Goal: Task Accomplishment & Management: Complete application form

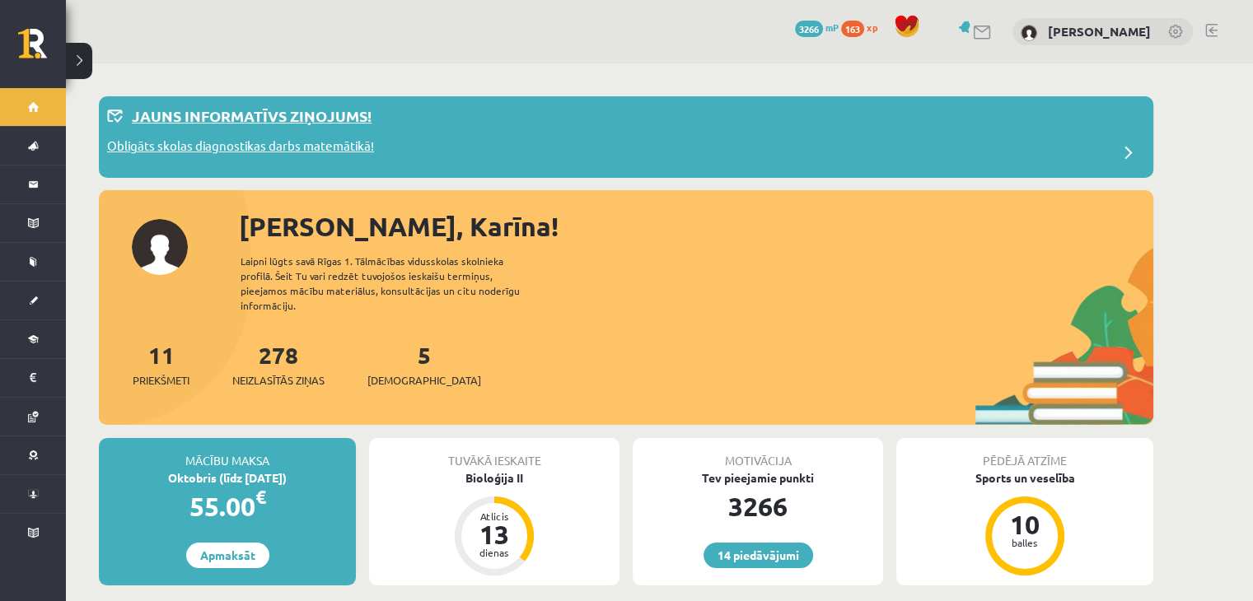
click at [259, 143] on p "Obligāts skolas diagnostikas darbs matemātikā!" at bounding box center [240, 148] width 267 height 23
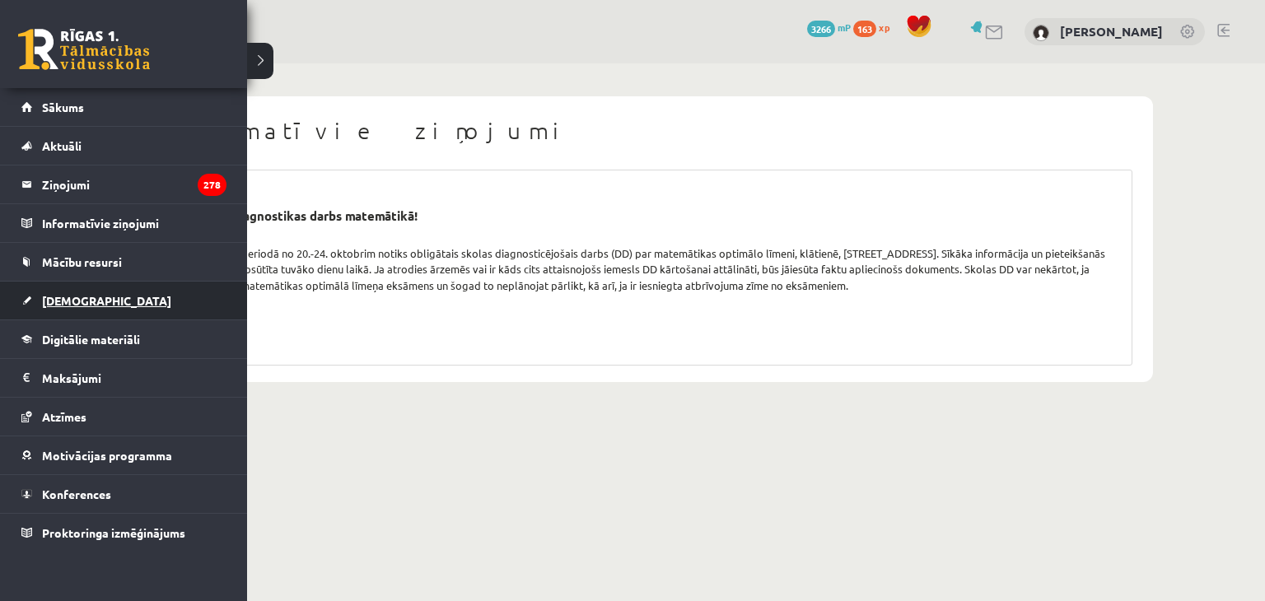
click at [99, 305] on link "[DEMOGRAPHIC_DATA]" at bounding box center [123, 301] width 205 height 38
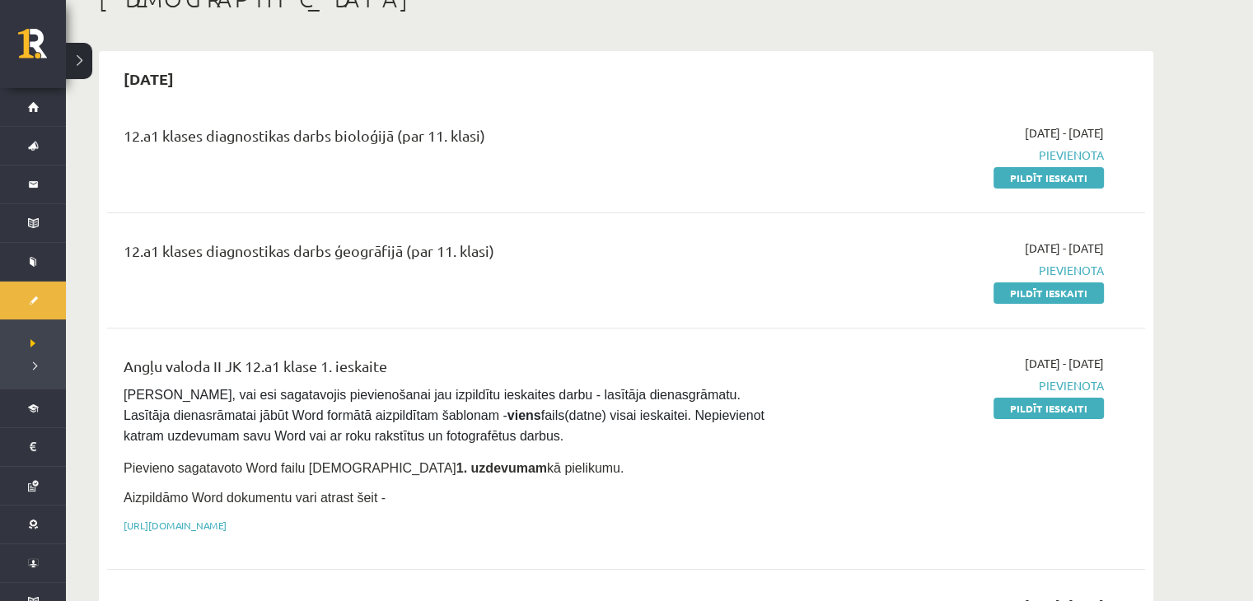
scroll to position [82, 0]
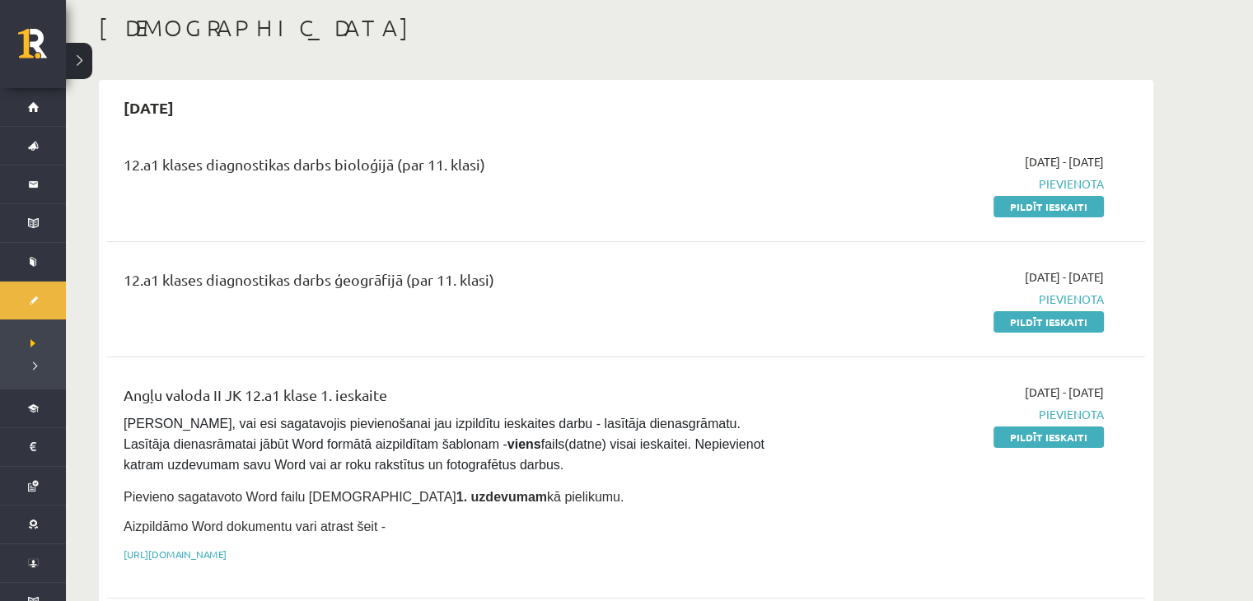
drag, startPoint x: 1032, startPoint y: 324, endPoint x: 715, endPoint y: 83, distance: 398.0
click at [1032, 324] on link "Pildīt ieskaiti" at bounding box center [1048, 321] width 110 height 21
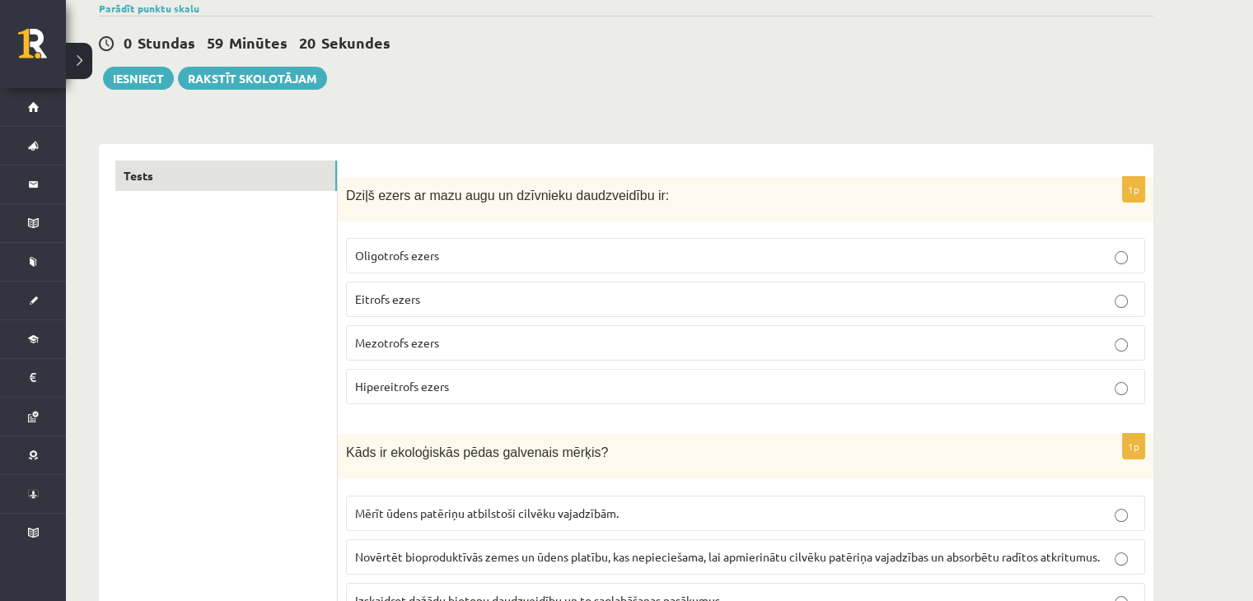
scroll to position [165, 0]
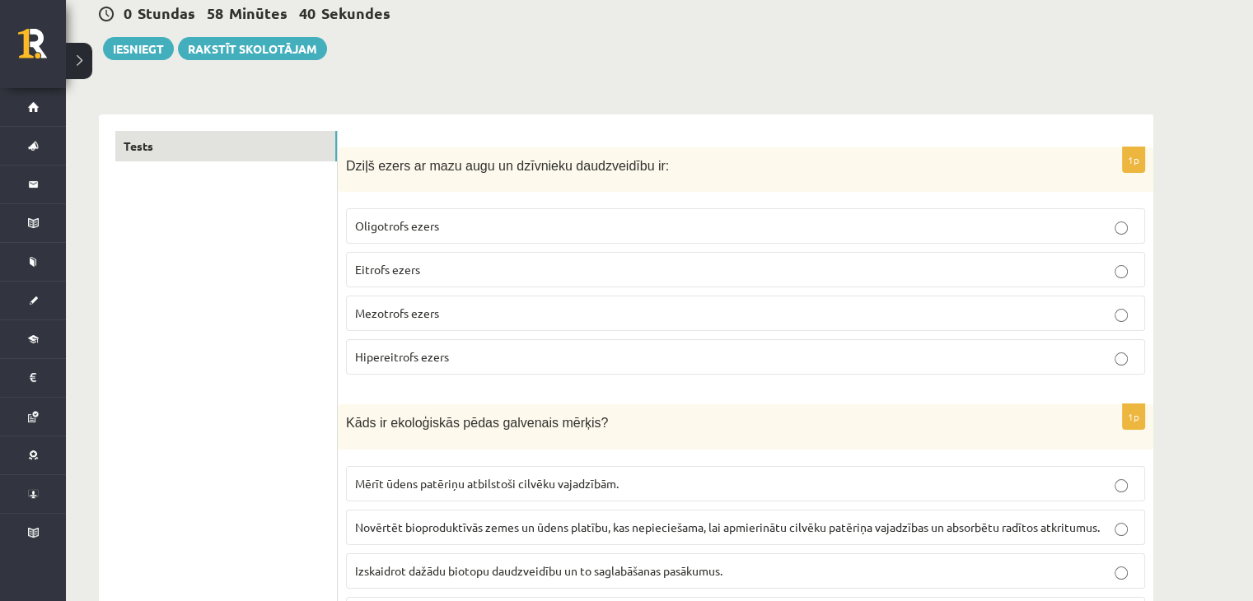
click at [615, 223] on p "Oligotrofs ezers" at bounding box center [745, 225] width 781 height 17
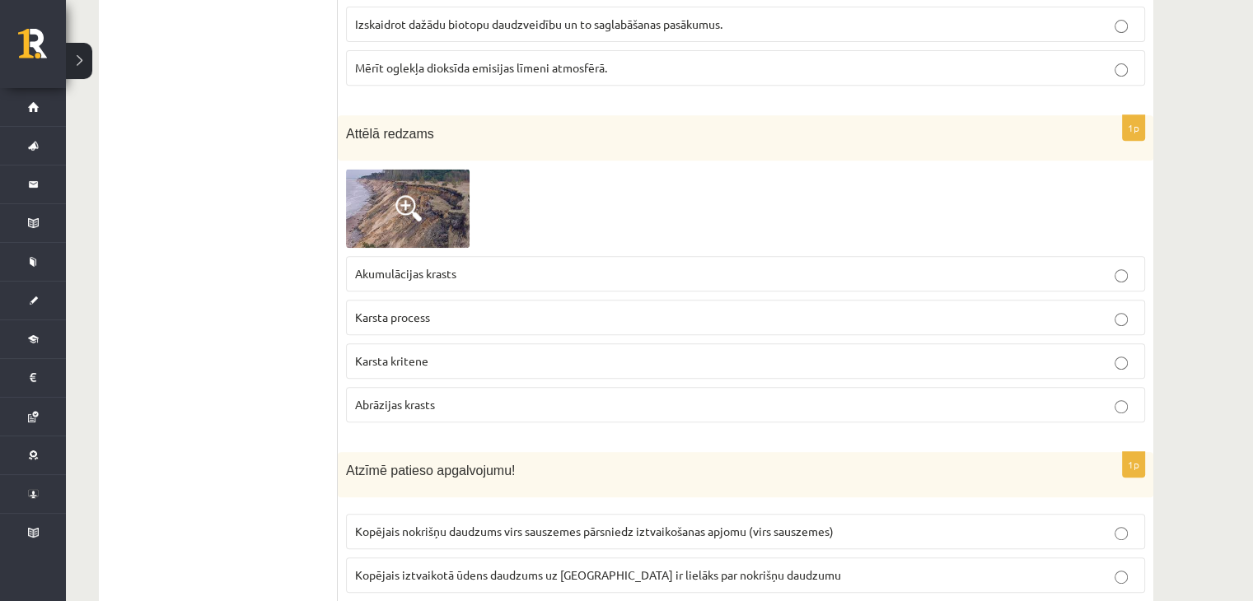
scroll to position [741, 0]
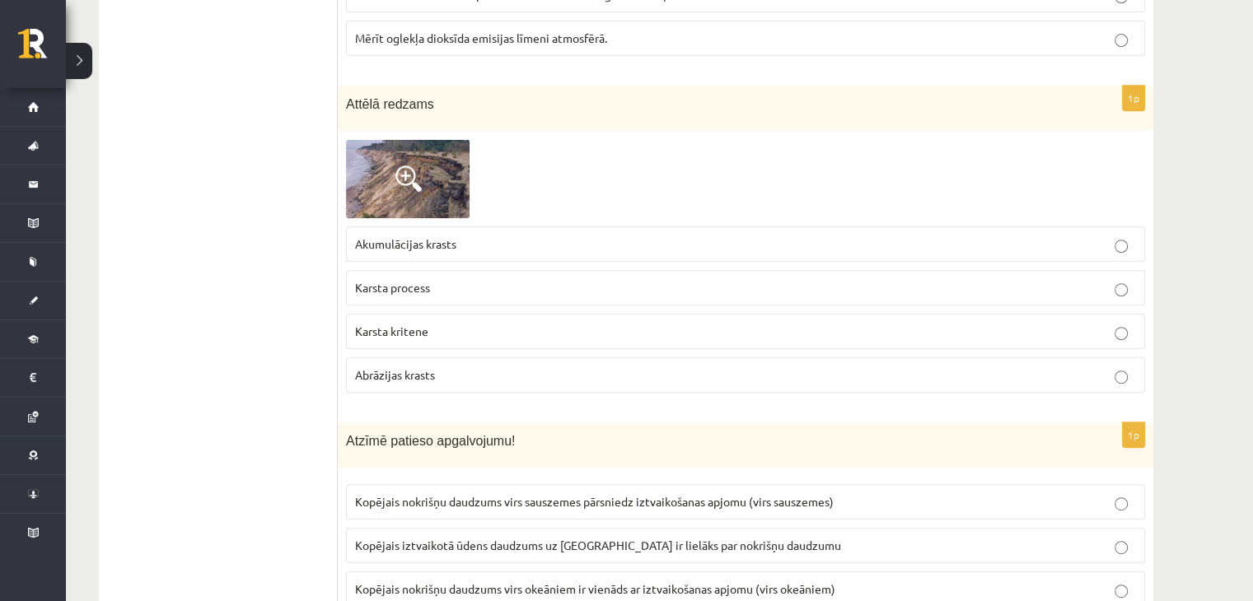
click at [393, 180] on img at bounding box center [408, 178] width 124 height 79
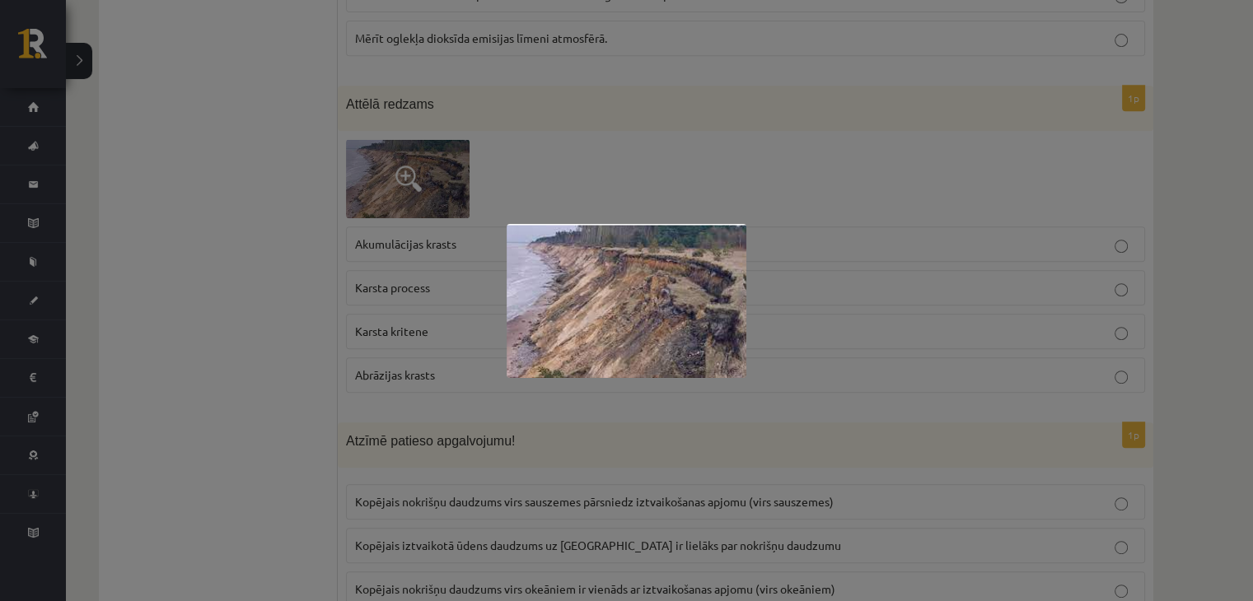
click at [802, 255] on div at bounding box center [626, 300] width 1253 height 601
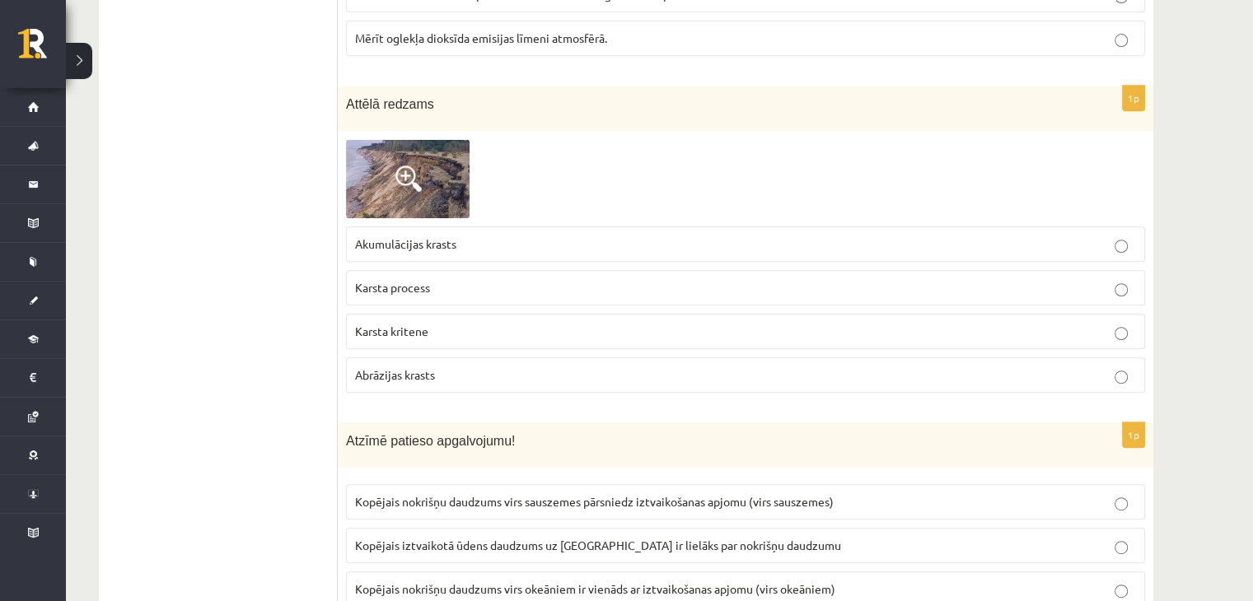
click at [427, 200] on img at bounding box center [408, 178] width 124 height 79
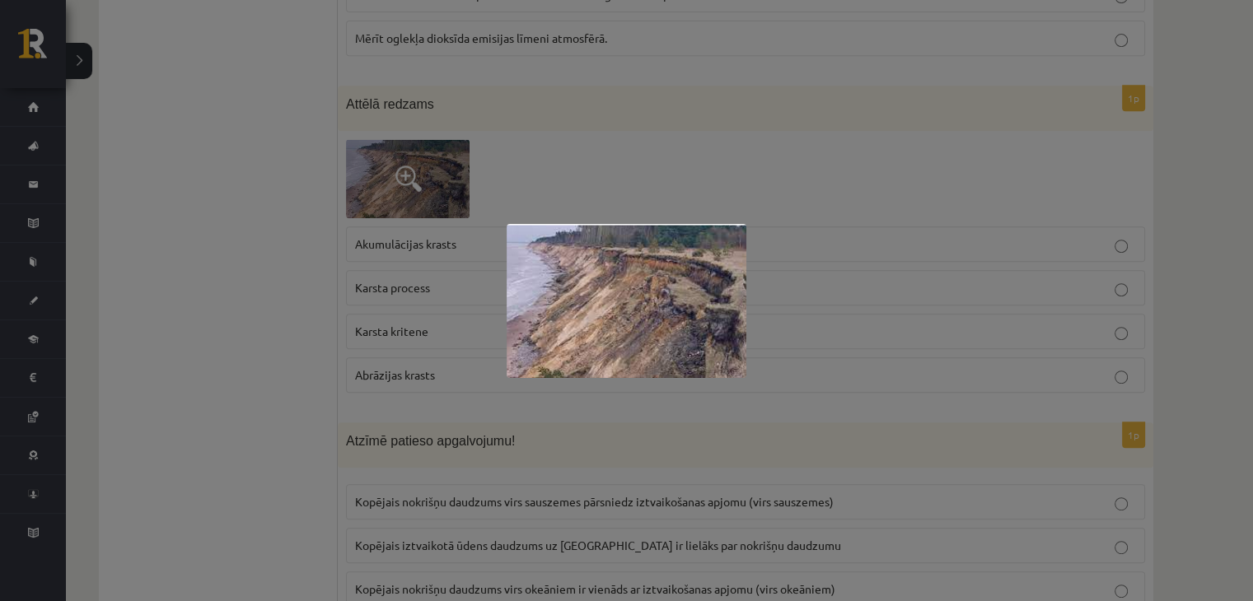
click at [866, 220] on div at bounding box center [626, 300] width 1253 height 601
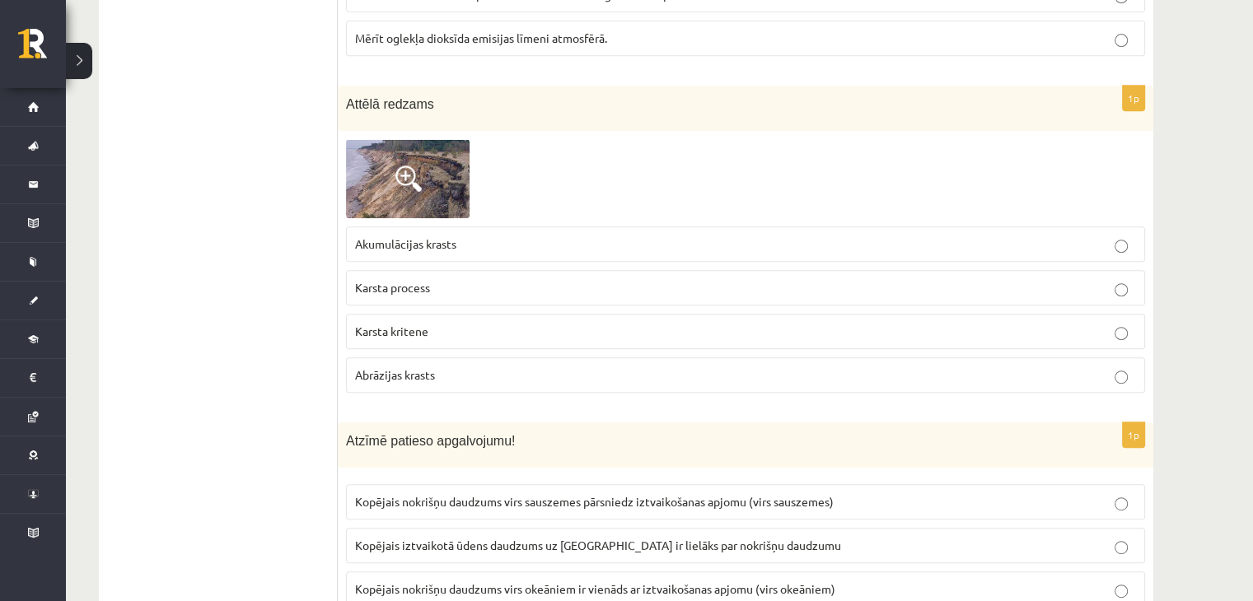
click at [567, 375] on p "Abrāzijas krasts" at bounding box center [745, 375] width 781 height 17
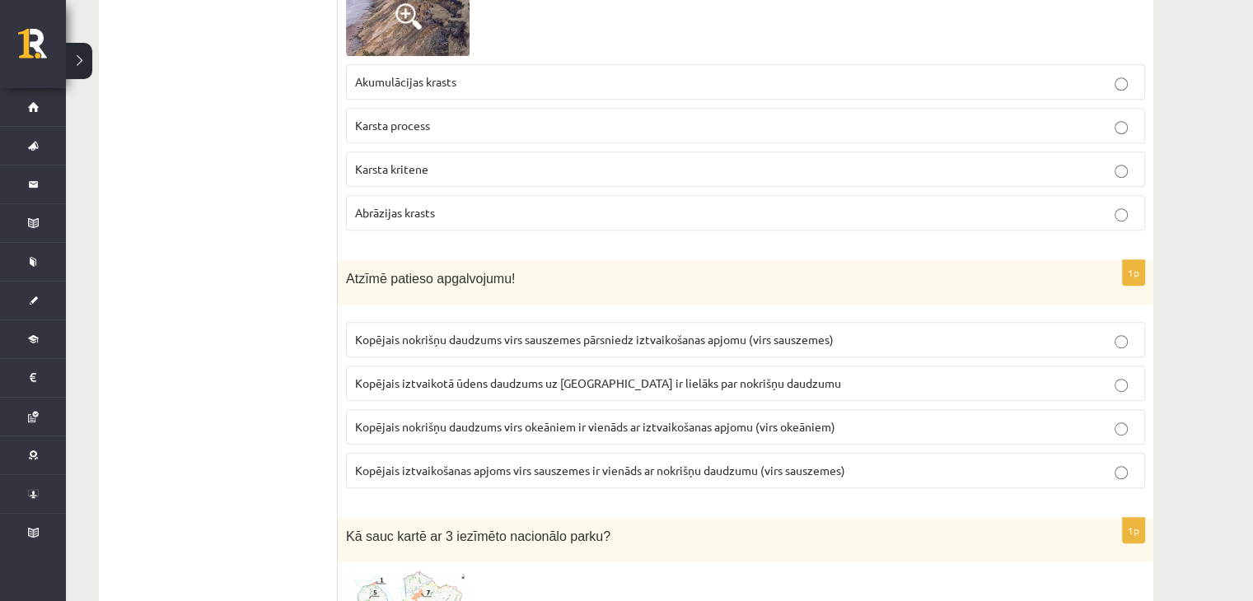
scroll to position [988, 0]
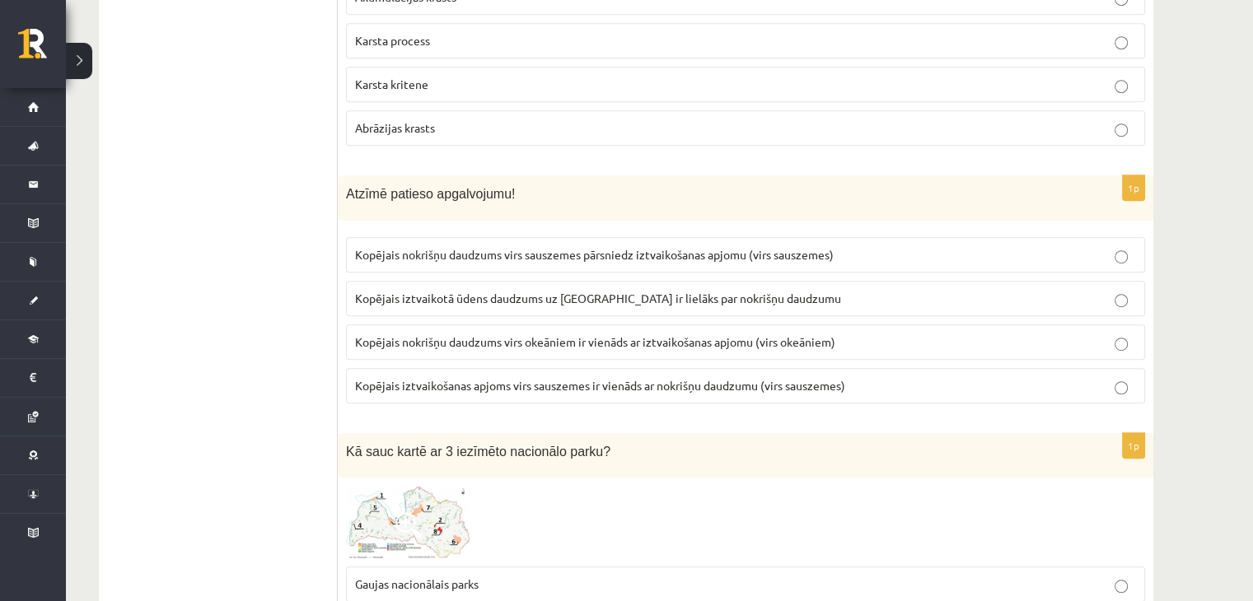
click at [556, 256] on p "Kopējais nokrišņu daudzums virs sauszemes pārsniedz iztvaikošanas apjomu (virs …" at bounding box center [745, 254] width 781 height 17
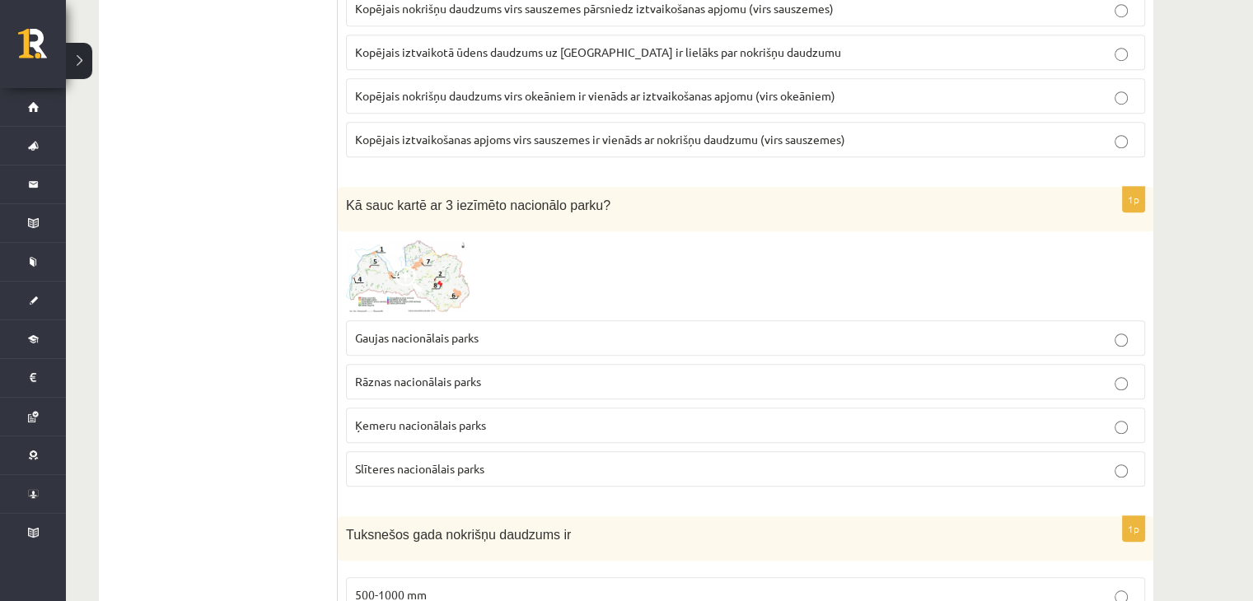
scroll to position [1236, 0]
click at [423, 273] on img at bounding box center [408, 275] width 124 height 72
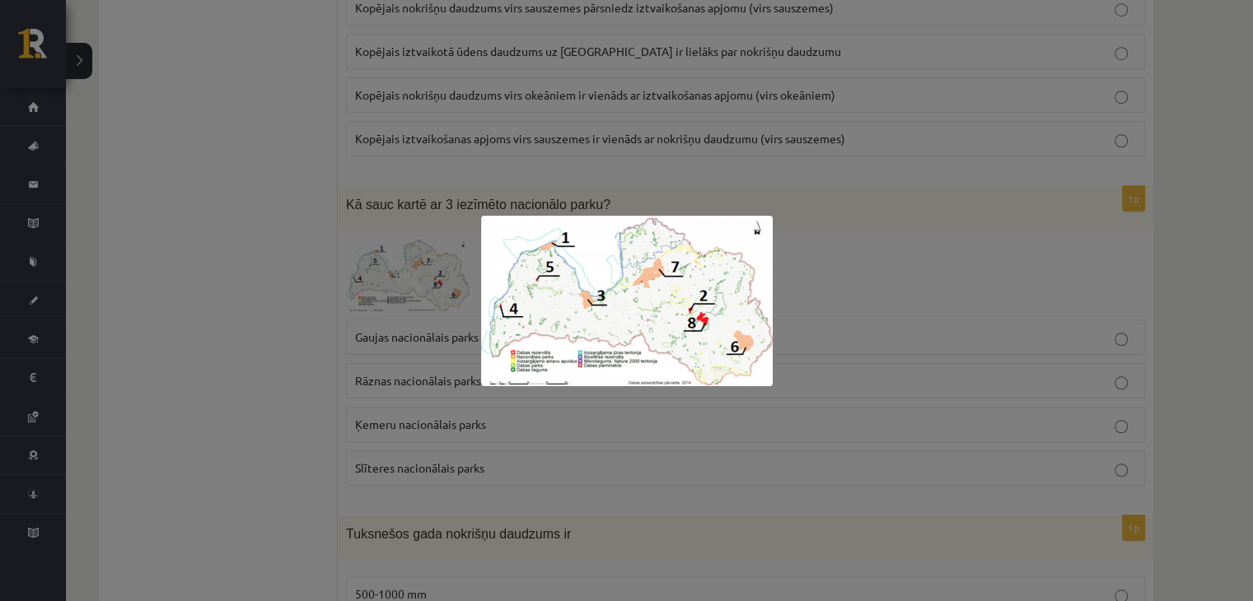
click at [804, 301] on div at bounding box center [626, 300] width 1253 height 601
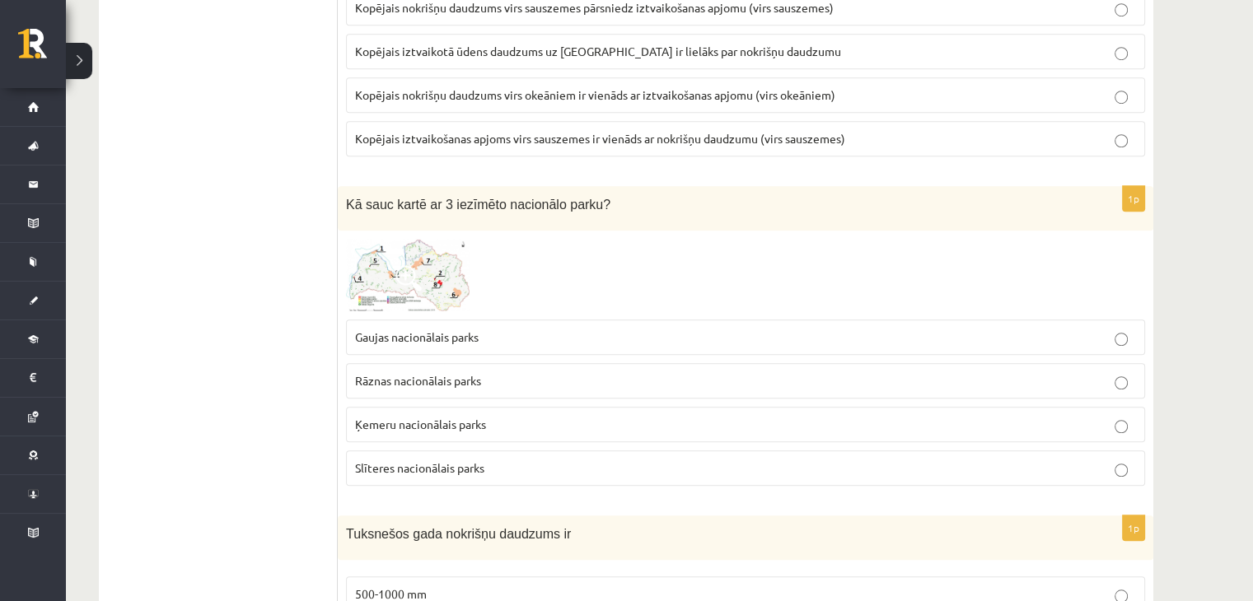
drag, startPoint x: 415, startPoint y: 423, endPoint x: 644, endPoint y: 486, distance: 237.6
click at [415, 423] on p "Ķemeru nacionālais parks" at bounding box center [745, 424] width 781 height 17
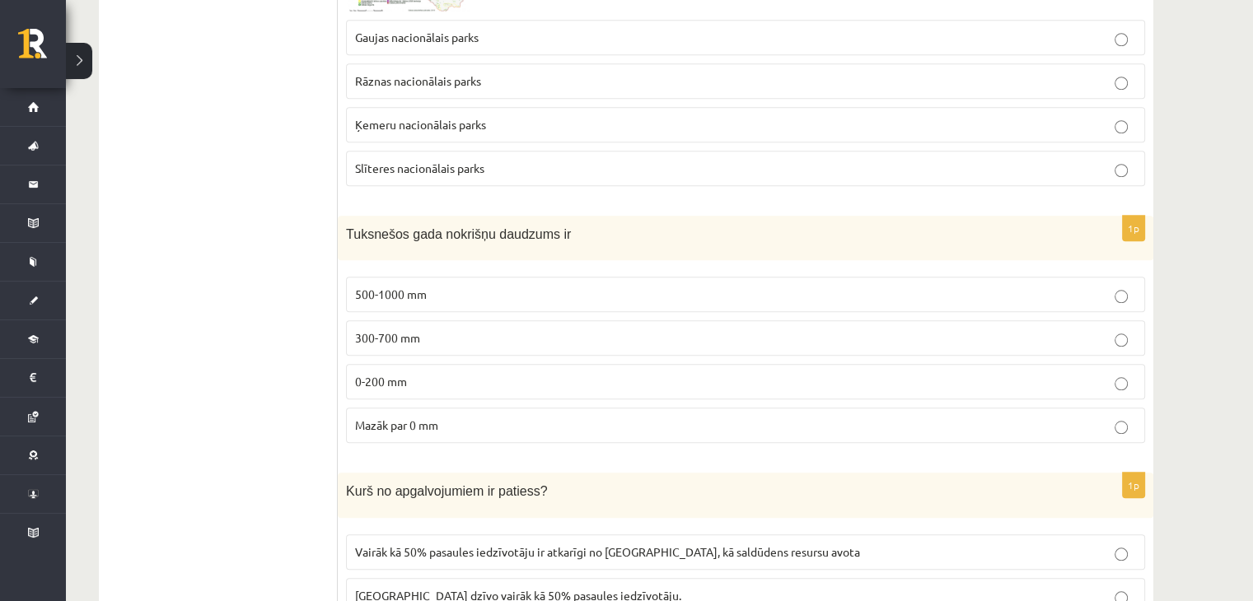
scroll to position [1565, 0]
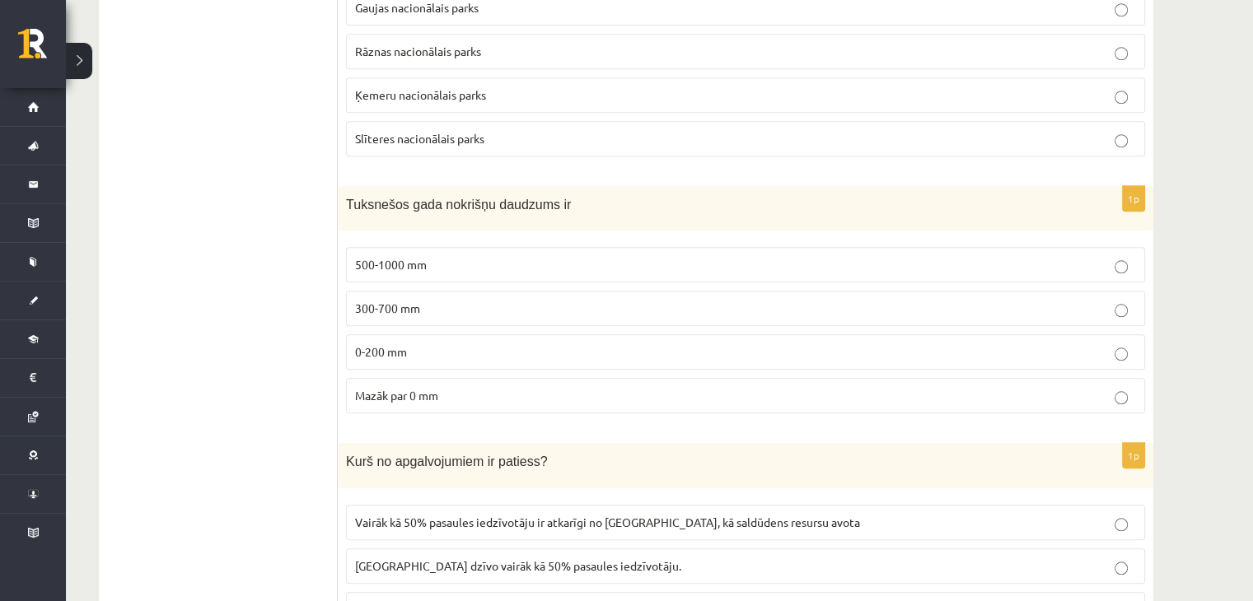
click at [362, 357] on label "0-200 mm" at bounding box center [745, 351] width 799 height 35
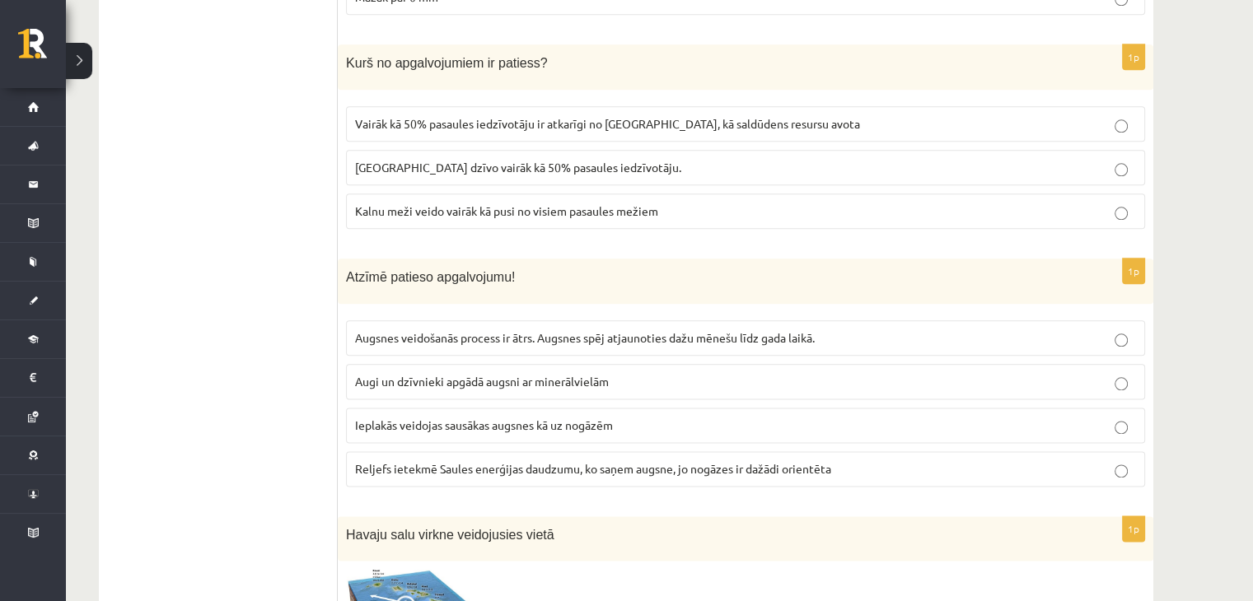
scroll to position [2059, 0]
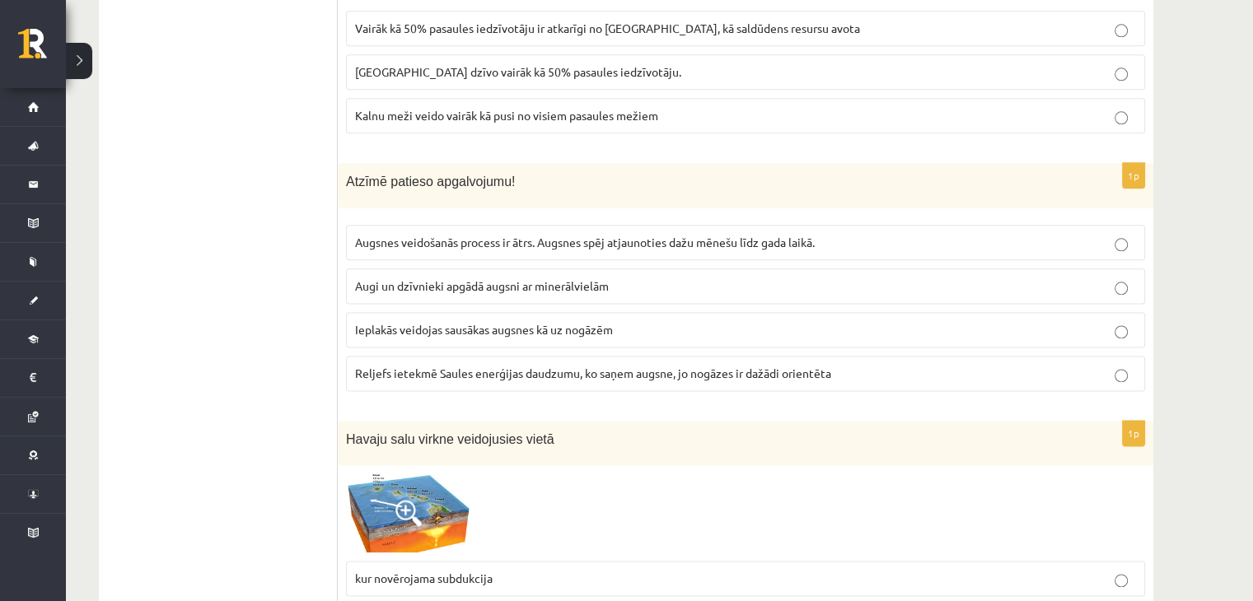
click at [705, 366] on span "Reljefs ietekmē Saules enerģijas daudzumu, ko saņem augsne, jo nogāzes ir dažād…" at bounding box center [593, 373] width 476 height 15
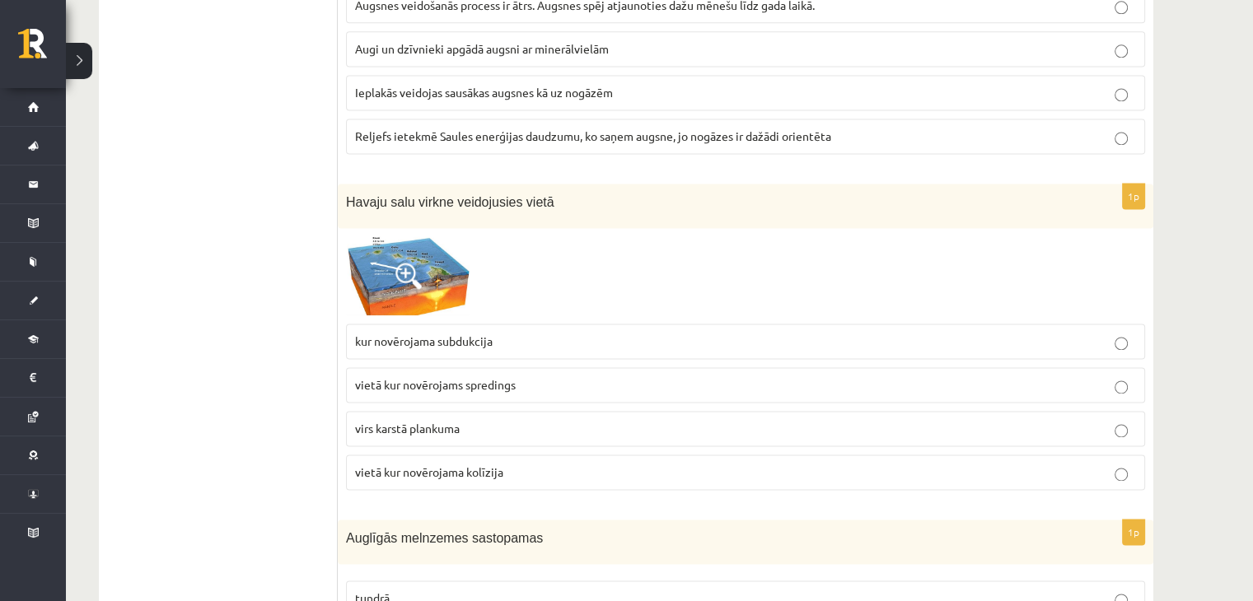
scroll to position [2306, 0]
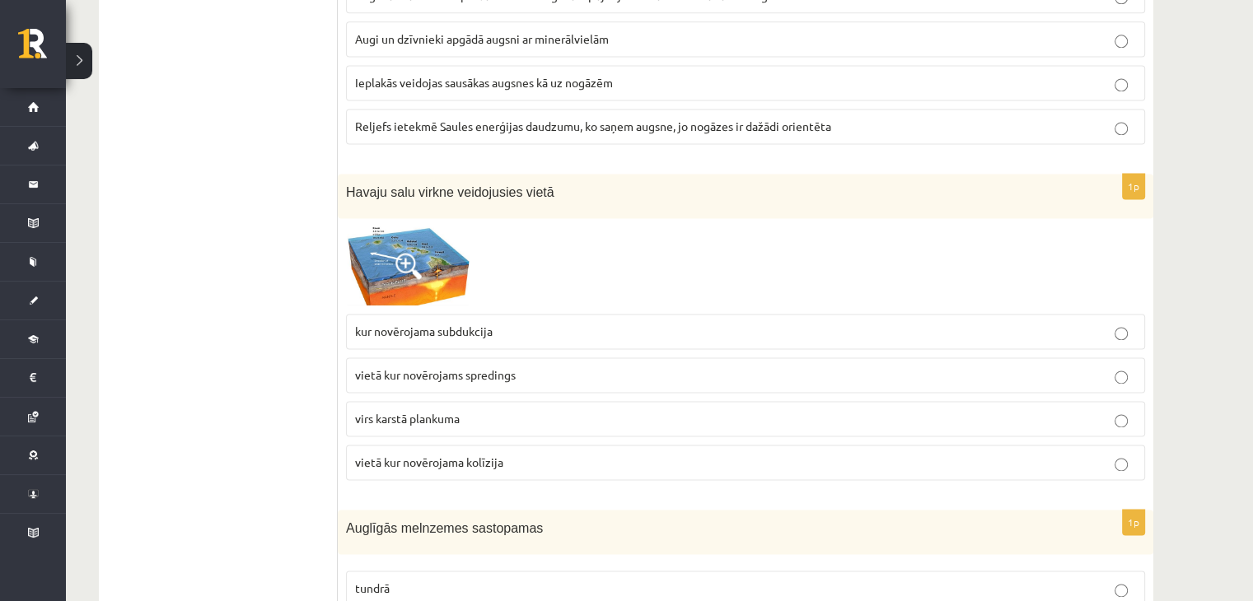
click at [409, 253] on span at bounding box center [408, 266] width 26 height 26
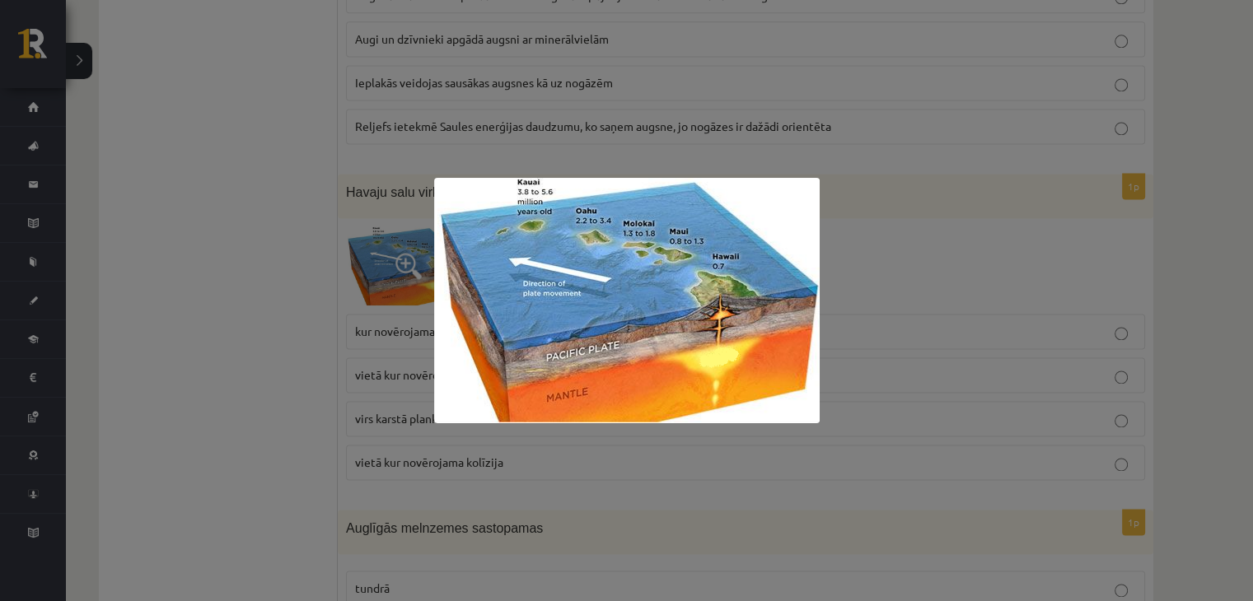
click at [823, 277] on div at bounding box center [626, 300] width 1253 height 601
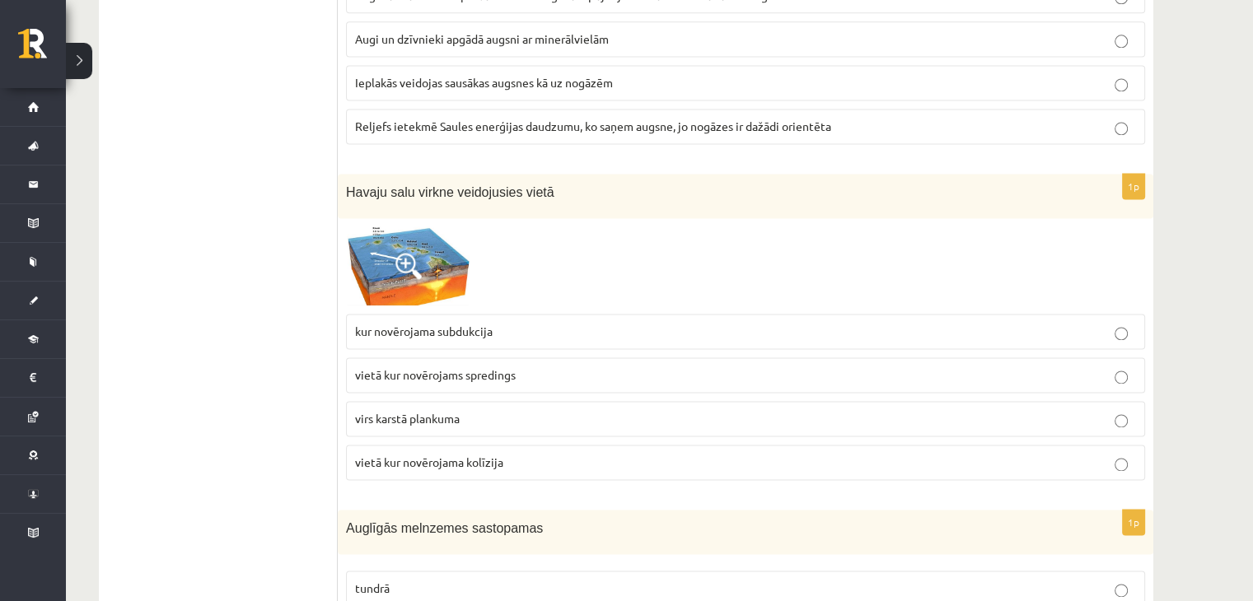
click at [416, 281] on img at bounding box center [408, 266] width 124 height 79
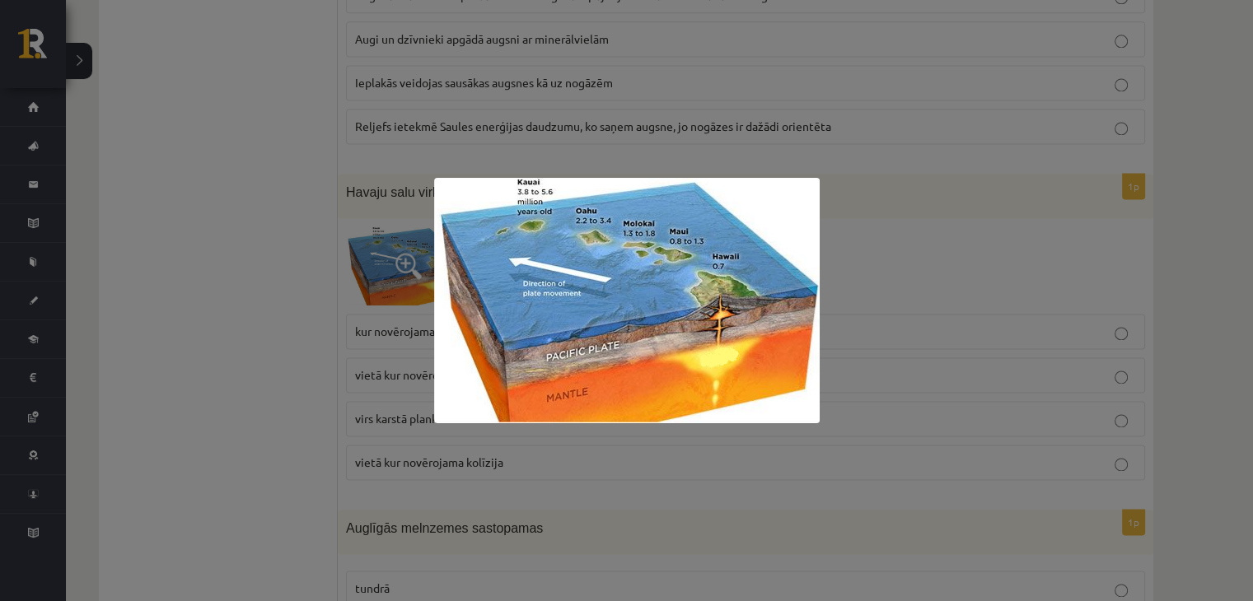
click at [785, 291] on img at bounding box center [627, 300] width 386 height 245
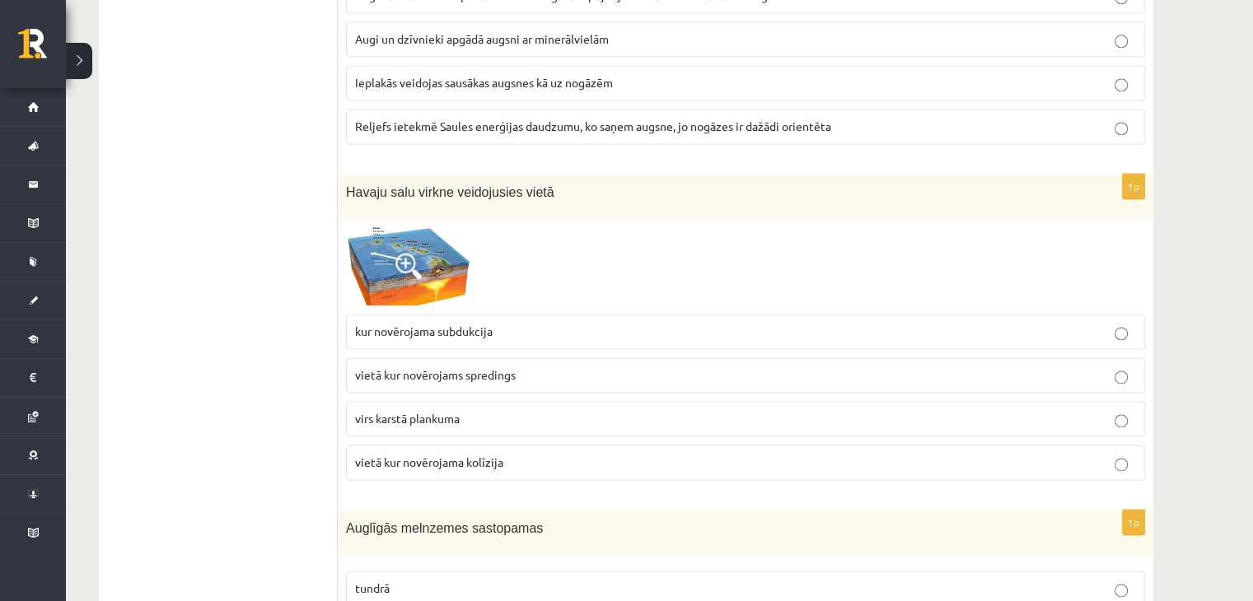
click at [461, 413] on p "virs karstā plankuma" at bounding box center [745, 418] width 781 height 17
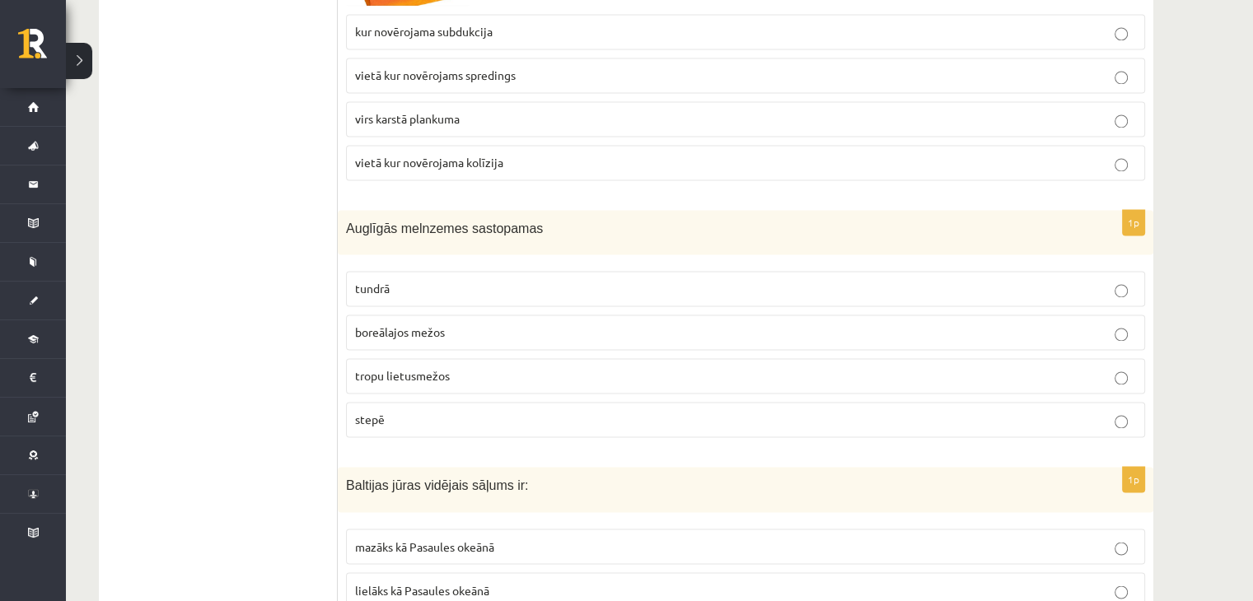
scroll to position [2636, 0]
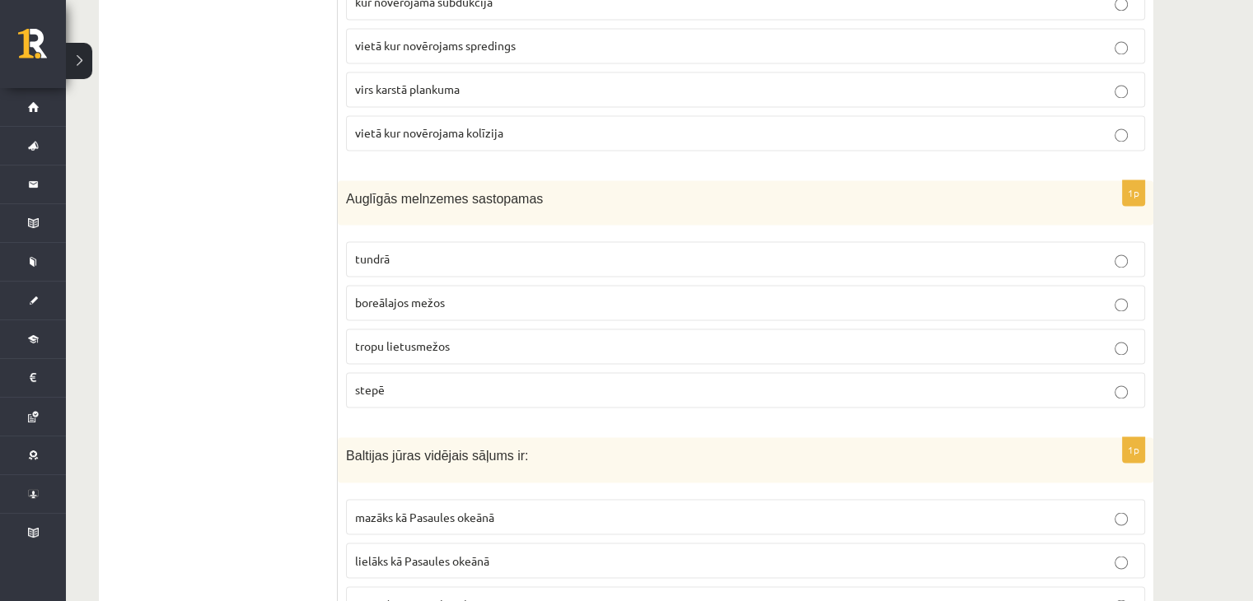
click at [414, 383] on p "stepē" at bounding box center [745, 389] width 781 height 17
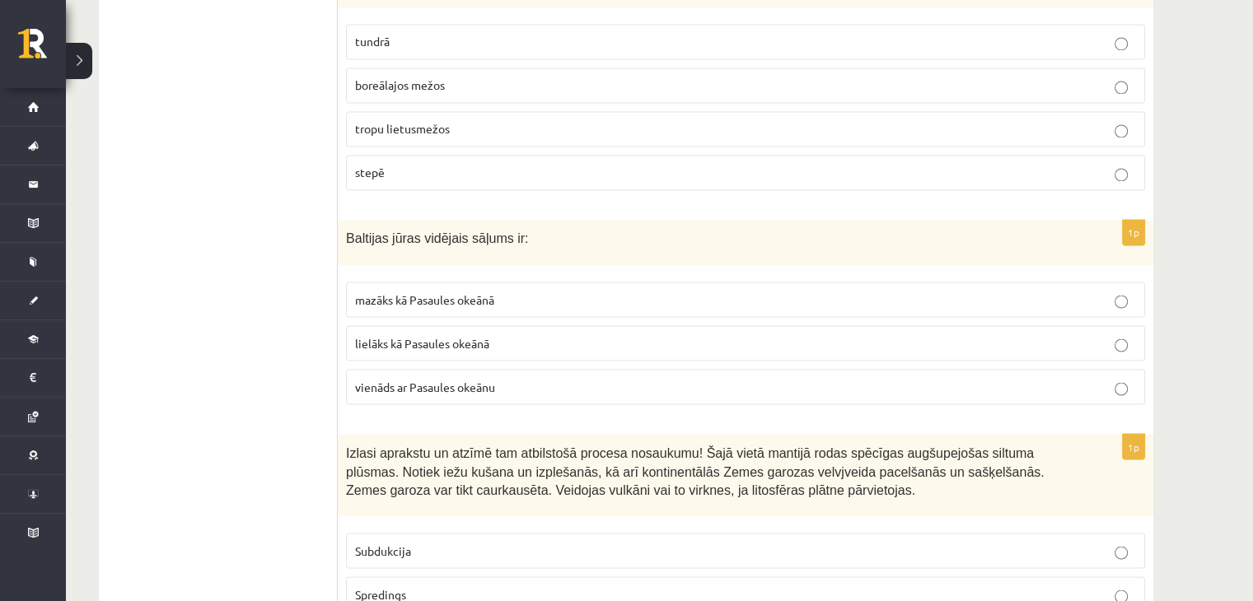
scroll to position [2883, 0]
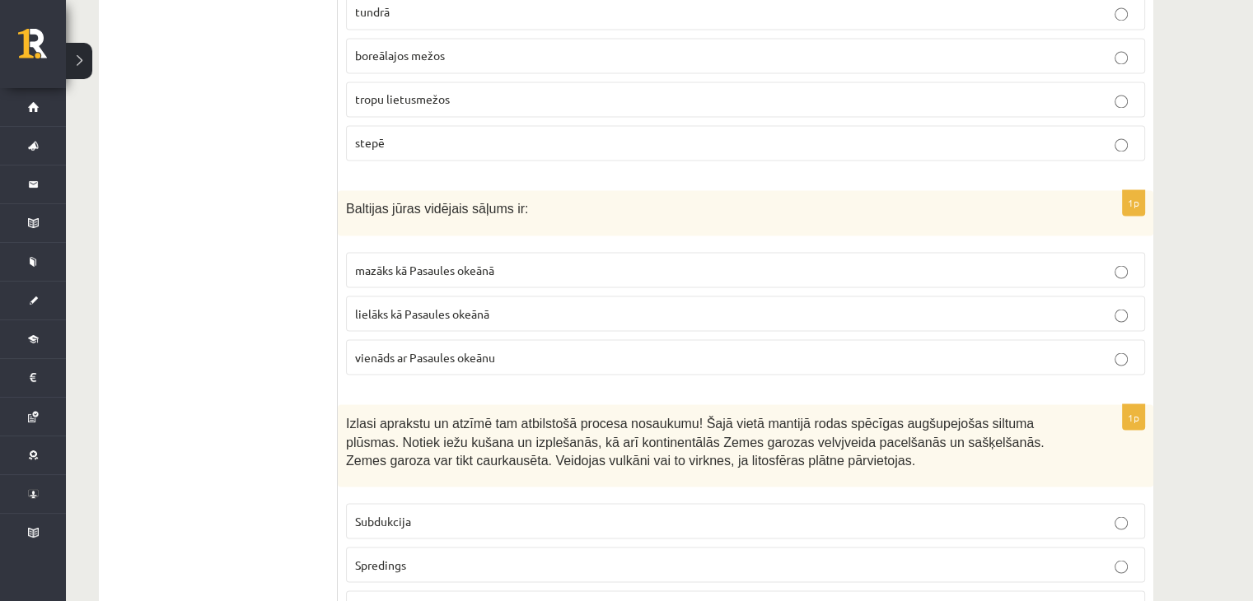
click at [413, 262] on span "mazāks kā Pasaules okeānā" at bounding box center [424, 269] width 139 height 15
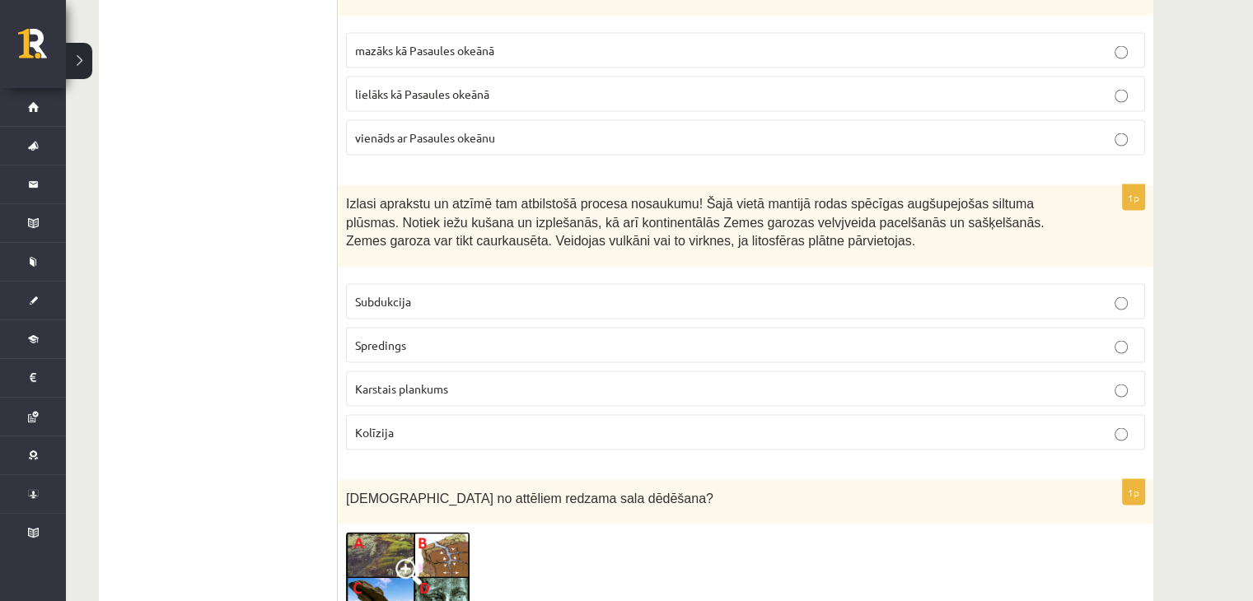
scroll to position [3130, 0]
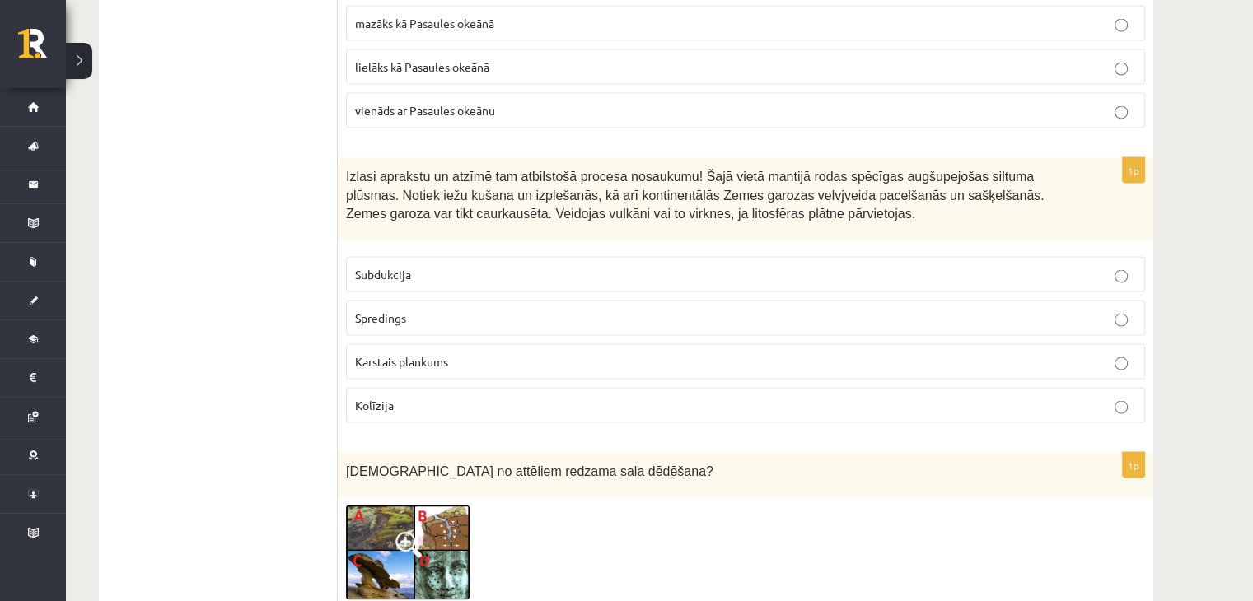
click at [461, 353] on p "Karstais plankums" at bounding box center [745, 361] width 781 height 17
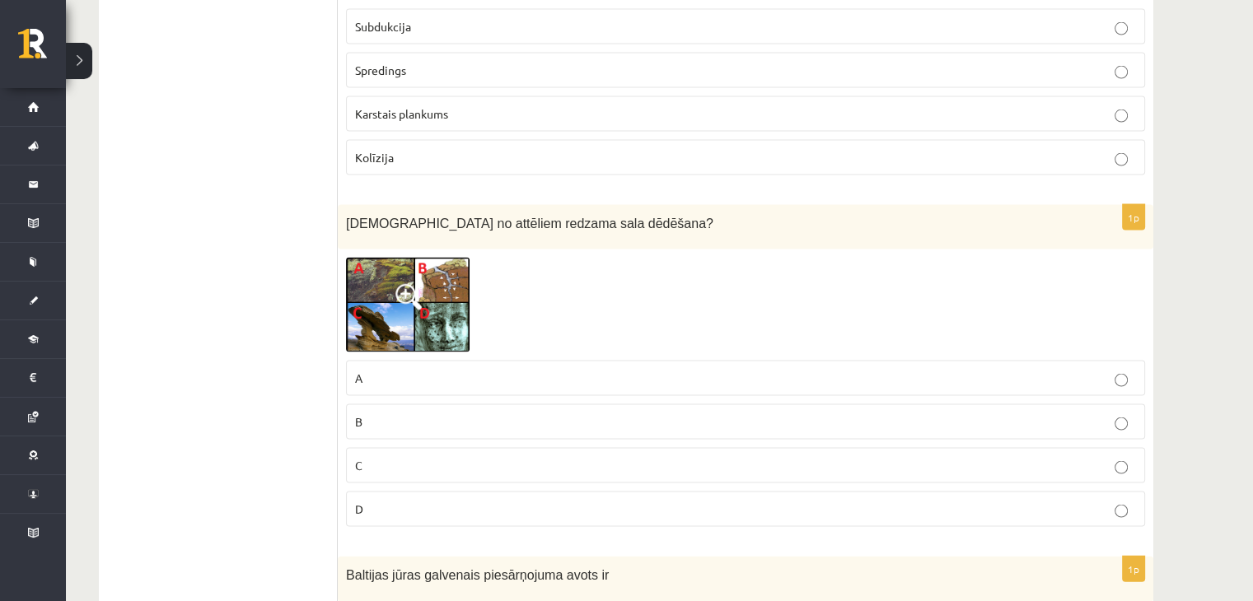
scroll to position [3460, 0]
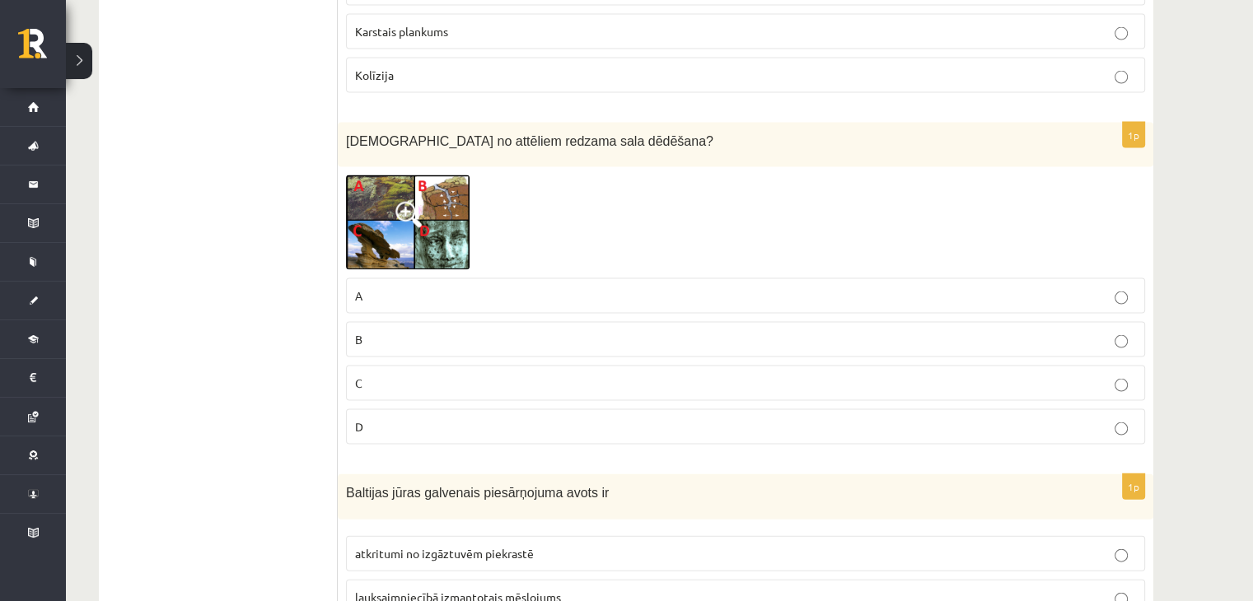
click at [410, 202] on span at bounding box center [408, 215] width 26 height 26
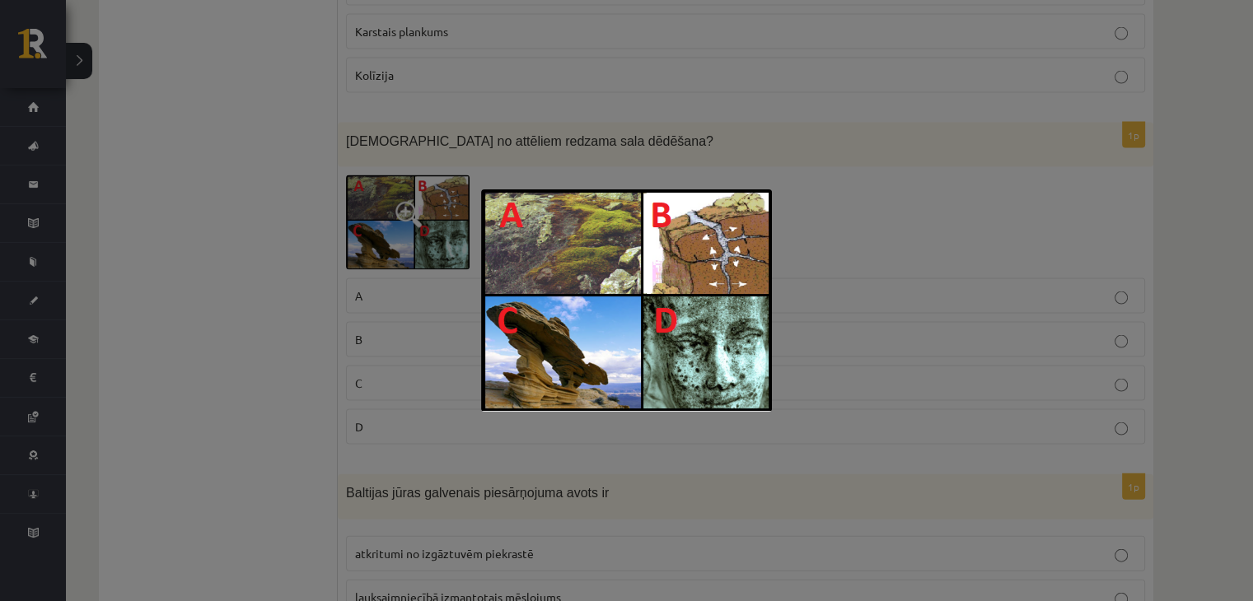
drag, startPoint x: 967, startPoint y: 297, endPoint x: 811, endPoint y: 357, distance: 166.9
click at [956, 304] on div at bounding box center [626, 300] width 1253 height 601
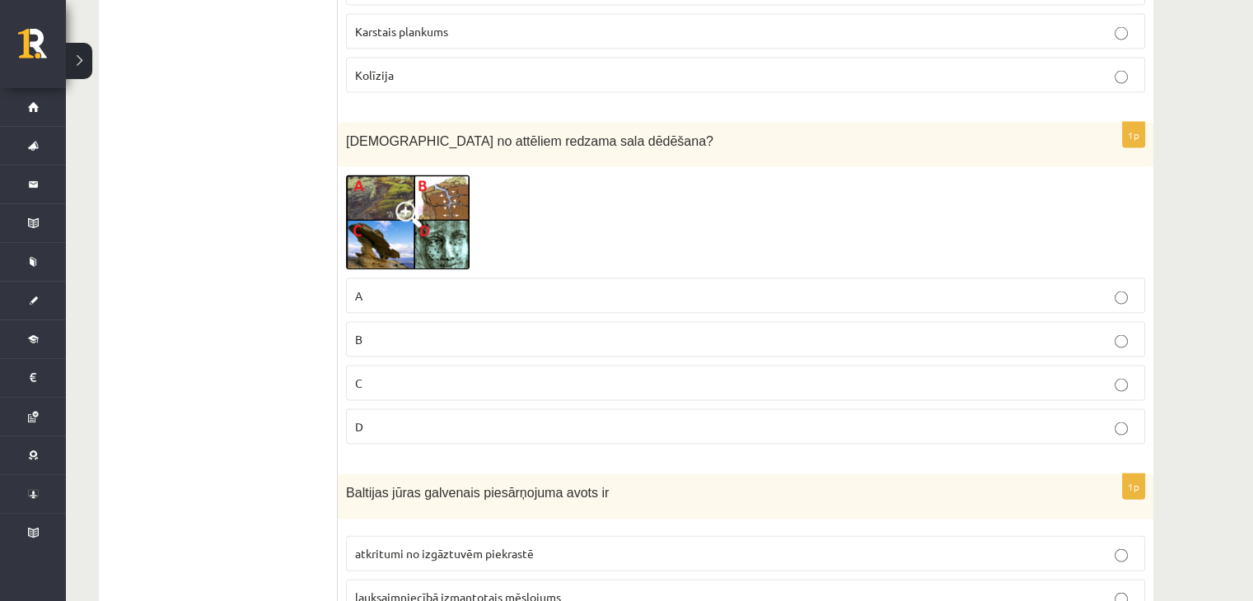
click at [448, 330] on label "B" at bounding box center [745, 339] width 799 height 35
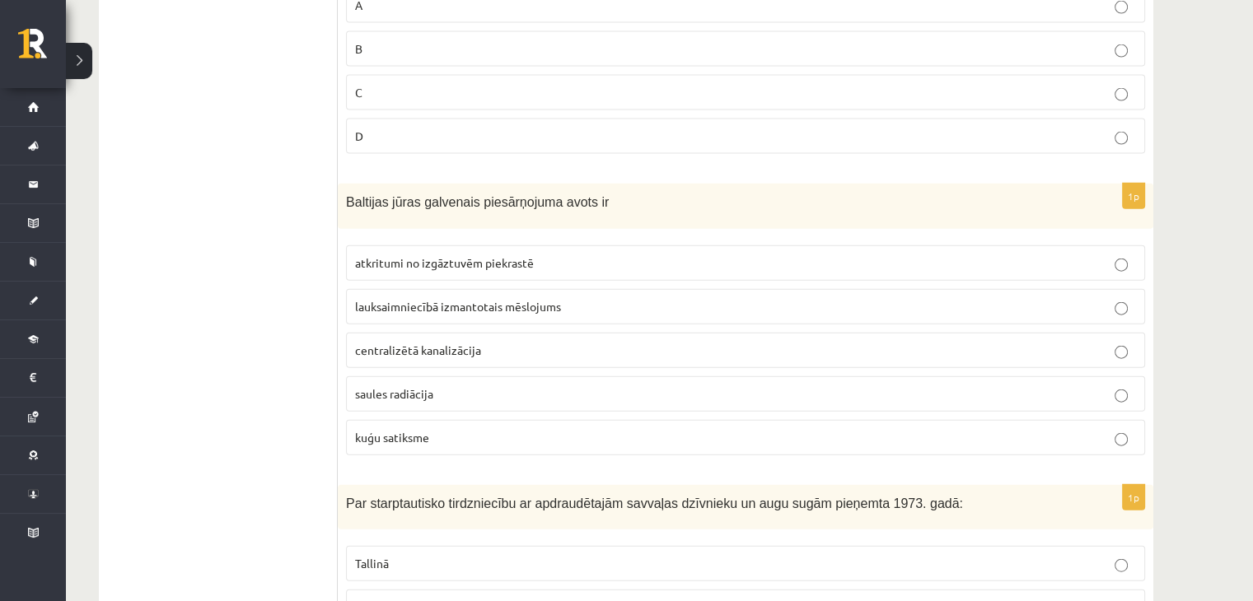
scroll to position [3789, 0]
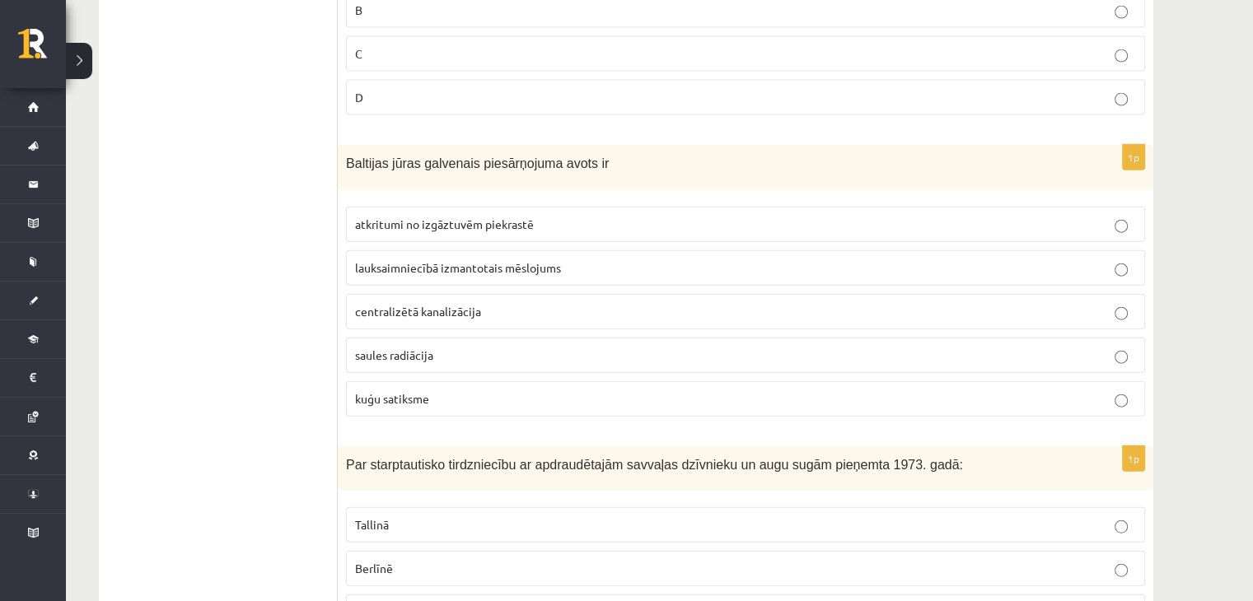
click at [558, 260] on span "lauksaimniecībā izmantotais mēslojums" at bounding box center [458, 267] width 206 height 15
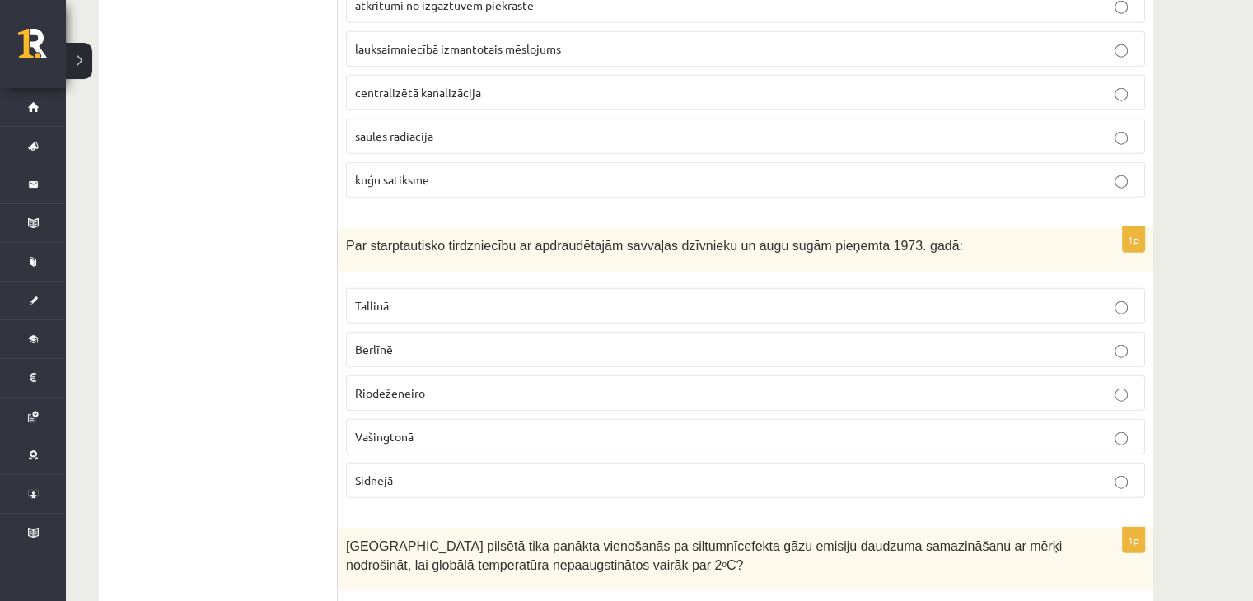
scroll to position [4036, 0]
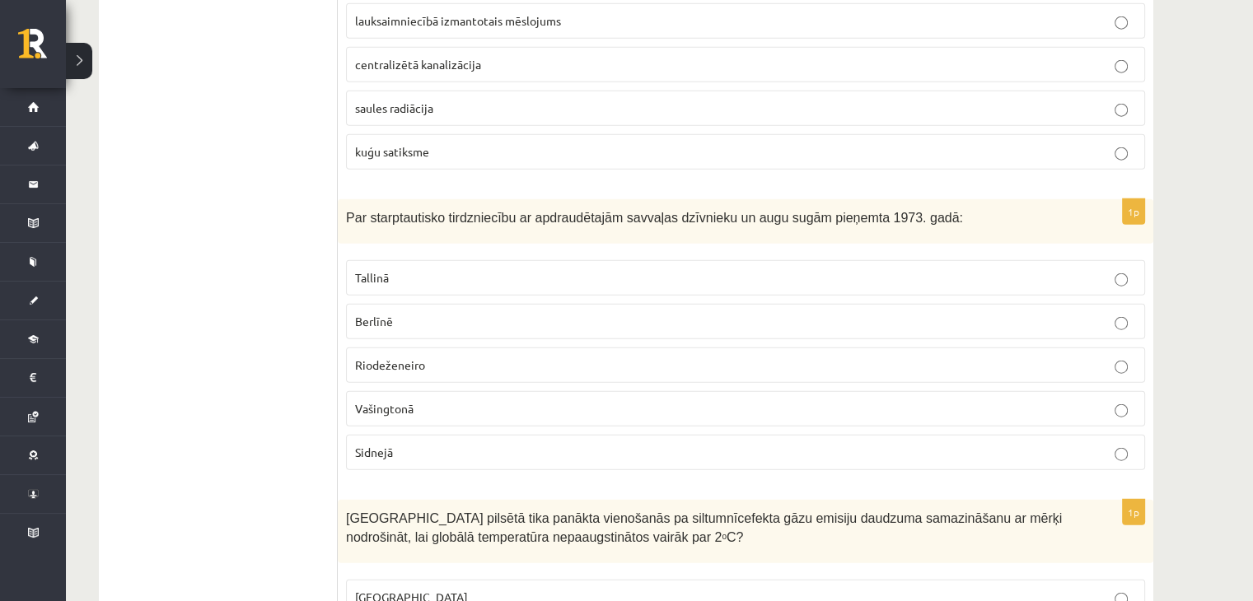
click at [515, 400] on p "Vašingtonā" at bounding box center [745, 408] width 781 height 17
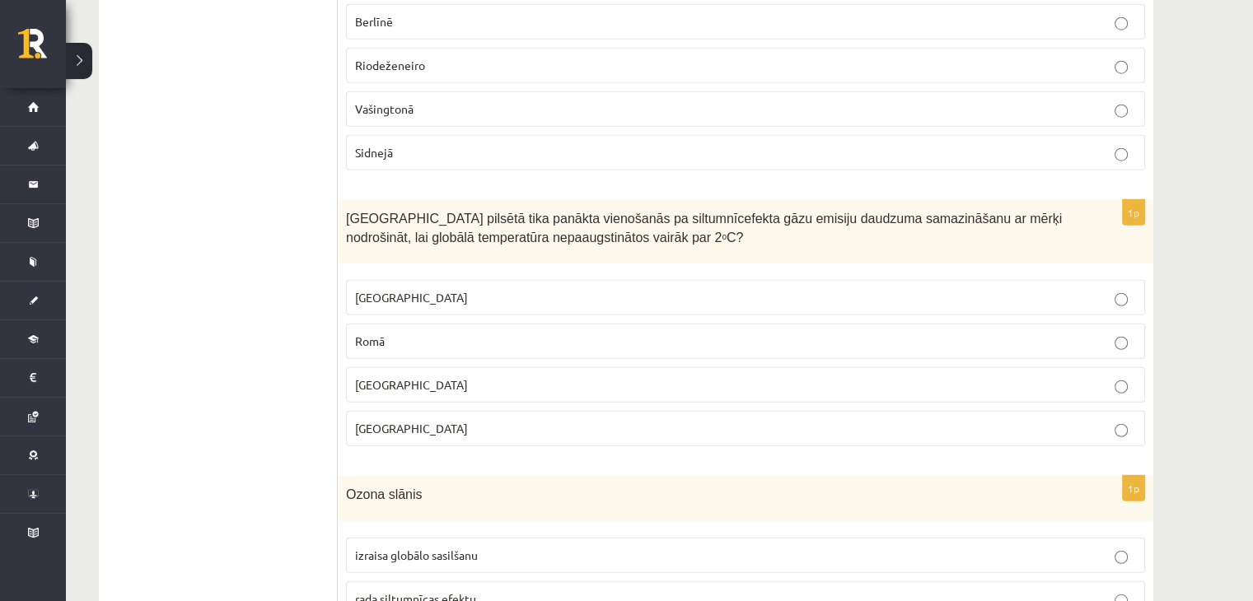
scroll to position [4366, 0]
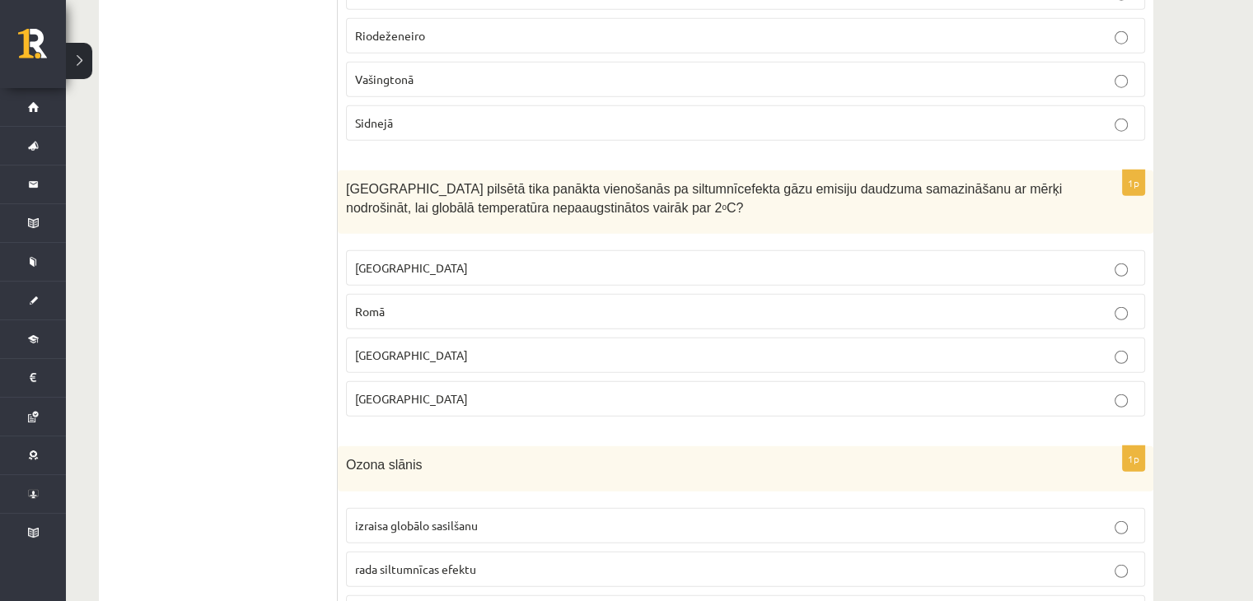
drag, startPoint x: 664, startPoint y: 382, endPoint x: 661, endPoint y: 393, distance: 11.0
click at [665, 390] on p "Parīzē" at bounding box center [745, 398] width 781 height 17
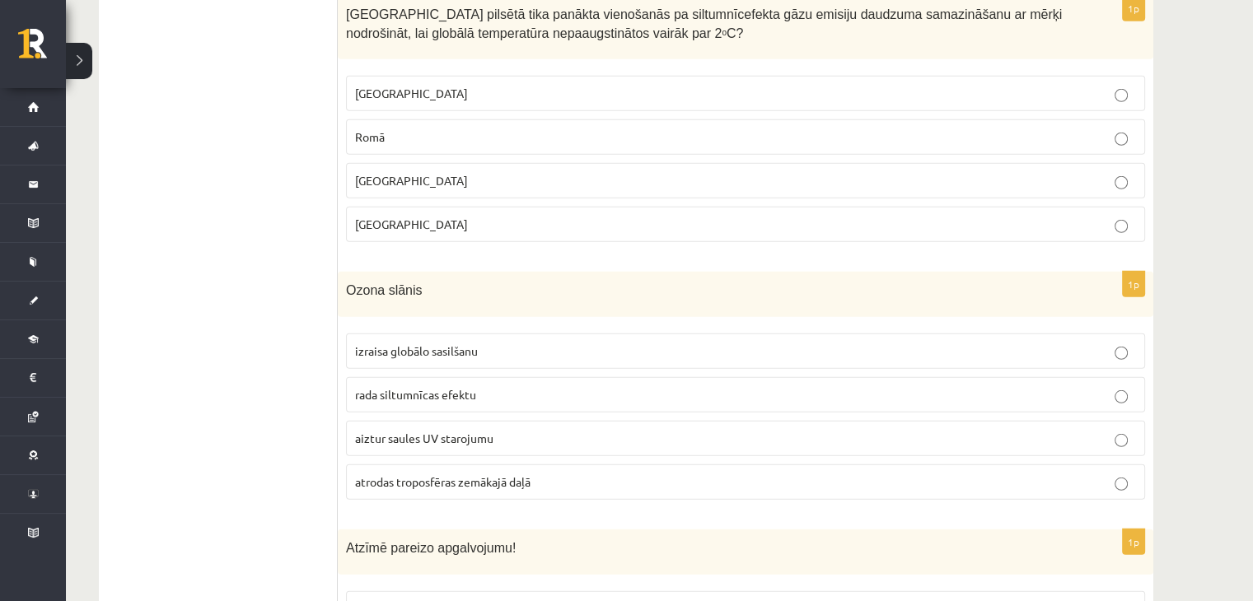
scroll to position [4613, 0]
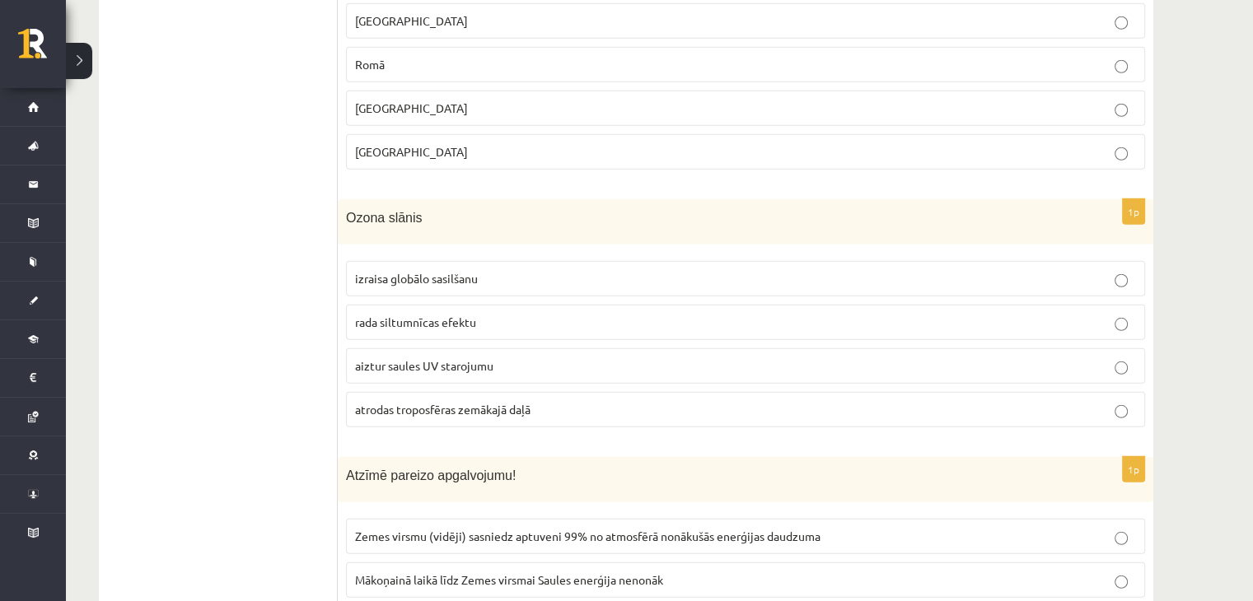
click at [417, 358] on span "aiztur saules UV starojumu" at bounding box center [424, 365] width 138 height 15
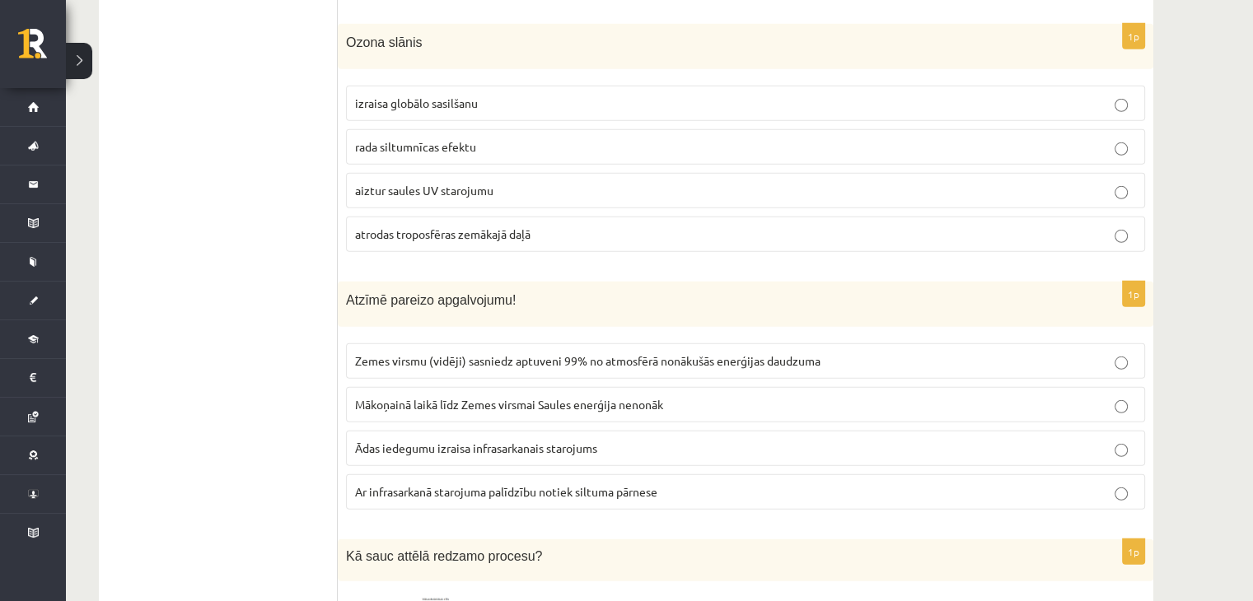
scroll to position [4860, 0]
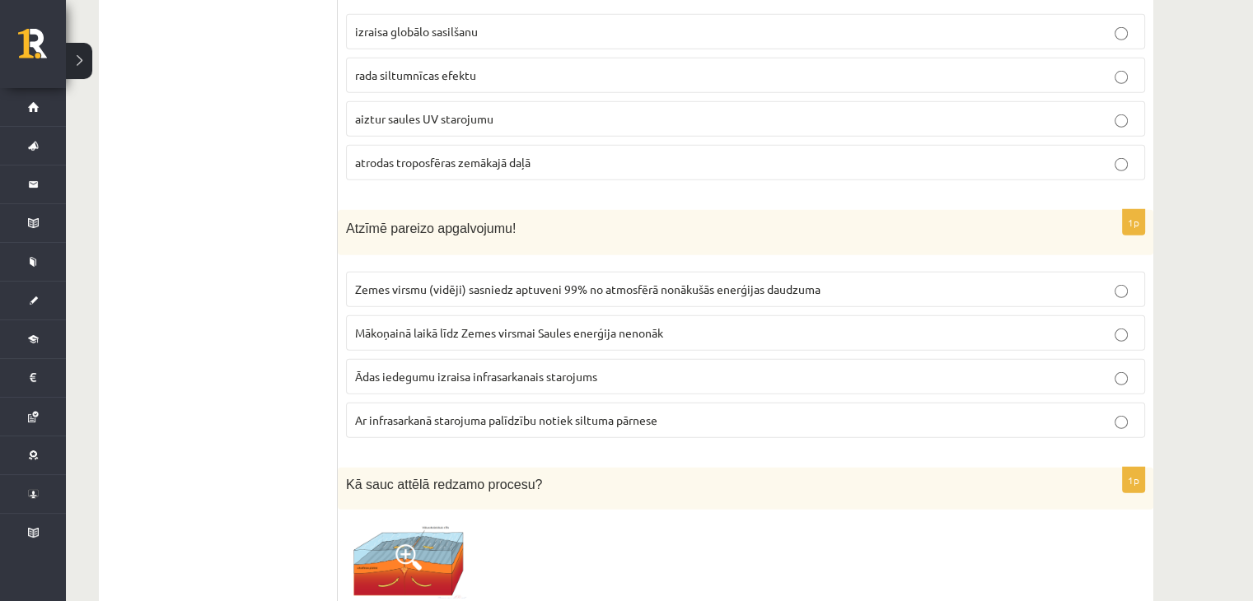
click at [755, 325] on p "Mākoņainā laikā līdz Zemes virsmai Saules enerģija nenonāk" at bounding box center [745, 333] width 781 height 17
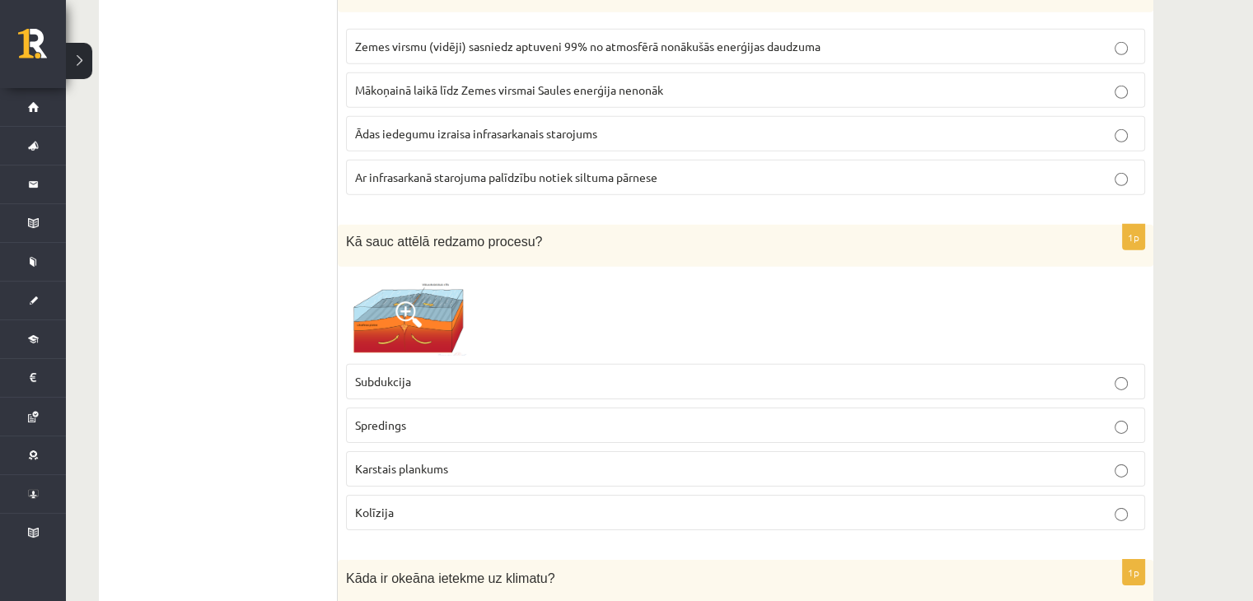
scroll to position [5107, 0]
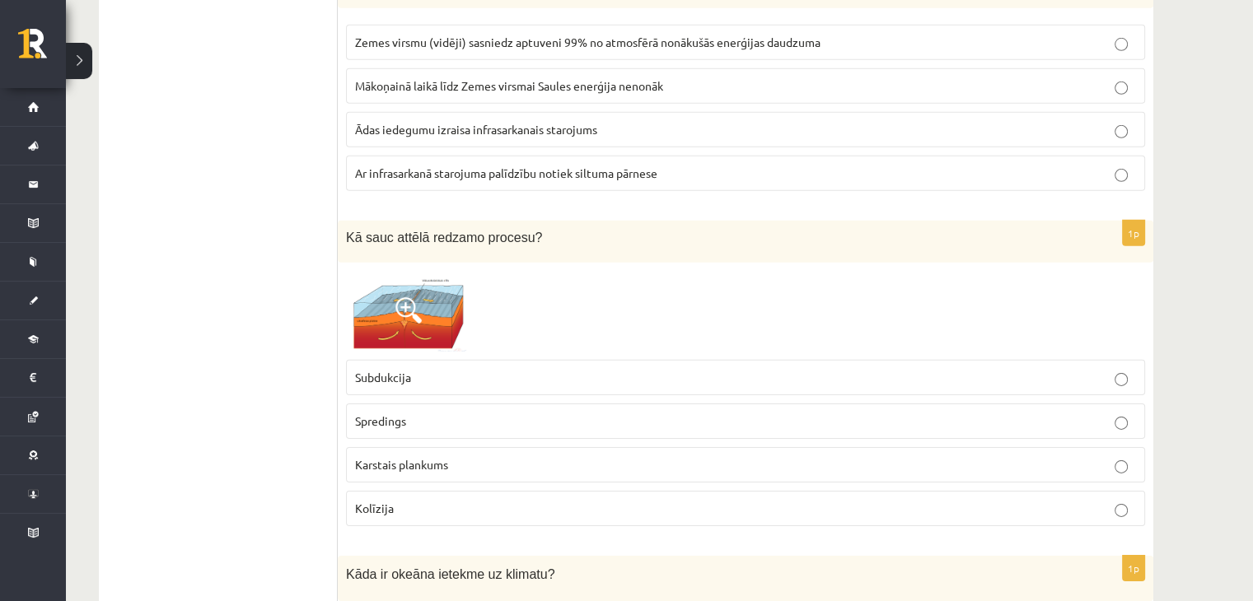
click at [386, 278] on img at bounding box center [408, 311] width 124 height 81
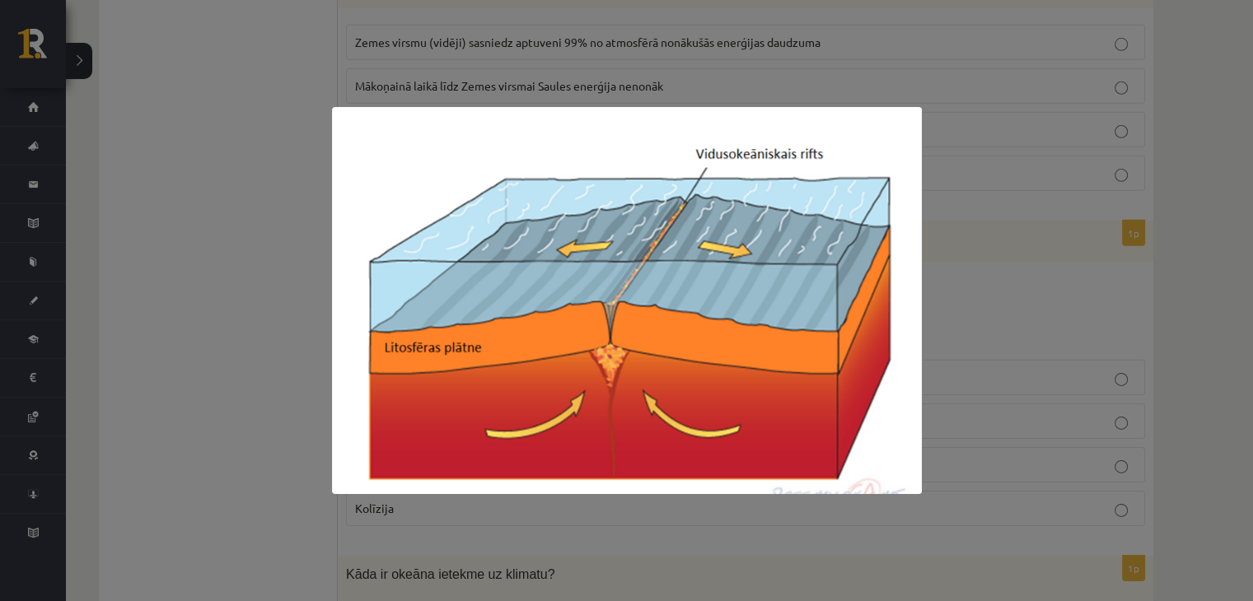
click at [909, 301] on img at bounding box center [627, 300] width 590 height 387
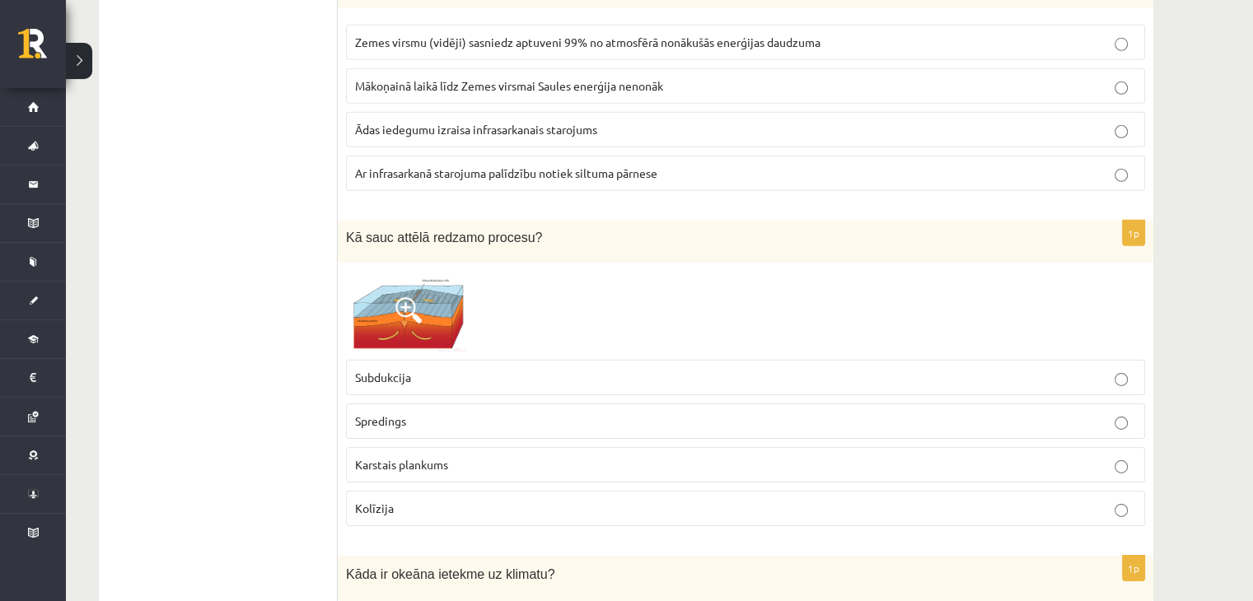
click at [415, 297] on span at bounding box center [408, 310] width 26 height 26
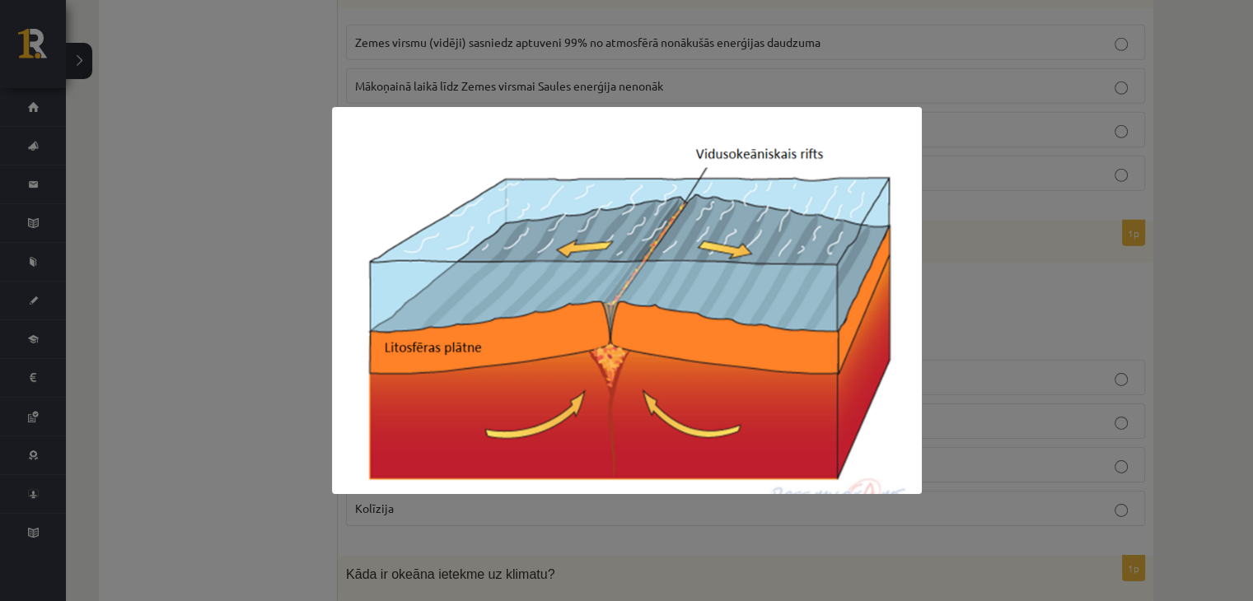
click at [988, 227] on div at bounding box center [626, 300] width 1253 height 601
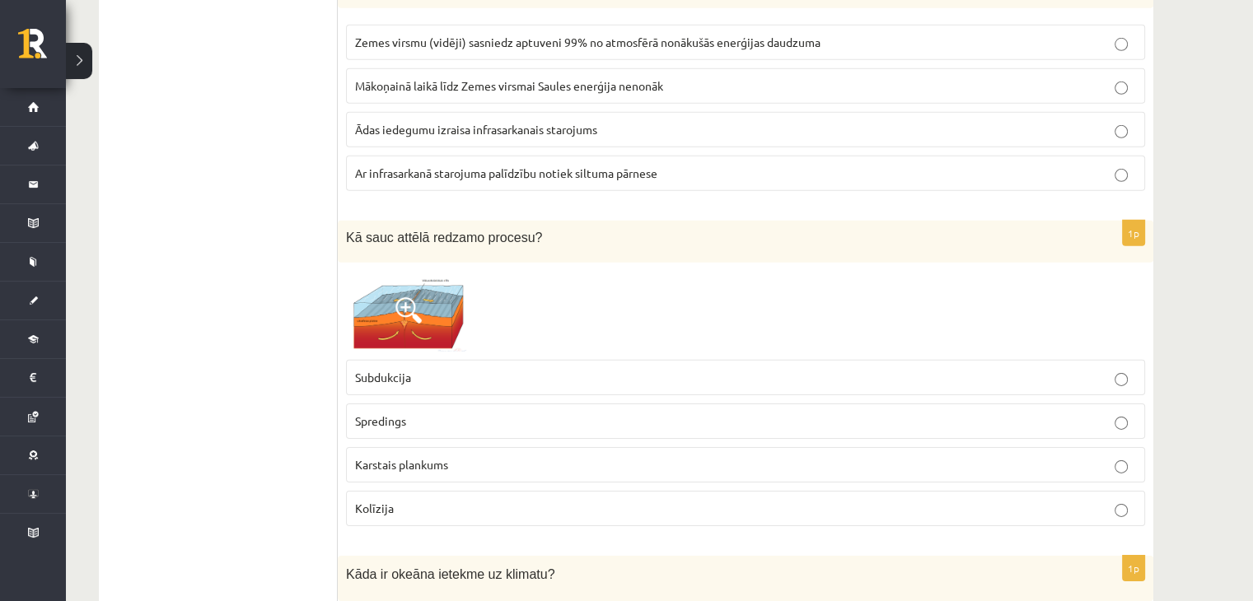
click at [413, 297] on span at bounding box center [408, 310] width 26 height 26
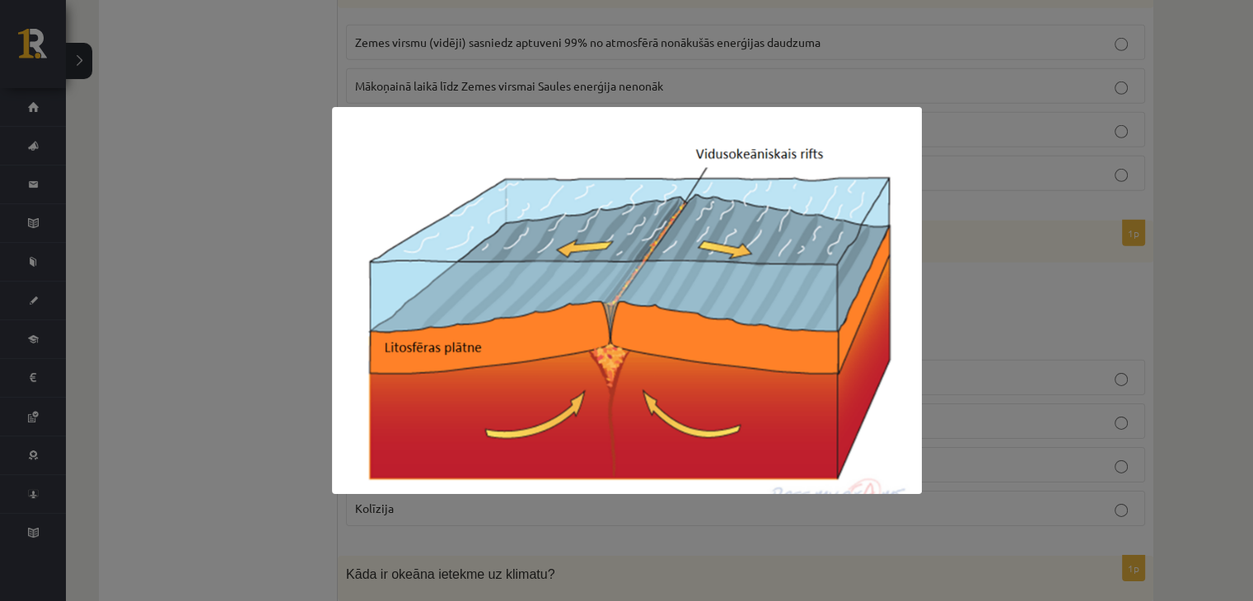
drag, startPoint x: 1041, startPoint y: 270, endPoint x: 1012, endPoint y: 285, distance: 32.4
click at [1037, 275] on div at bounding box center [626, 300] width 1253 height 601
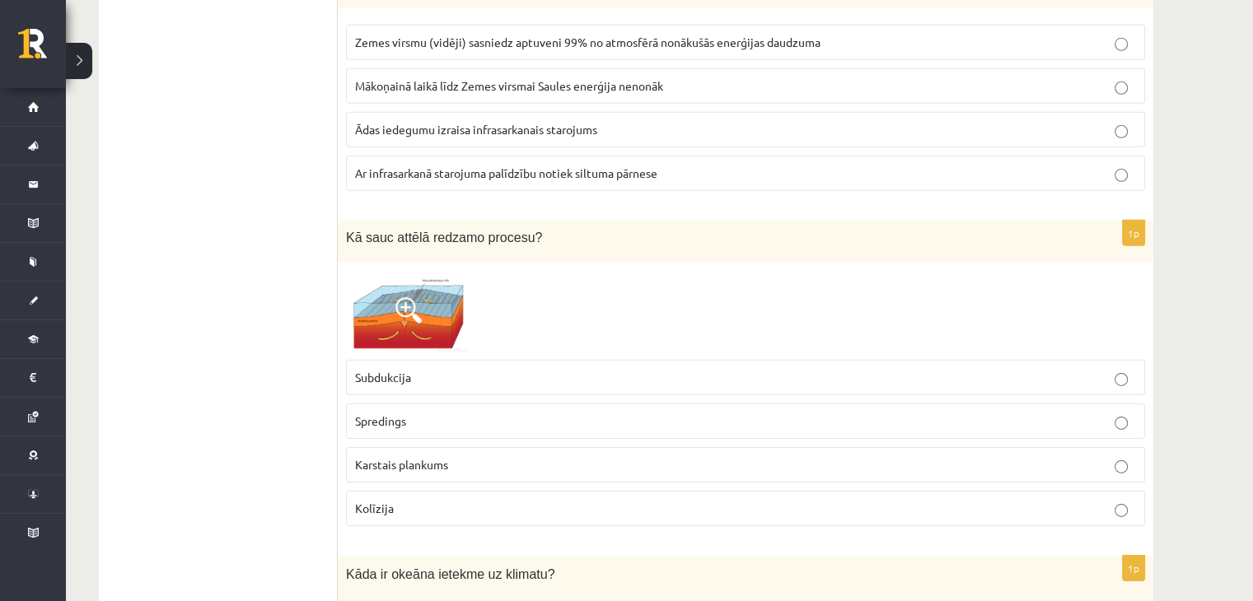
click at [438, 413] on p "Spredings" at bounding box center [745, 421] width 781 height 17
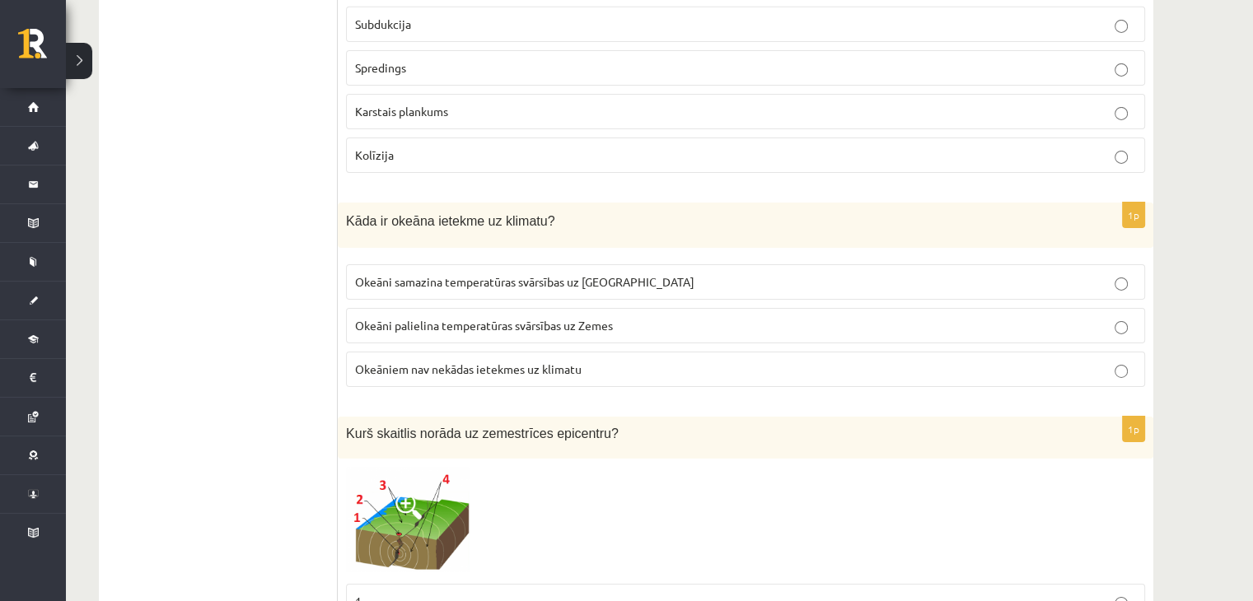
scroll to position [5471, 0]
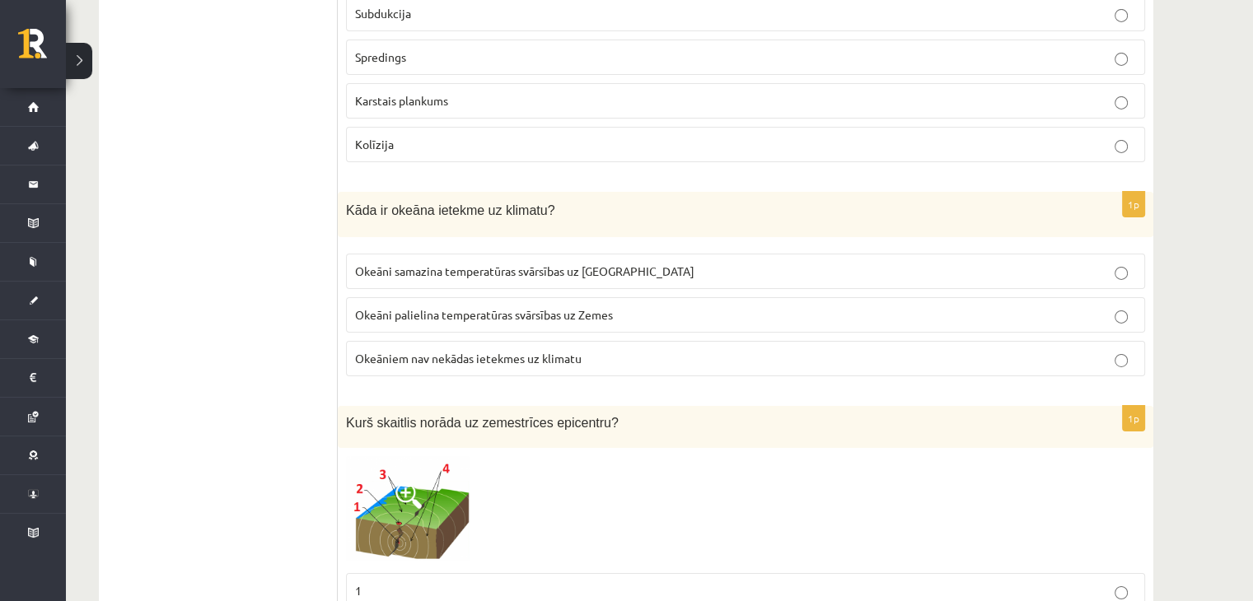
click at [577, 254] on label "Okeāni samazina temperatūras svārsības uz Zemes" at bounding box center [745, 271] width 799 height 35
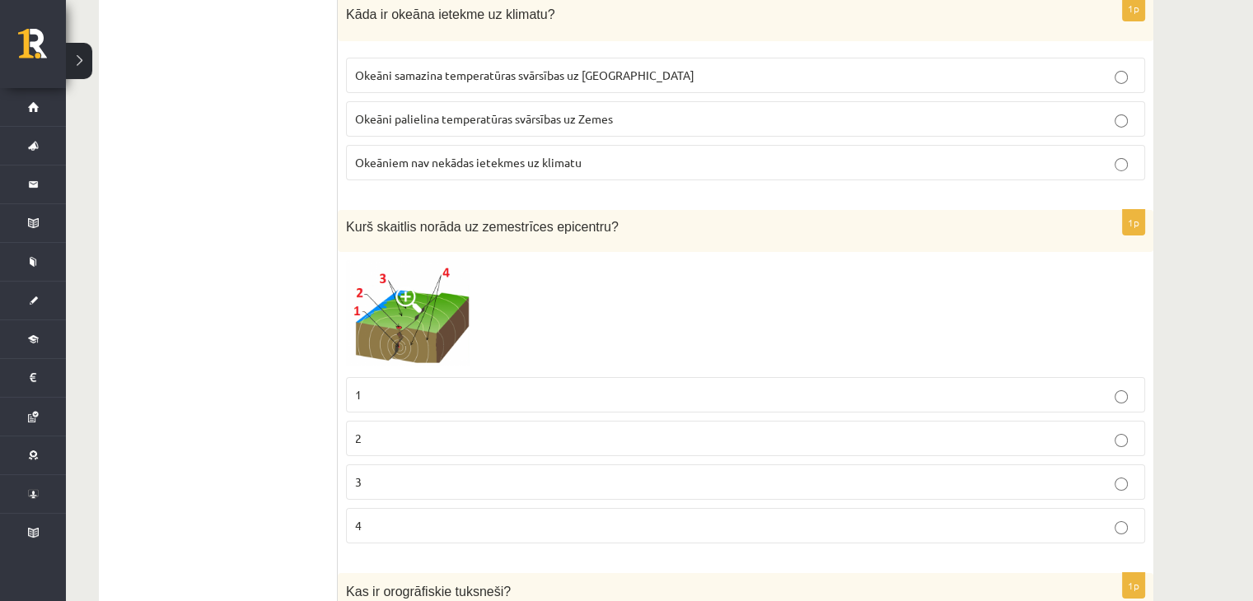
scroll to position [5718, 0]
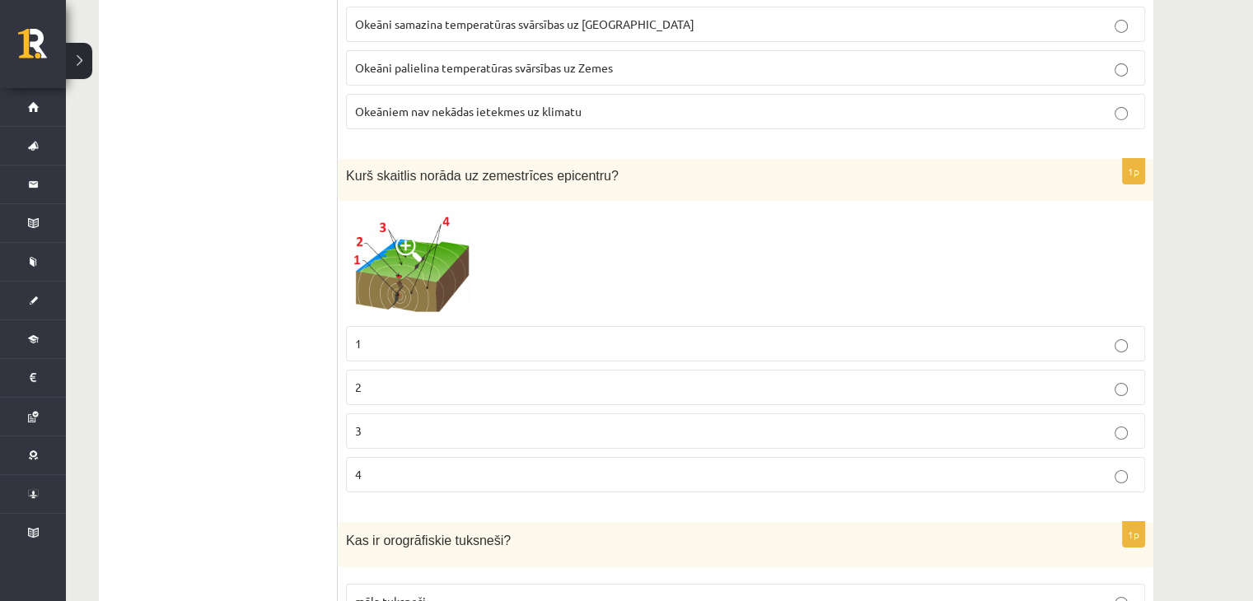
click at [413, 236] on span at bounding box center [408, 249] width 26 height 26
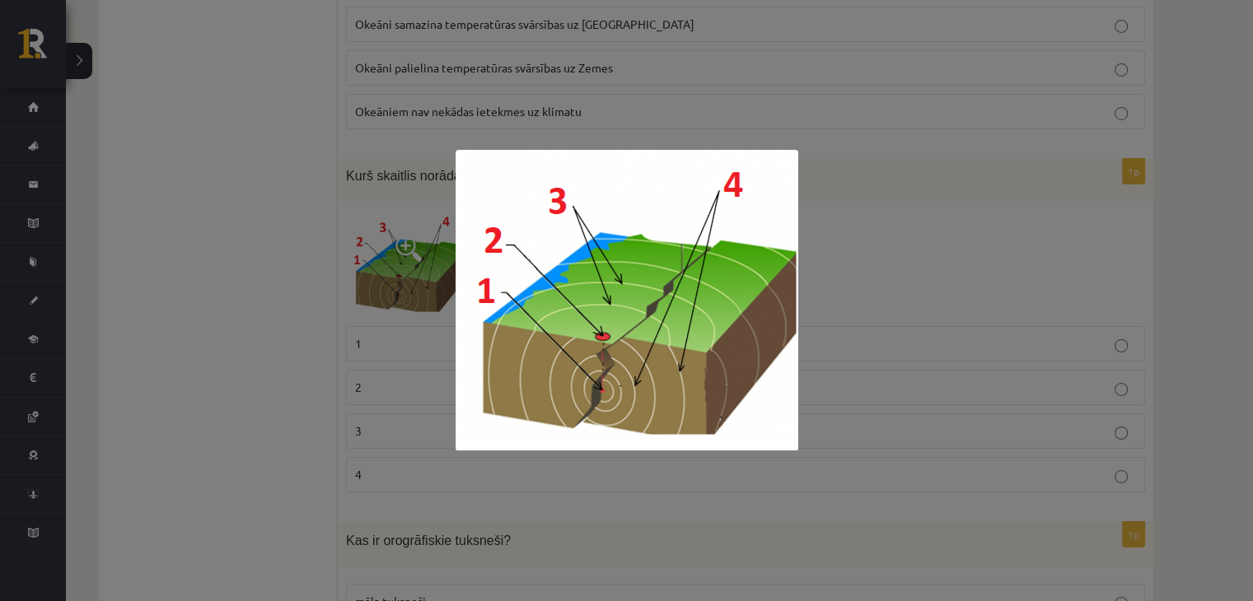
click at [848, 357] on div at bounding box center [626, 300] width 1253 height 601
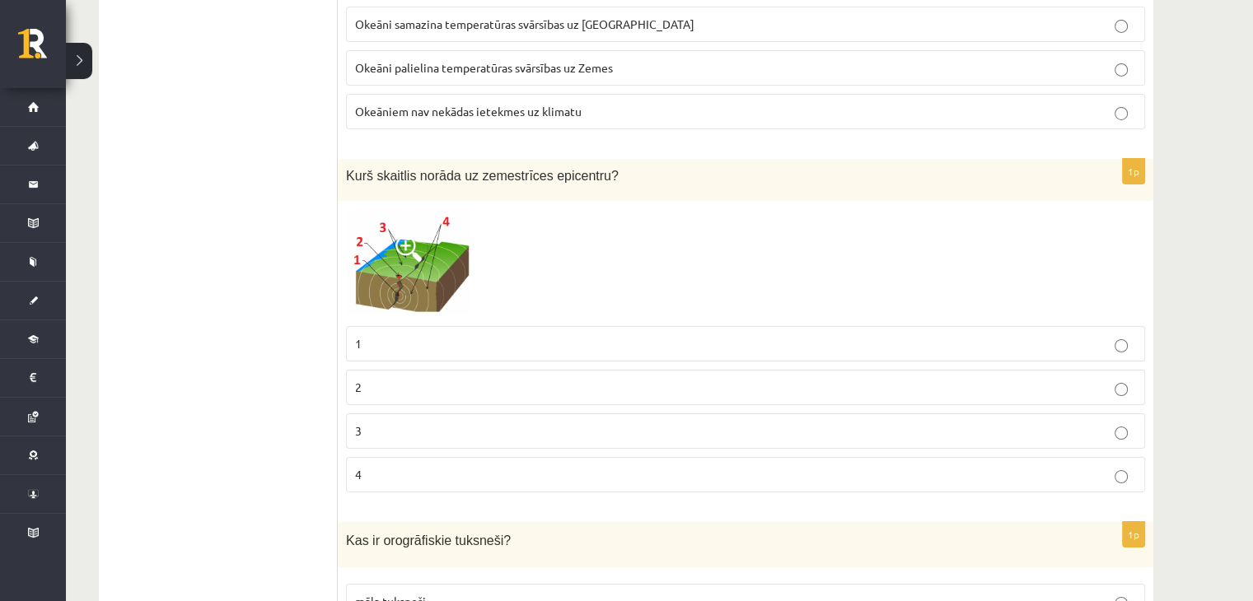
click at [421, 370] on label "2" at bounding box center [745, 387] width 799 height 35
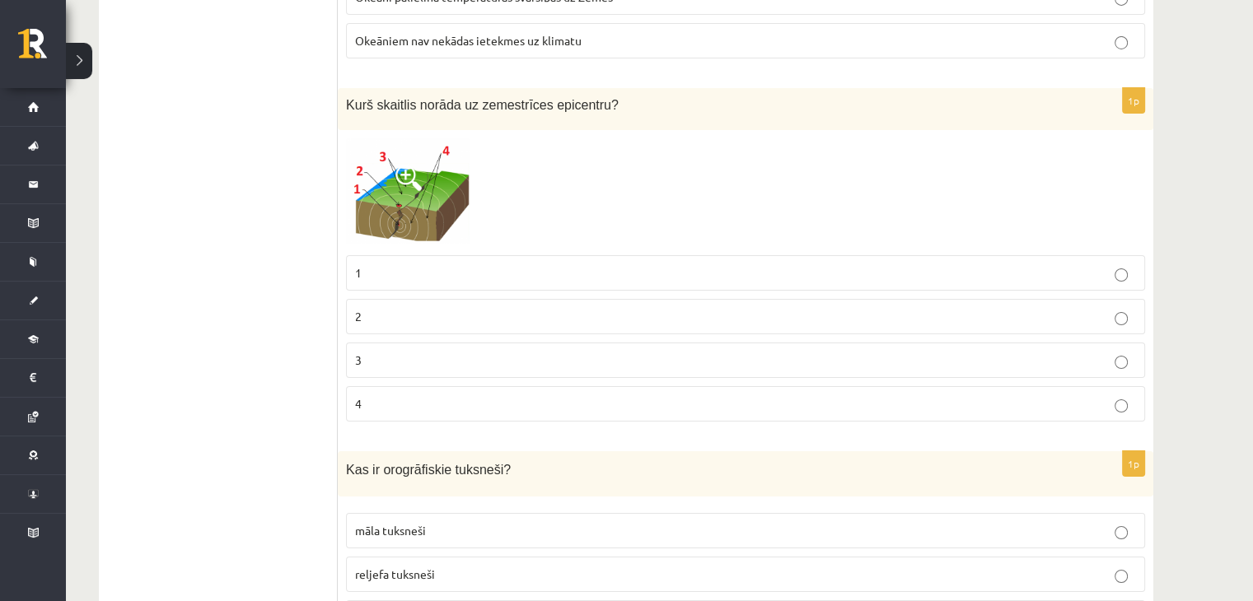
scroll to position [6048, 0]
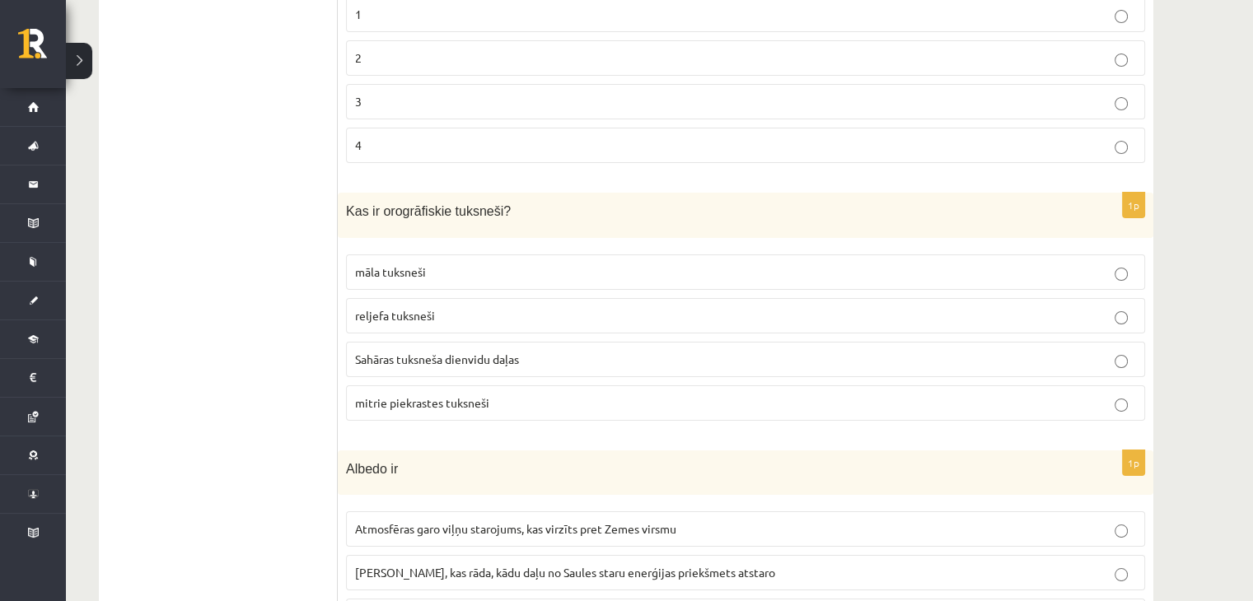
drag, startPoint x: 586, startPoint y: 391, endPoint x: 604, endPoint y: 384, distance: 18.8
click at [599, 381] on fieldset "māla tuksneši reljefa tuksneši Sahāras tuksneša dienvidu daļas mitrie piekraste…" at bounding box center [745, 336] width 799 height 180
click at [627, 395] on p "mitrie piekrastes tuksneši" at bounding box center [745, 403] width 781 height 17
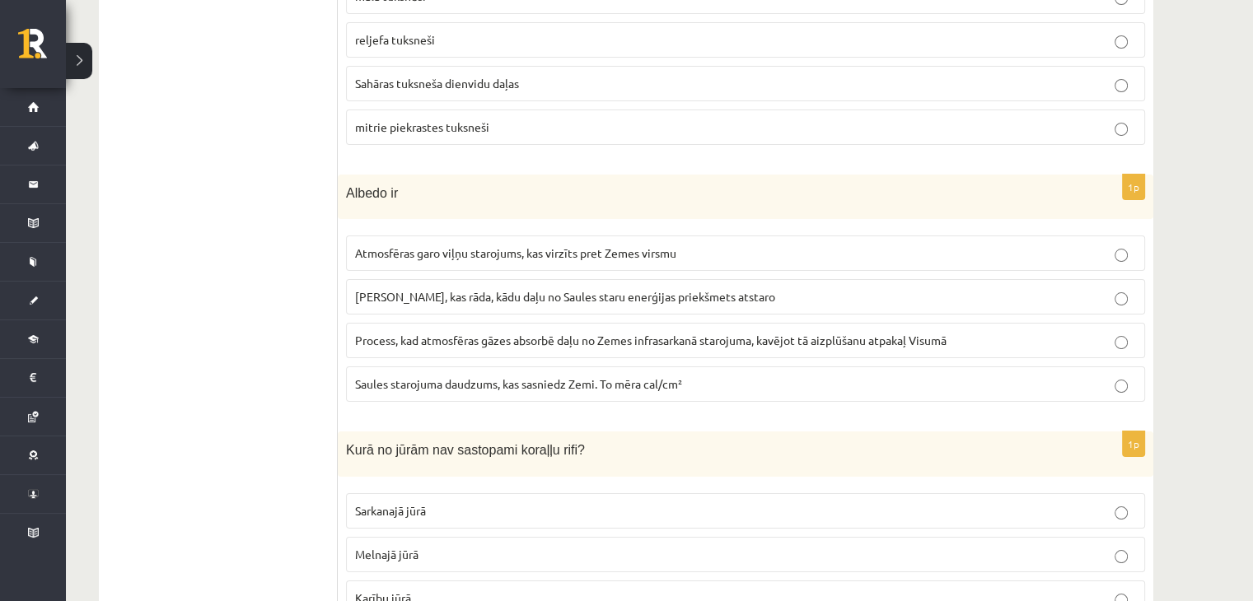
scroll to position [6295, 0]
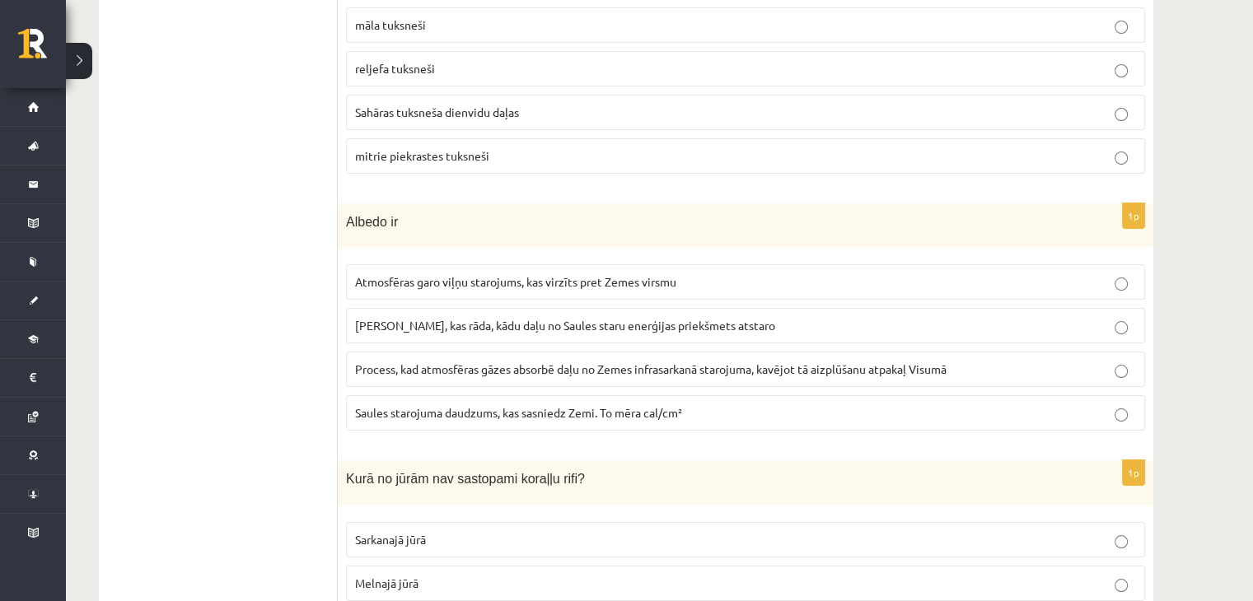
click at [636, 308] on label "Skaitlis, kas rāda, kādu daļu no Saules staru enerģijas priekšmets atstaro" at bounding box center [745, 325] width 799 height 35
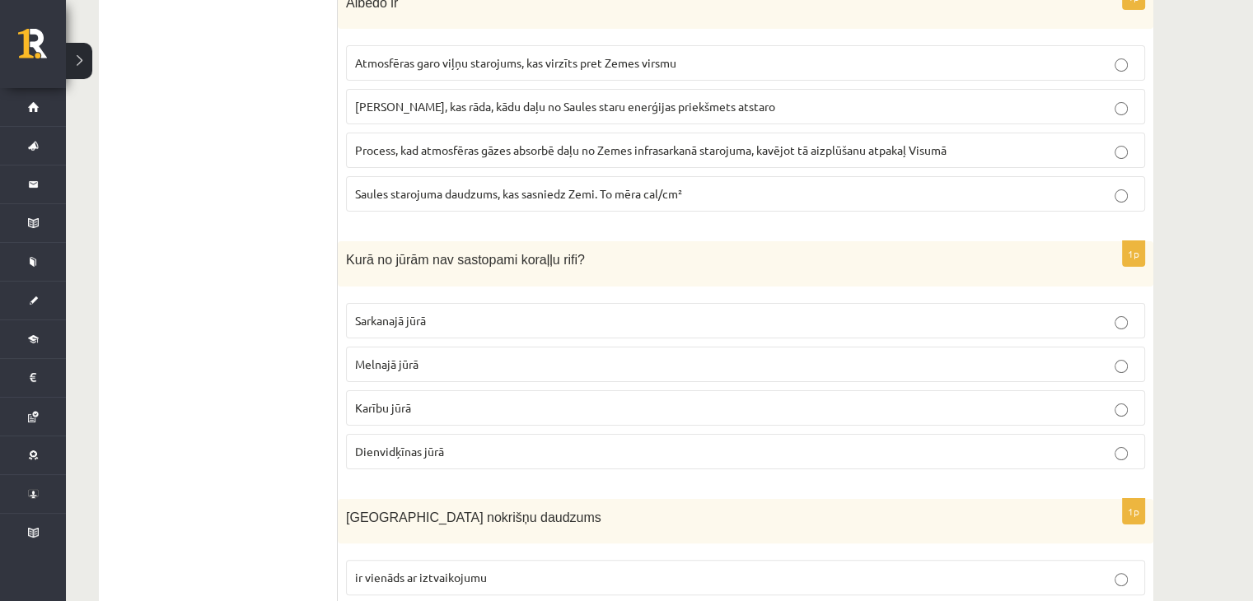
scroll to position [6542, 0]
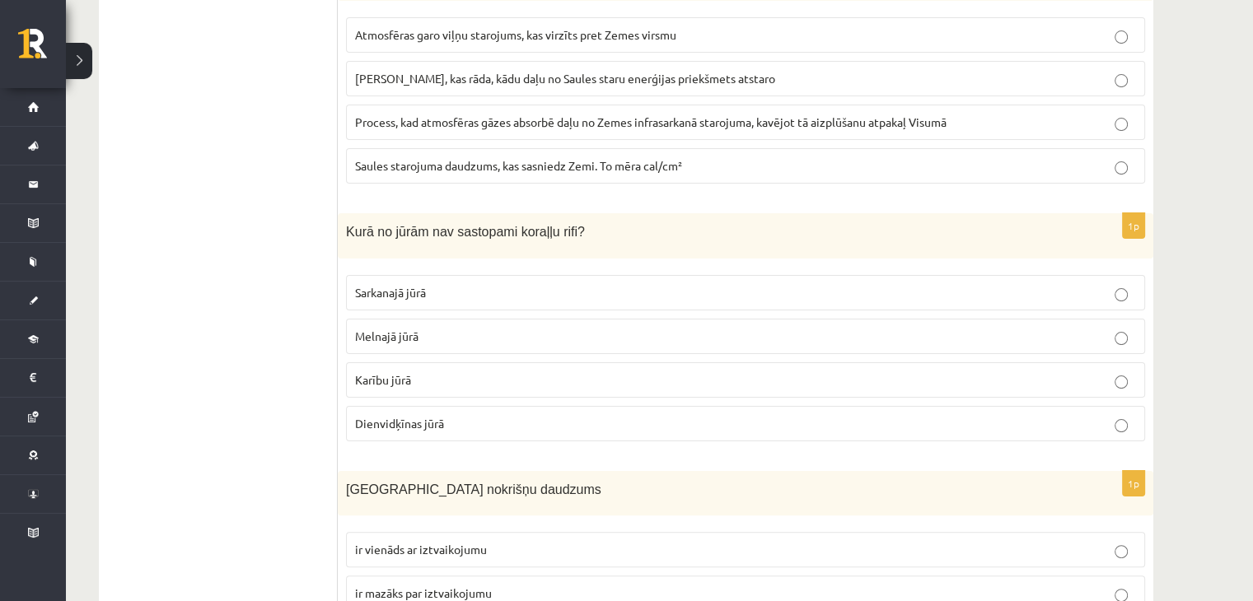
click at [381, 372] on span "Karību jūrā" at bounding box center [383, 379] width 56 height 15
click at [409, 329] on span "Melnajā jūrā" at bounding box center [386, 336] width 63 height 15
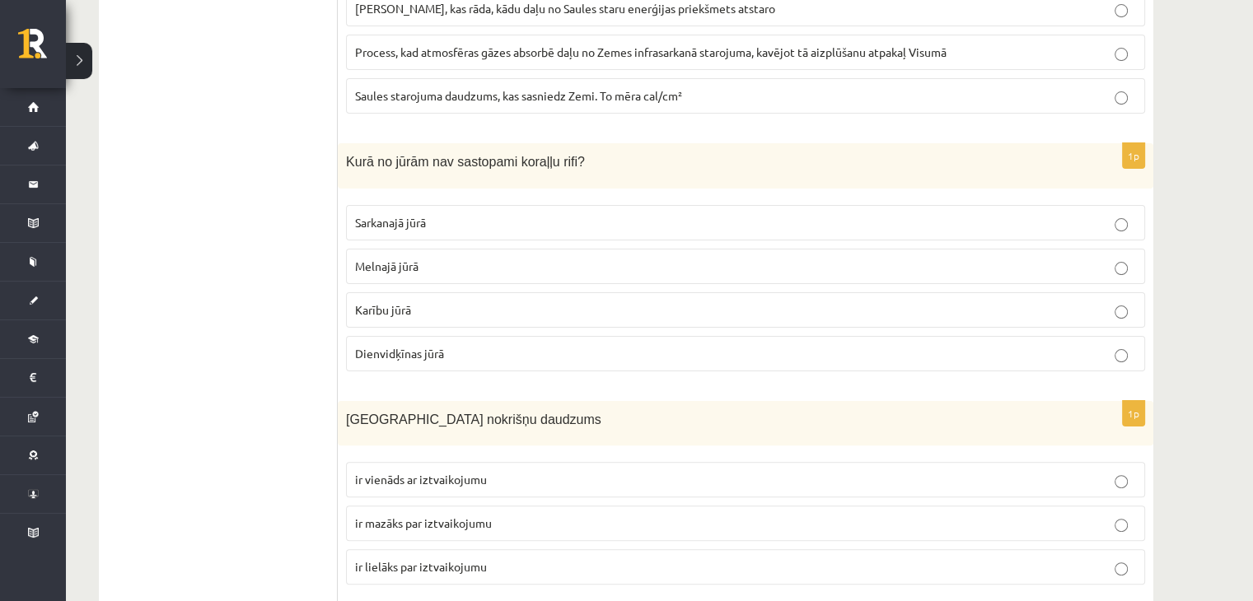
scroll to position [6707, 0]
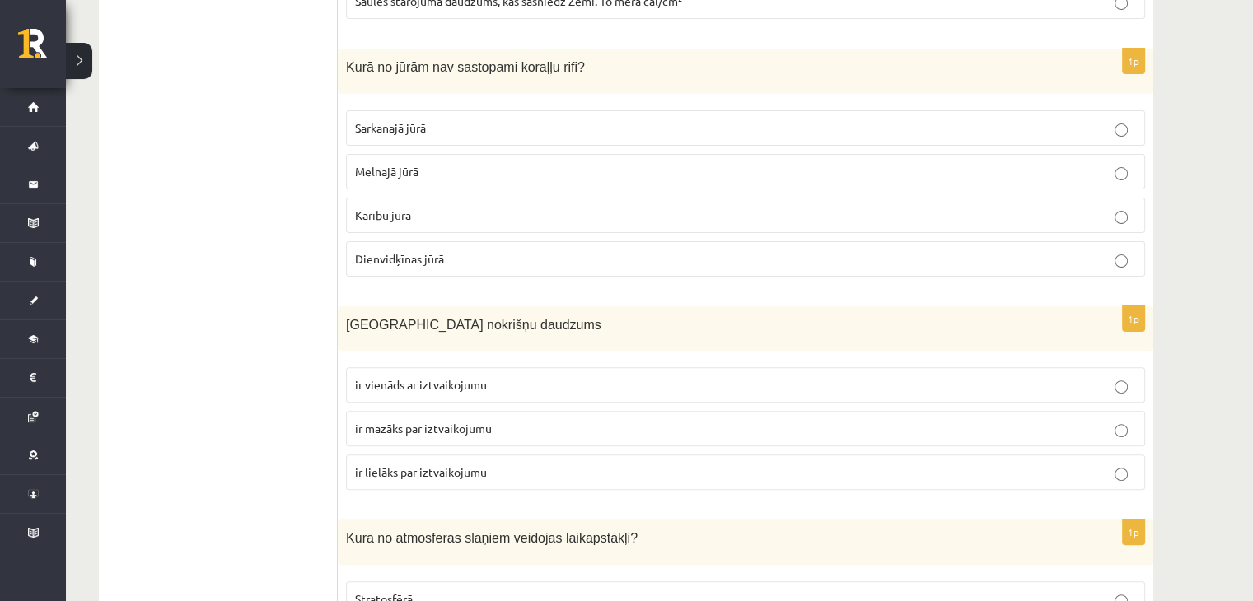
click at [550, 464] on p "ir lielāks par iztvaikojumu" at bounding box center [745, 472] width 781 height 17
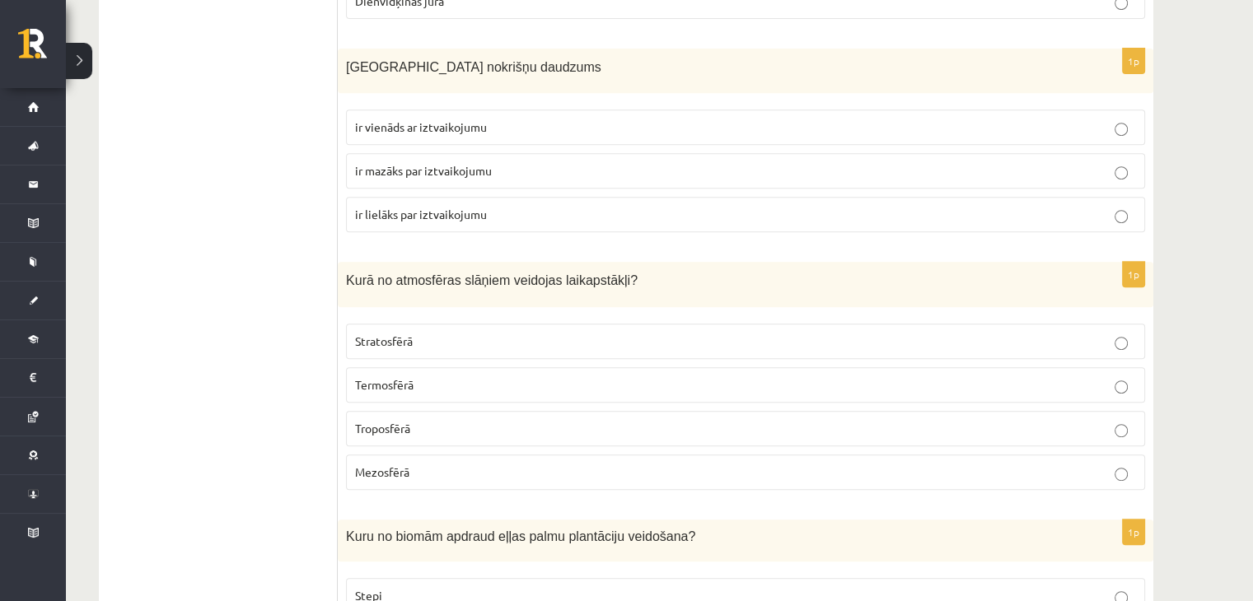
scroll to position [7036, 0]
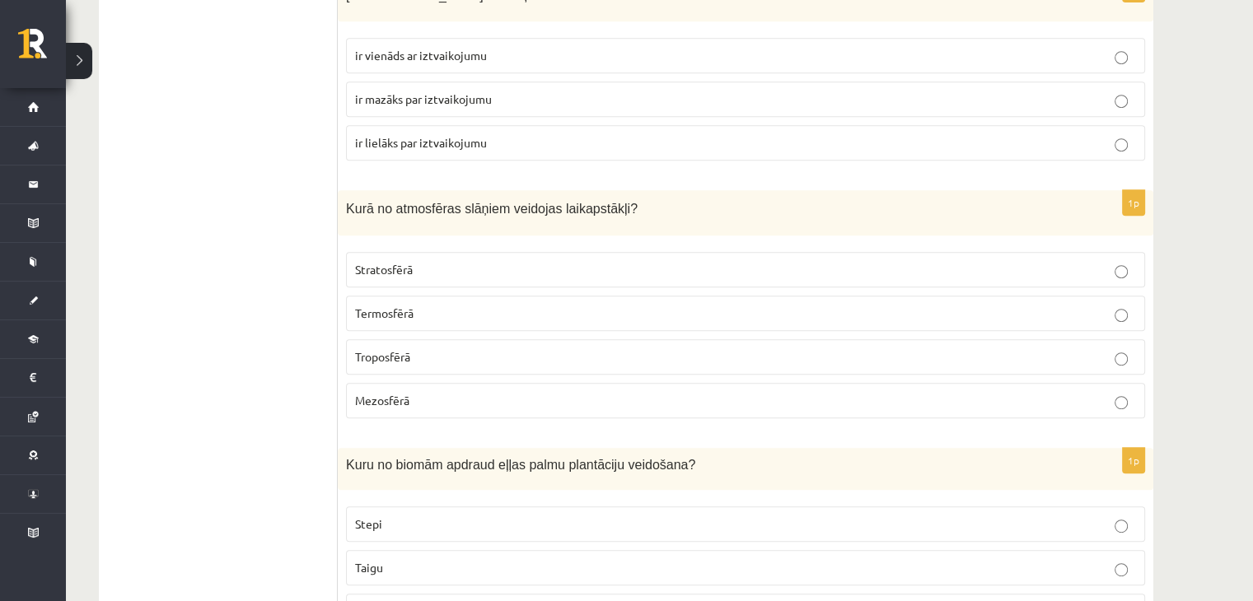
click at [374, 349] on span "Troposfērā" at bounding box center [382, 356] width 55 height 15
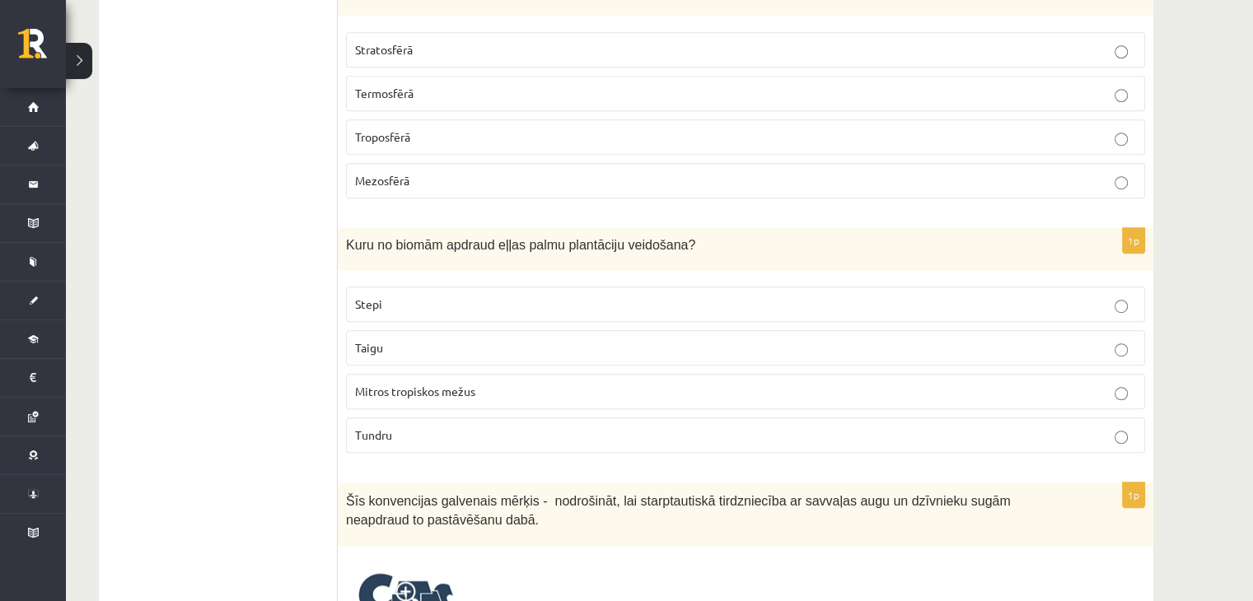
scroll to position [7283, 0]
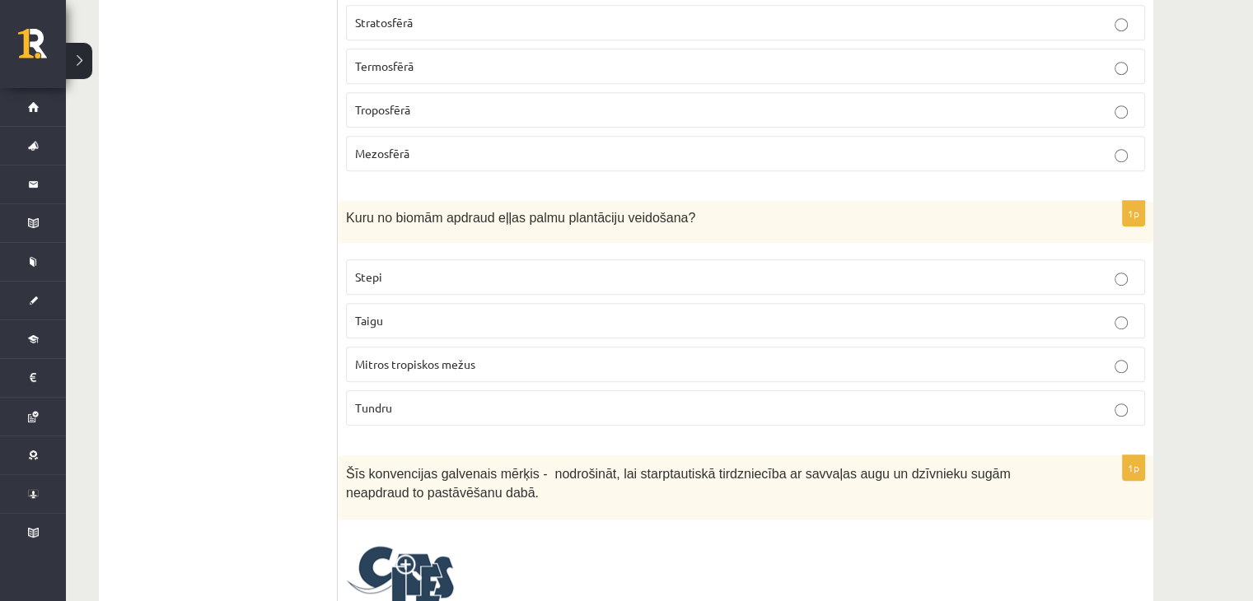
click at [396, 356] on p "Mitros tropiskos mežus" at bounding box center [745, 364] width 781 height 17
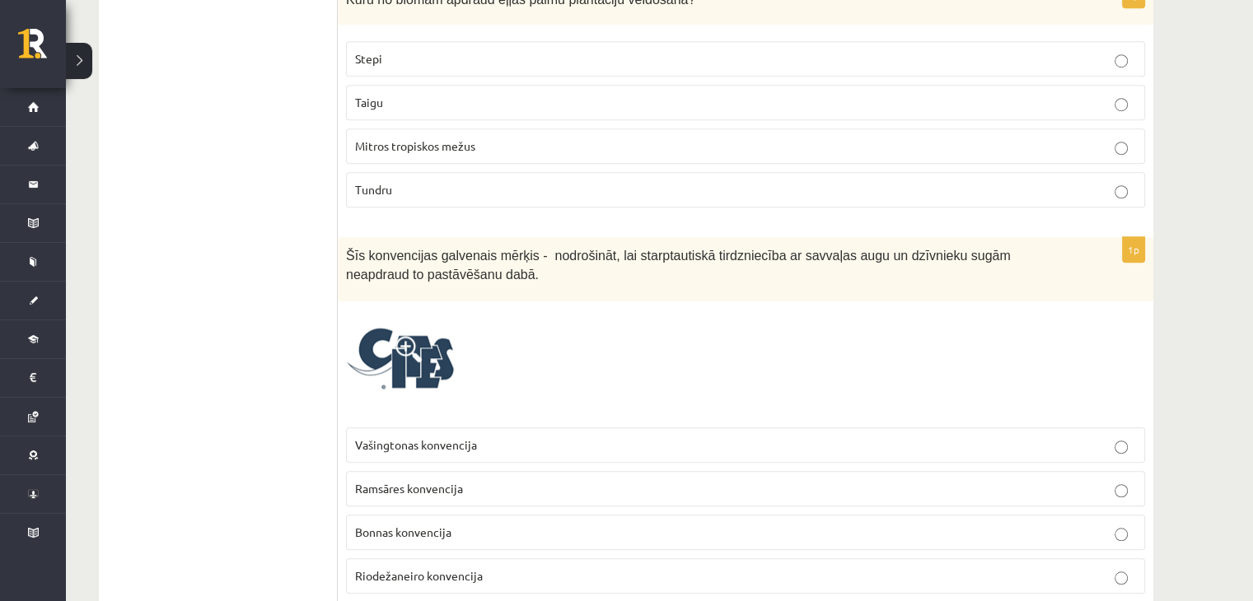
scroll to position [7531, 0]
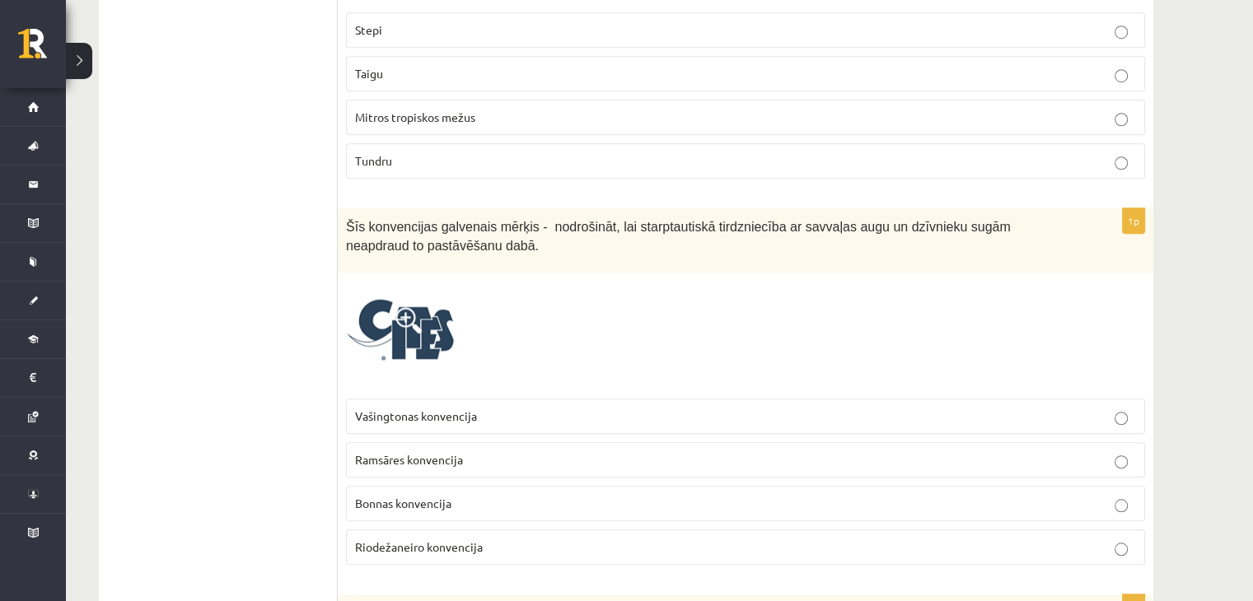
click at [404, 307] on span at bounding box center [408, 320] width 26 height 26
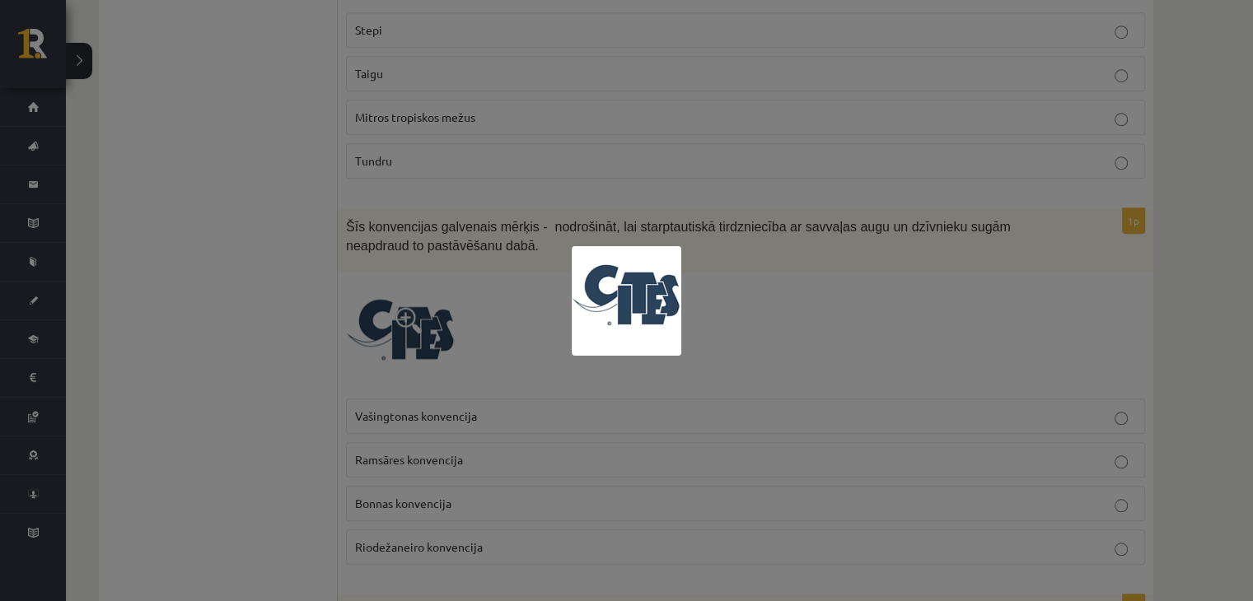
click at [758, 283] on div at bounding box center [626, 300] width 1253 height 601
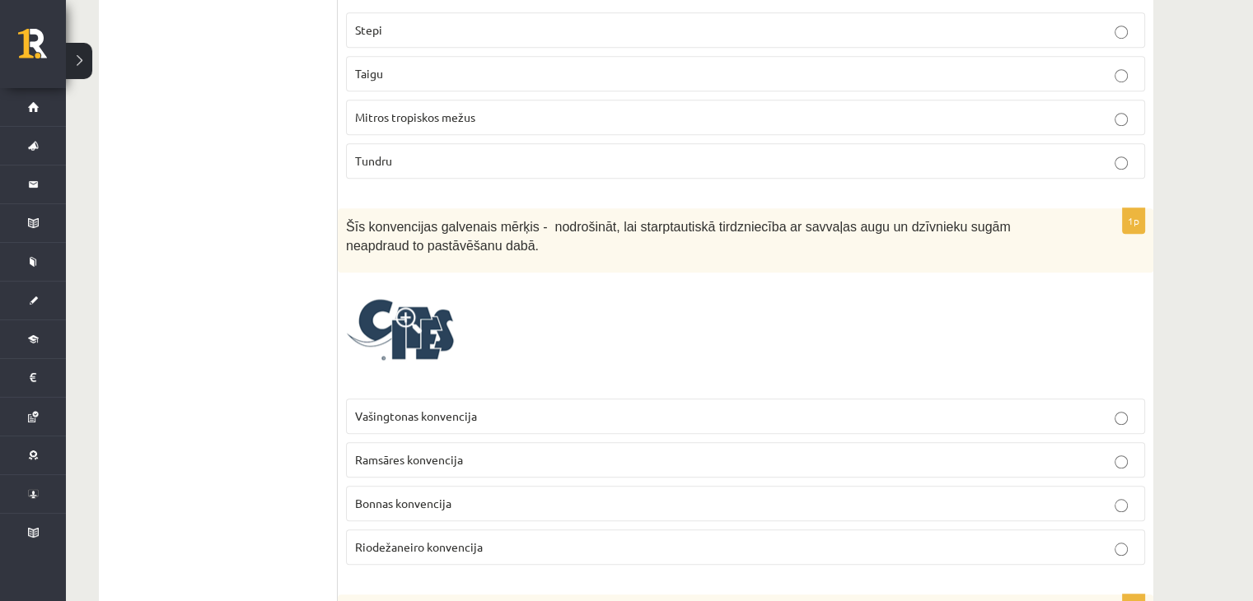
click at [509, 408] on p "Vašingtonas konvencija" at bounding box center [745, 416] width 781 height 17
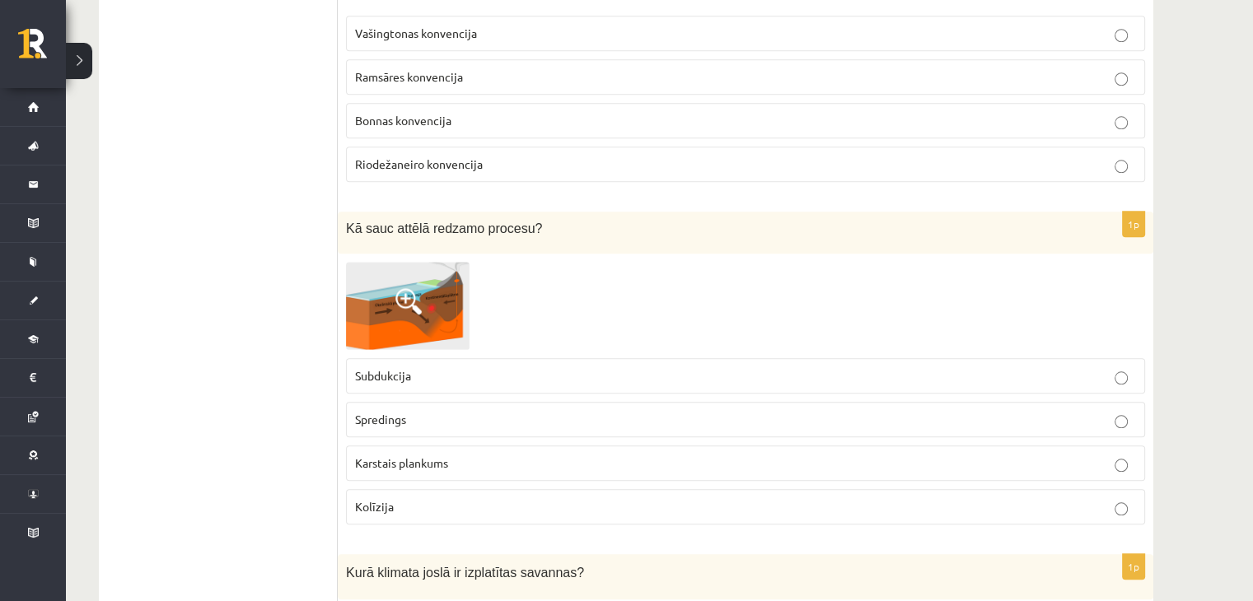
scroll to position [7942, 0]
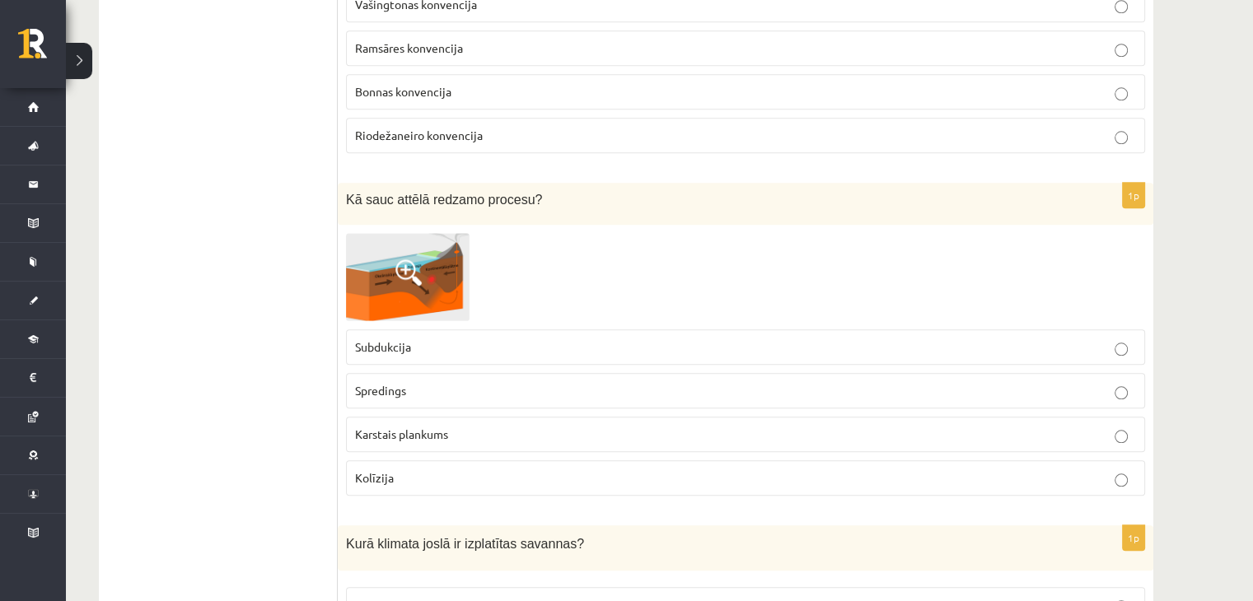
click at [399, 259] on span at bounding box center [408, 272] width 26 height 26
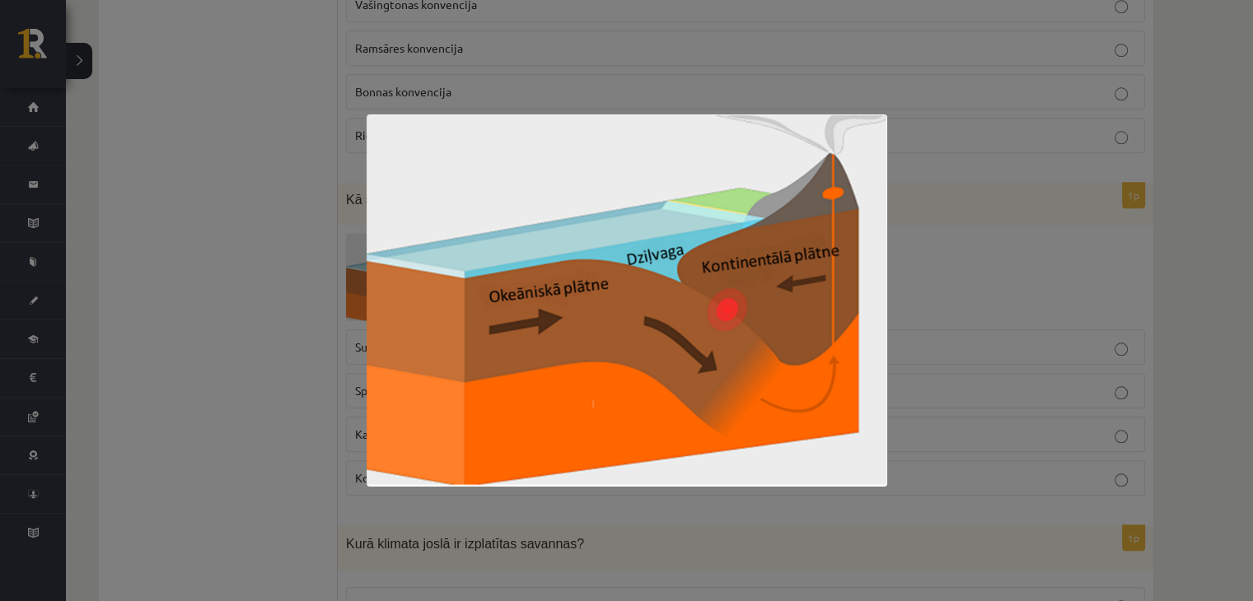
click at [998, 287] on div at bounding box center [626, 300] width 1253 height 601
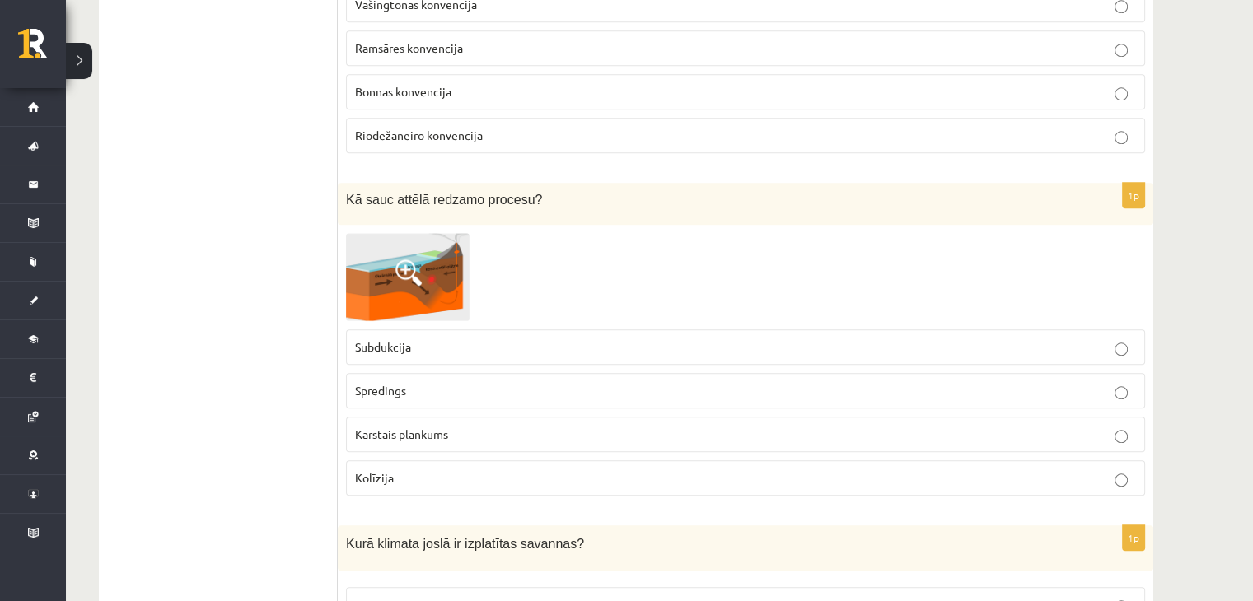
click at [672, 339] on p "Subdukcija" at bounding box center [745, 347] width 781 height 17
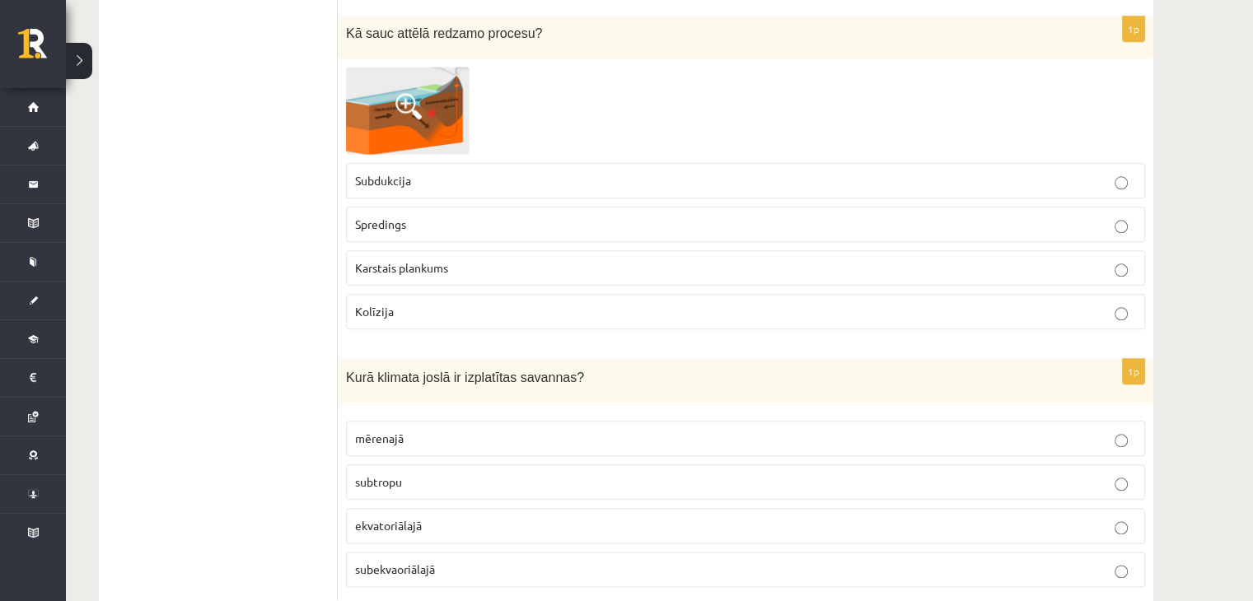
scroll to position [8113, 0]
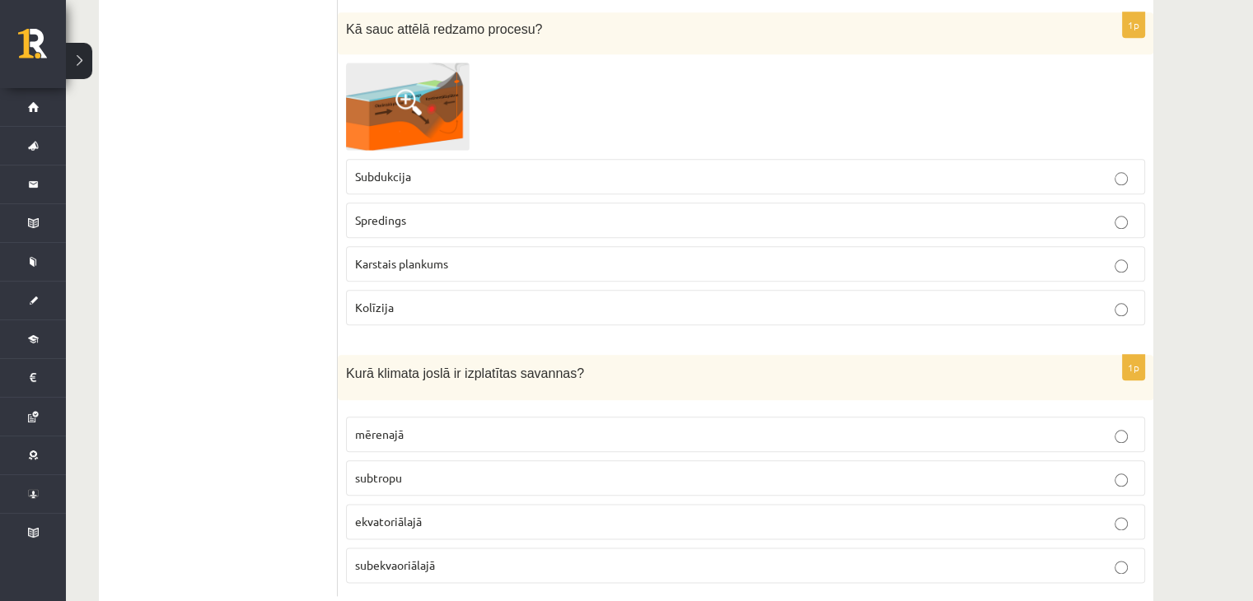
click at [414, 557] on p "subekvaoriālajā" at bounding box center [745, 565] width 781 height 17
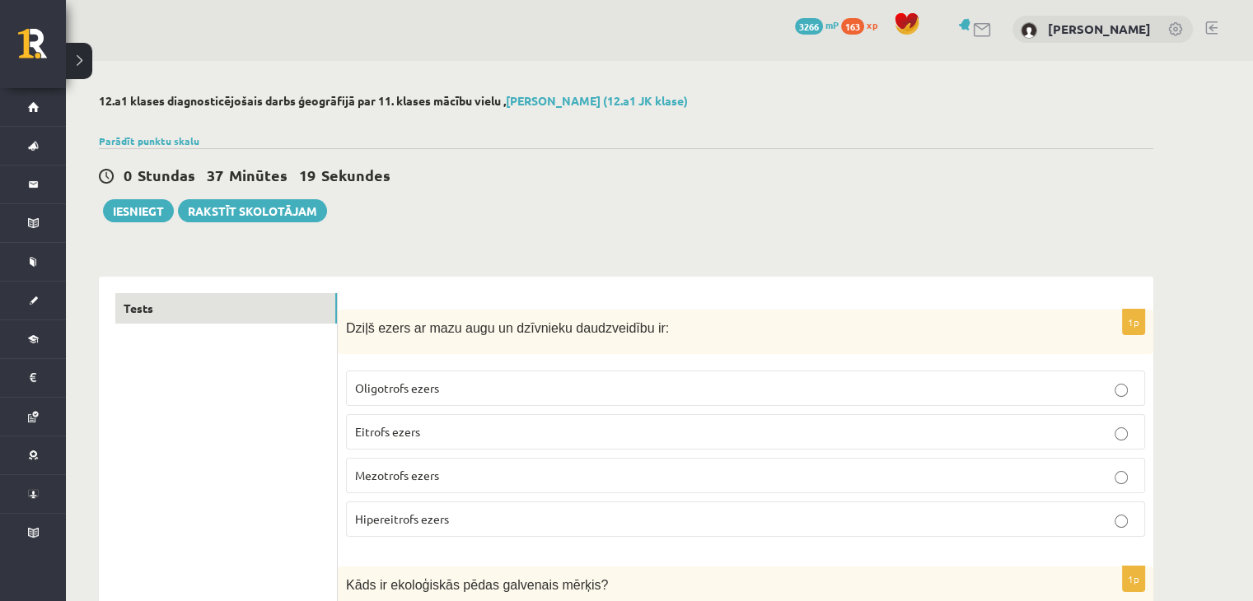
scroll to position [0, 0]
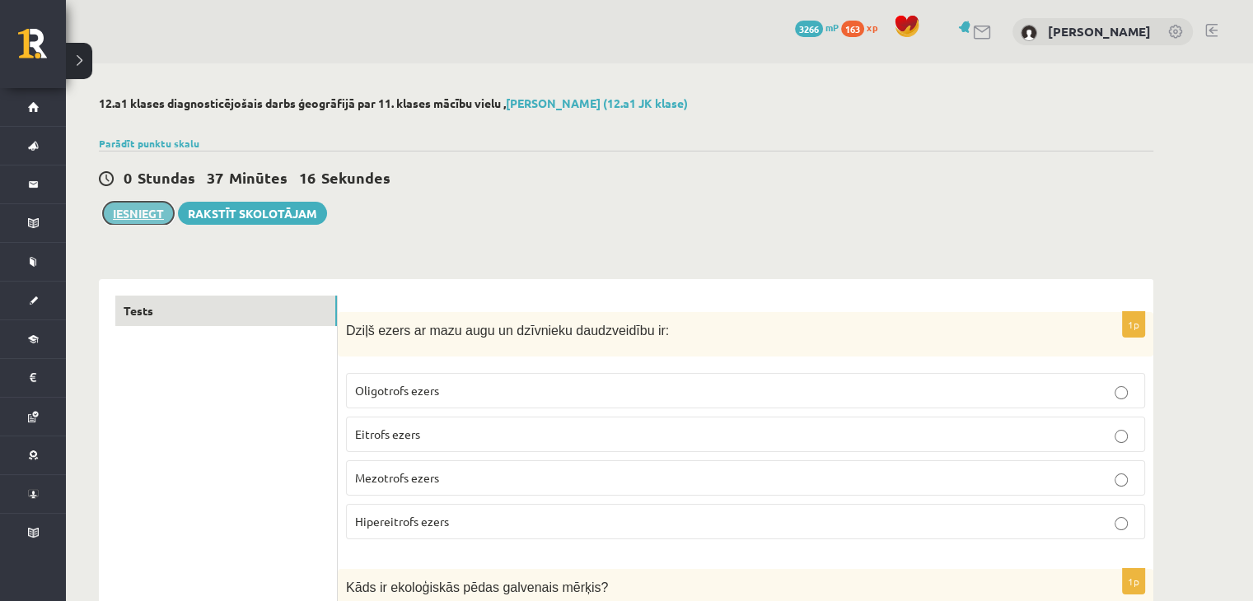
click at [129, 223] on button "Iesniegt" at bounding box center [138, 213] width 71 height 23
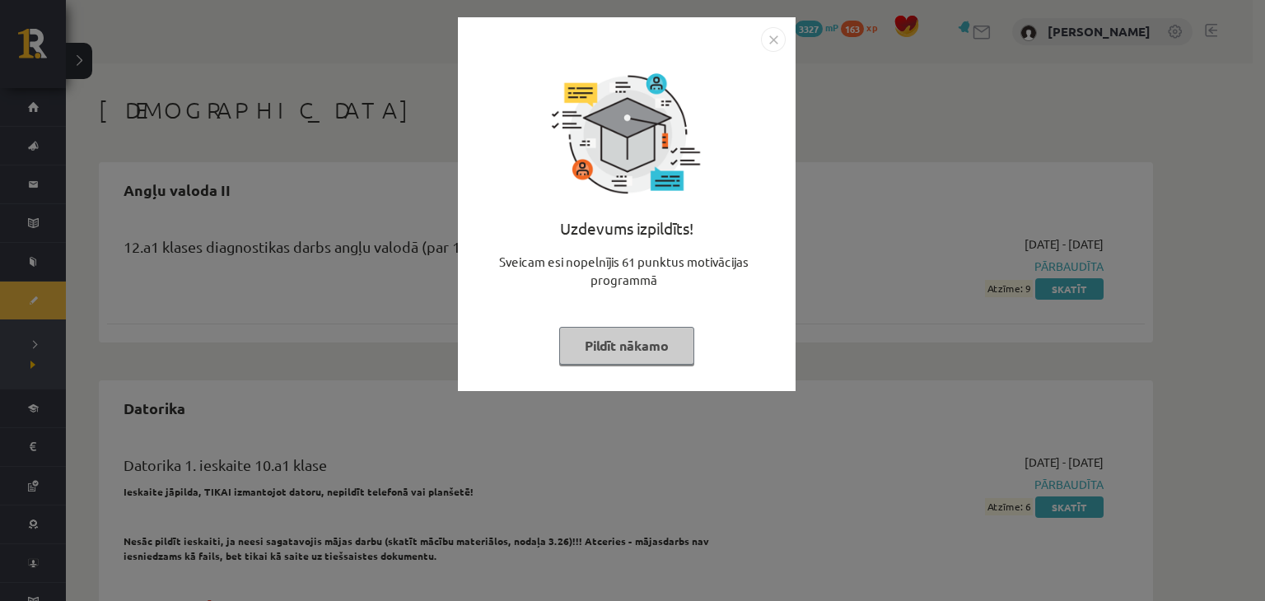
click at [775, 40] on img "Close" at bounding box center [773, 39] width 25 height 25
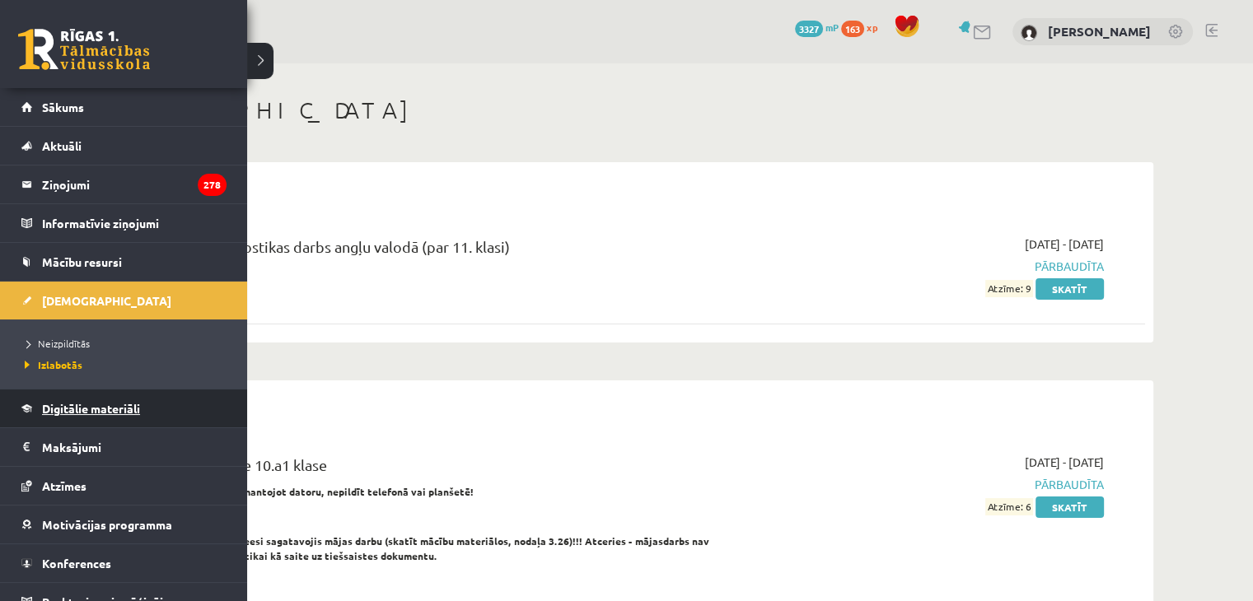
click at [107, 409] on span "Digitālie materiāli" at bounding box center [91, 408] width 98 height 15
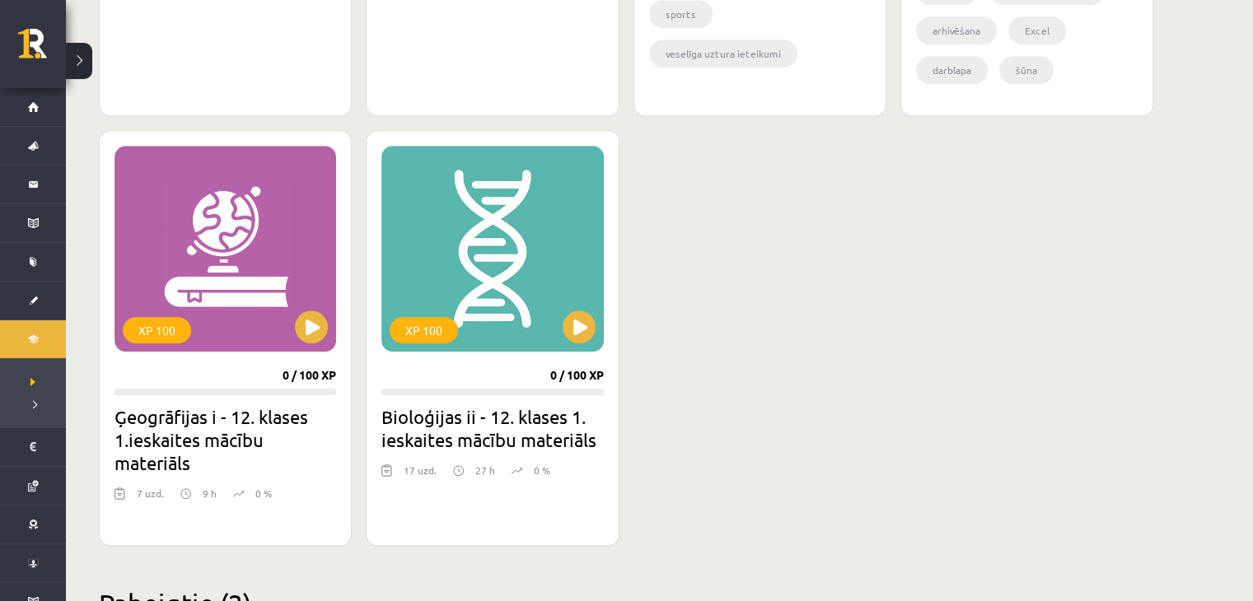
scroll to position [1400, 0]
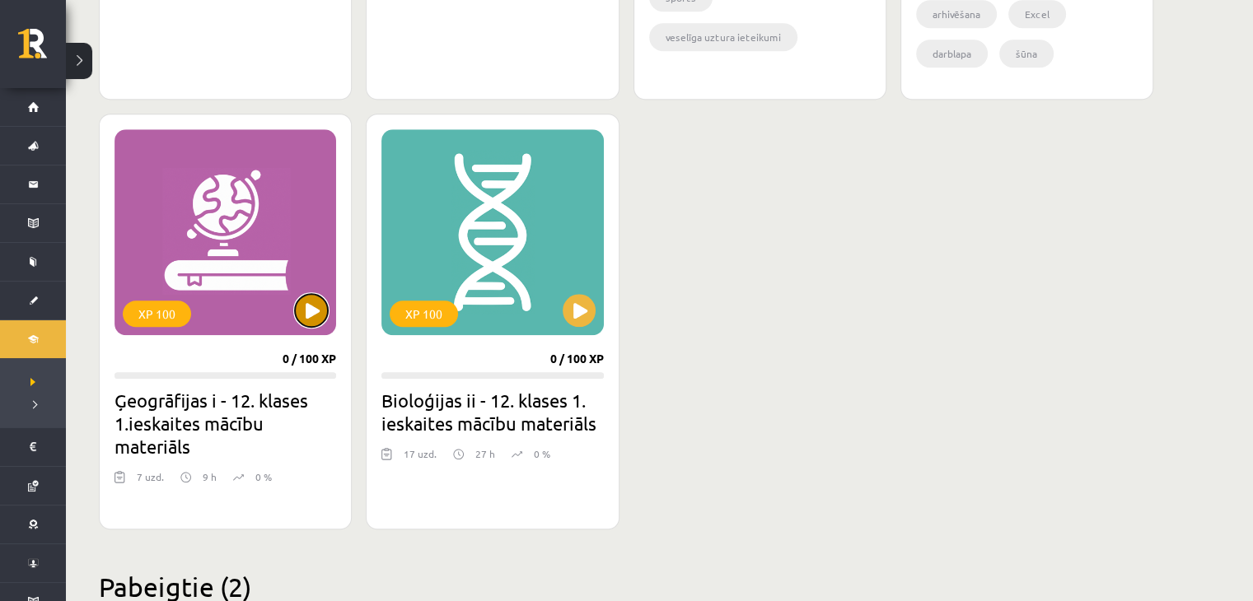
click at [316, 303] on button at bounding box center [311, 310] width 33 height 33
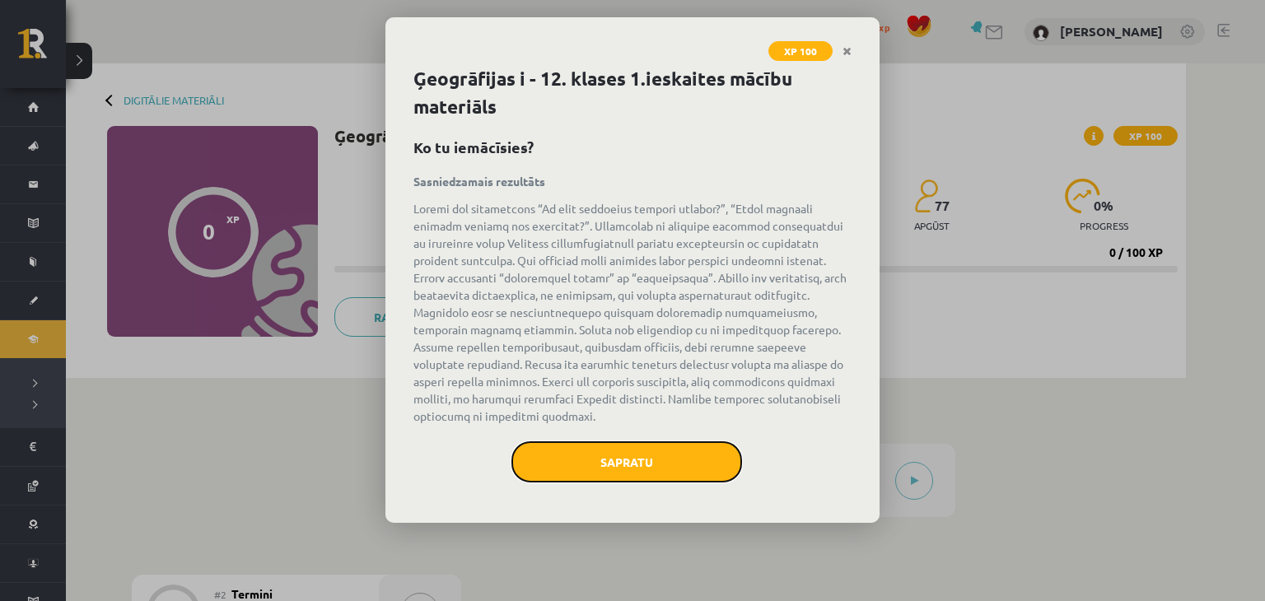
click at [699, 459] on button "Sapratu" at bounding box center [627, 462] width 231 height 41
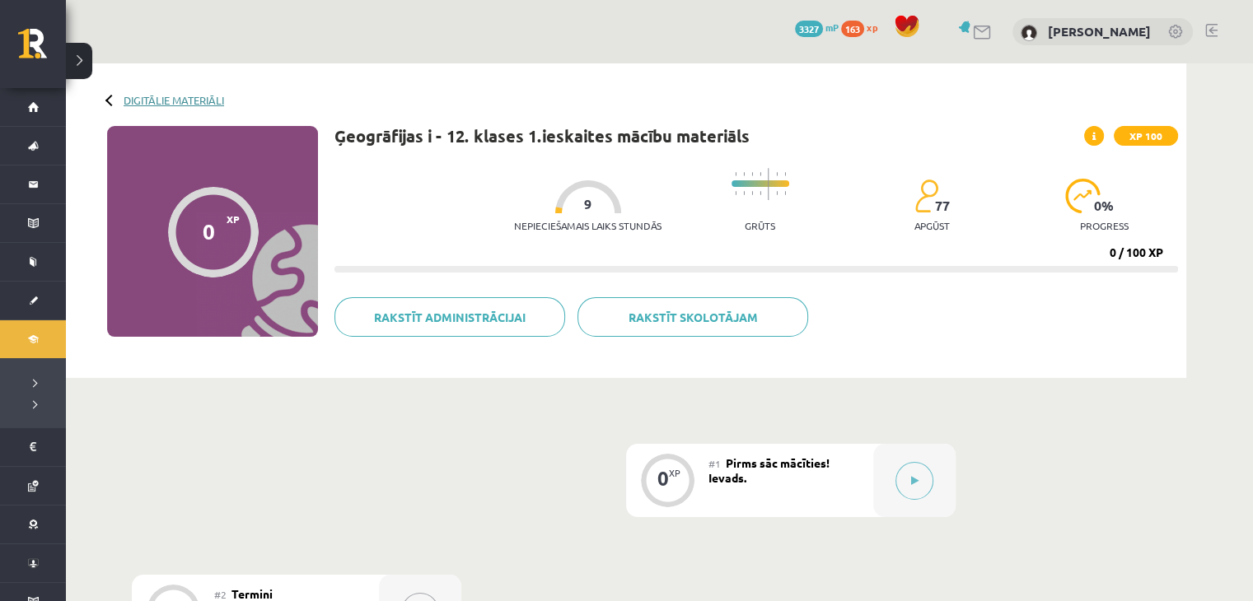
click at [158, 96] on link "Digitālie materiāli" at bounding box center [174, 100] width 100 height 12
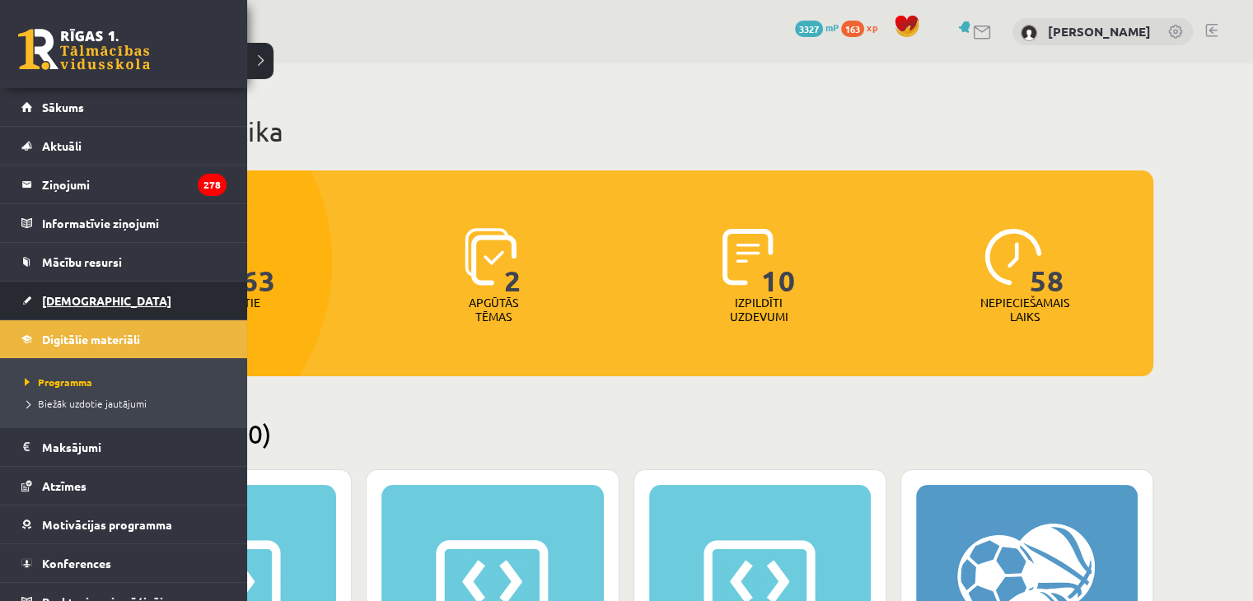
click at [65, 297] on span "[DEMOGRAPHIC_DATA]" at bounding box center [106, 300] width 129 height 15
